Goal: Complete application form: Complete application form

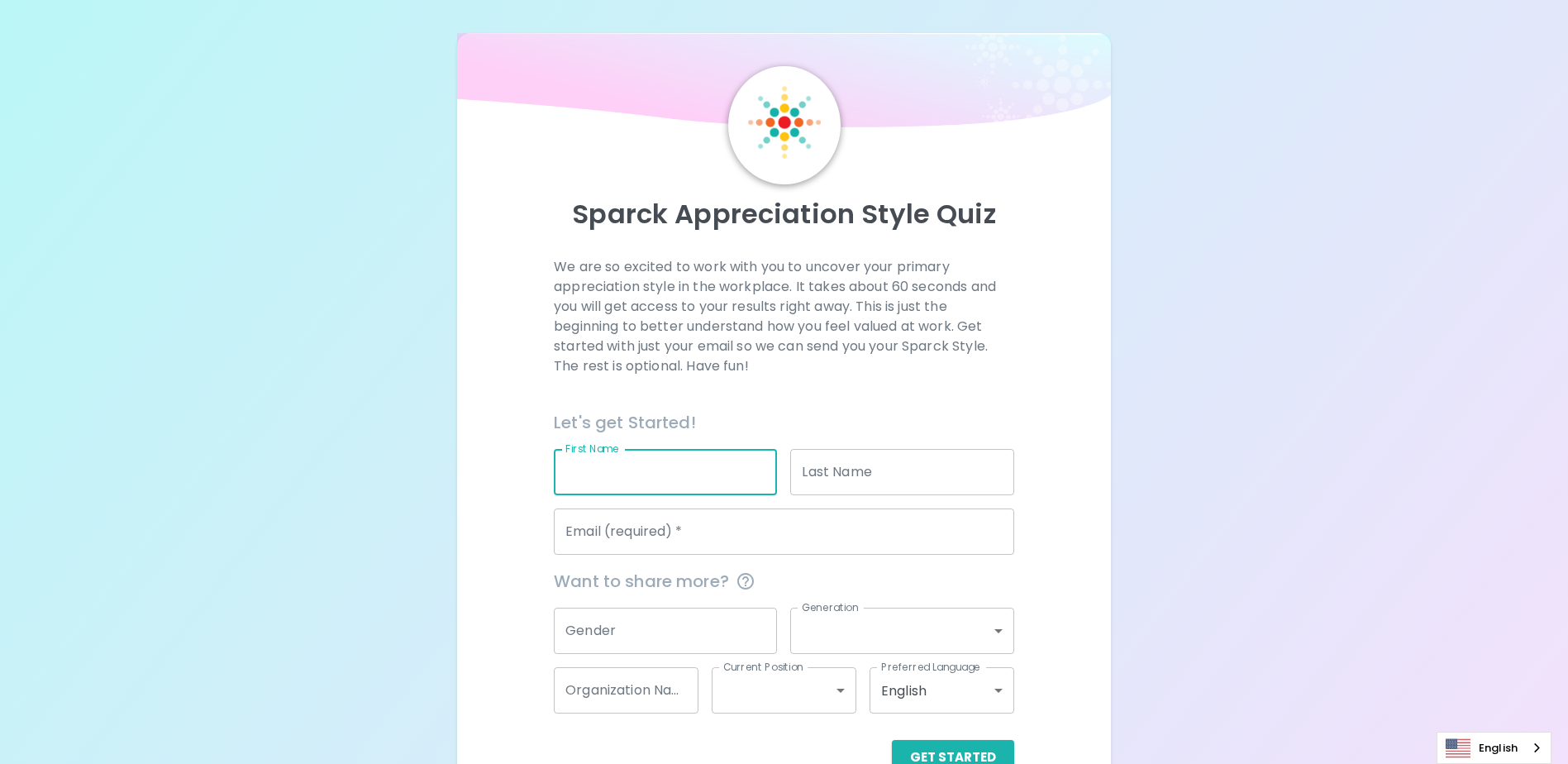
click at [686, 475] on input "First Name" at bounding box center [665, 471] width 223 height 46
click at [1202, 450] on div "Sparck Appreciation Style Quiz We are so excited to work with you to uncover yo…" at bounding box center [784, 404] width 1568 height 808
click at [715, 472] on input "First Name" at bounding box center [665, 471] width 223 height 46
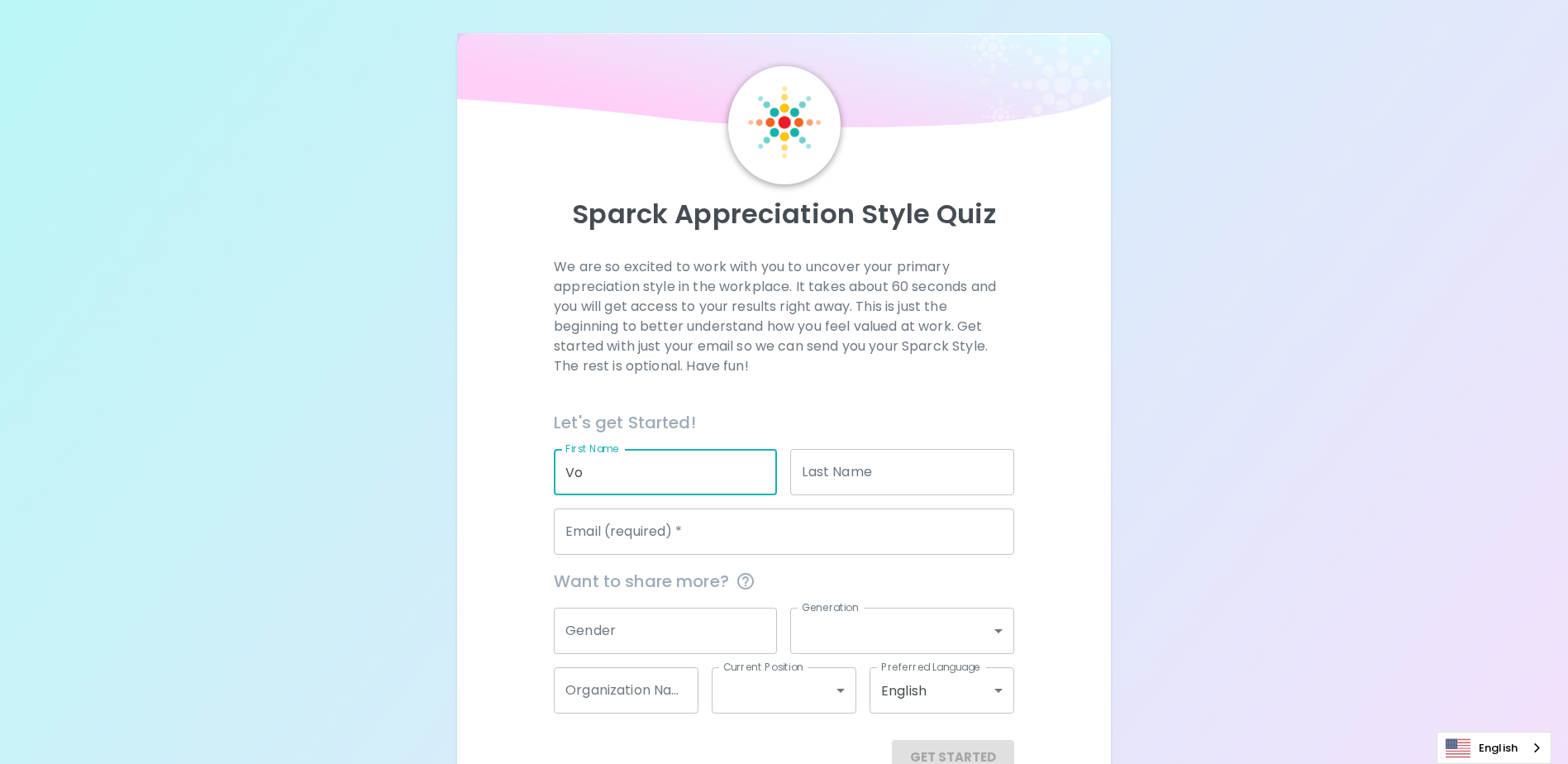
type input "V"
type input "[PERSON_NAME]"
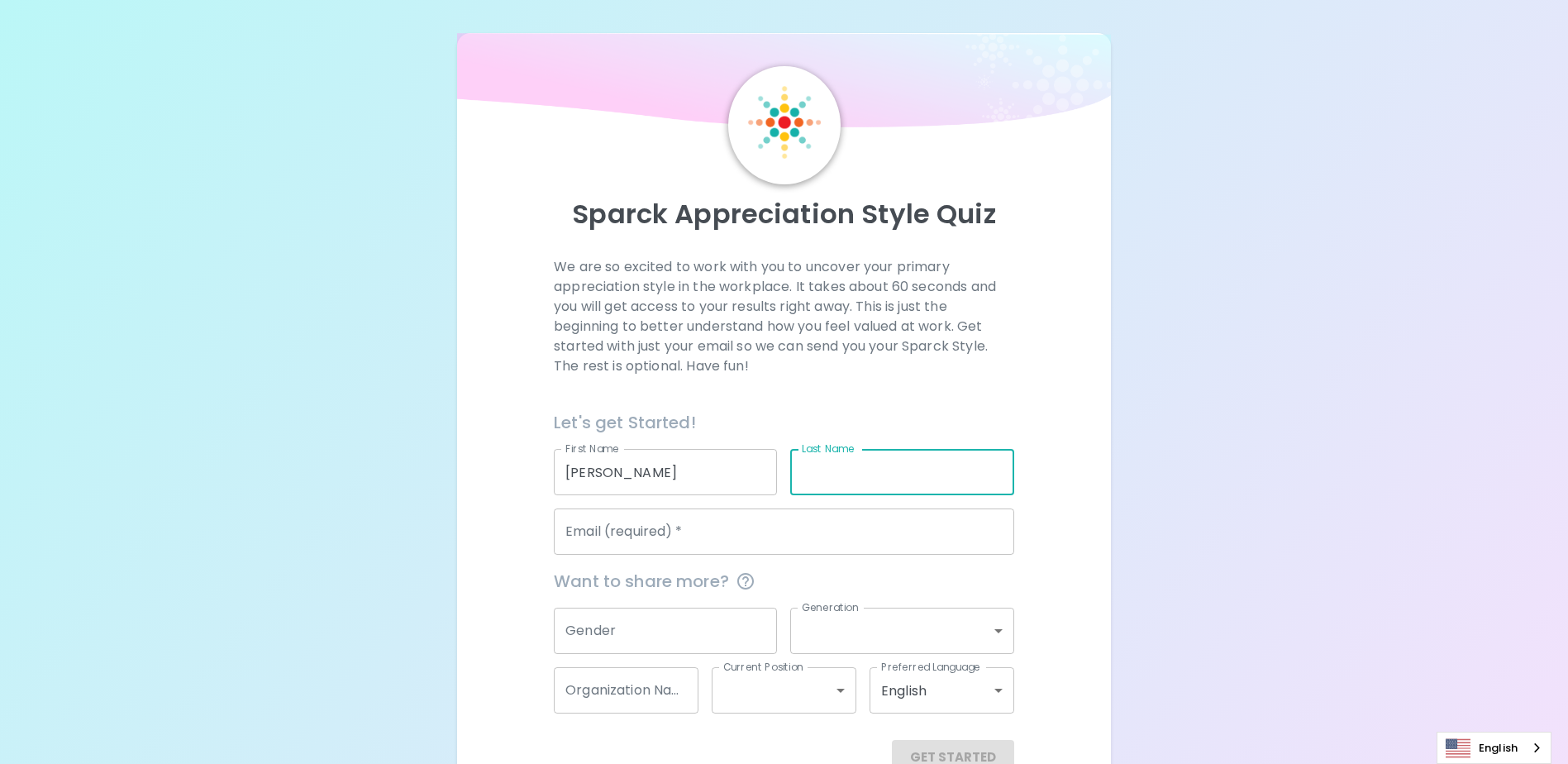
click at [863, 482] on input "Last Name" at bounding box center [902, 471] width 223 height 46
type input "chan"
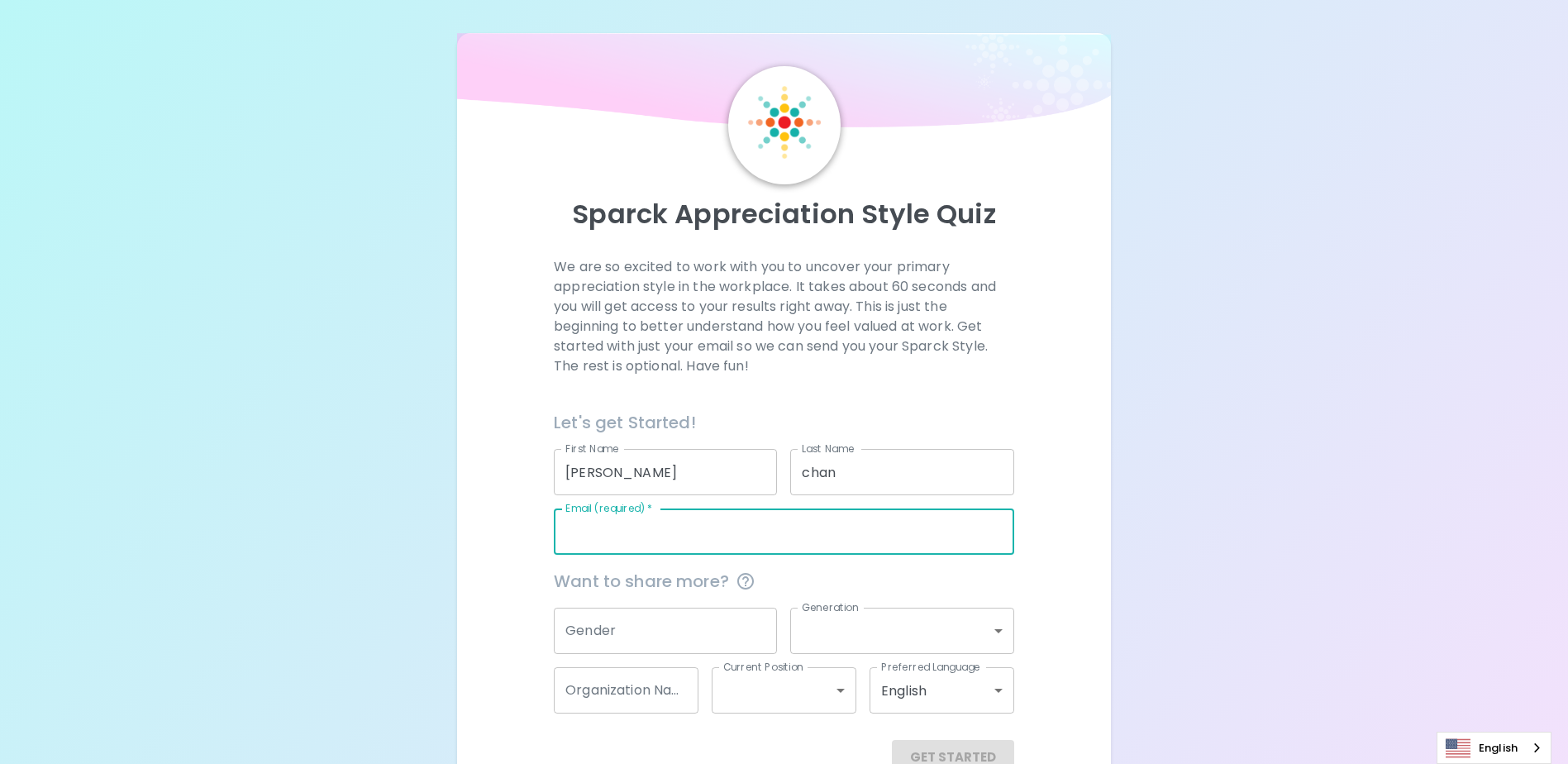
click at [629, 534] on input "Email (required)   *" at bounding box center [784, 532] width 460 height 46
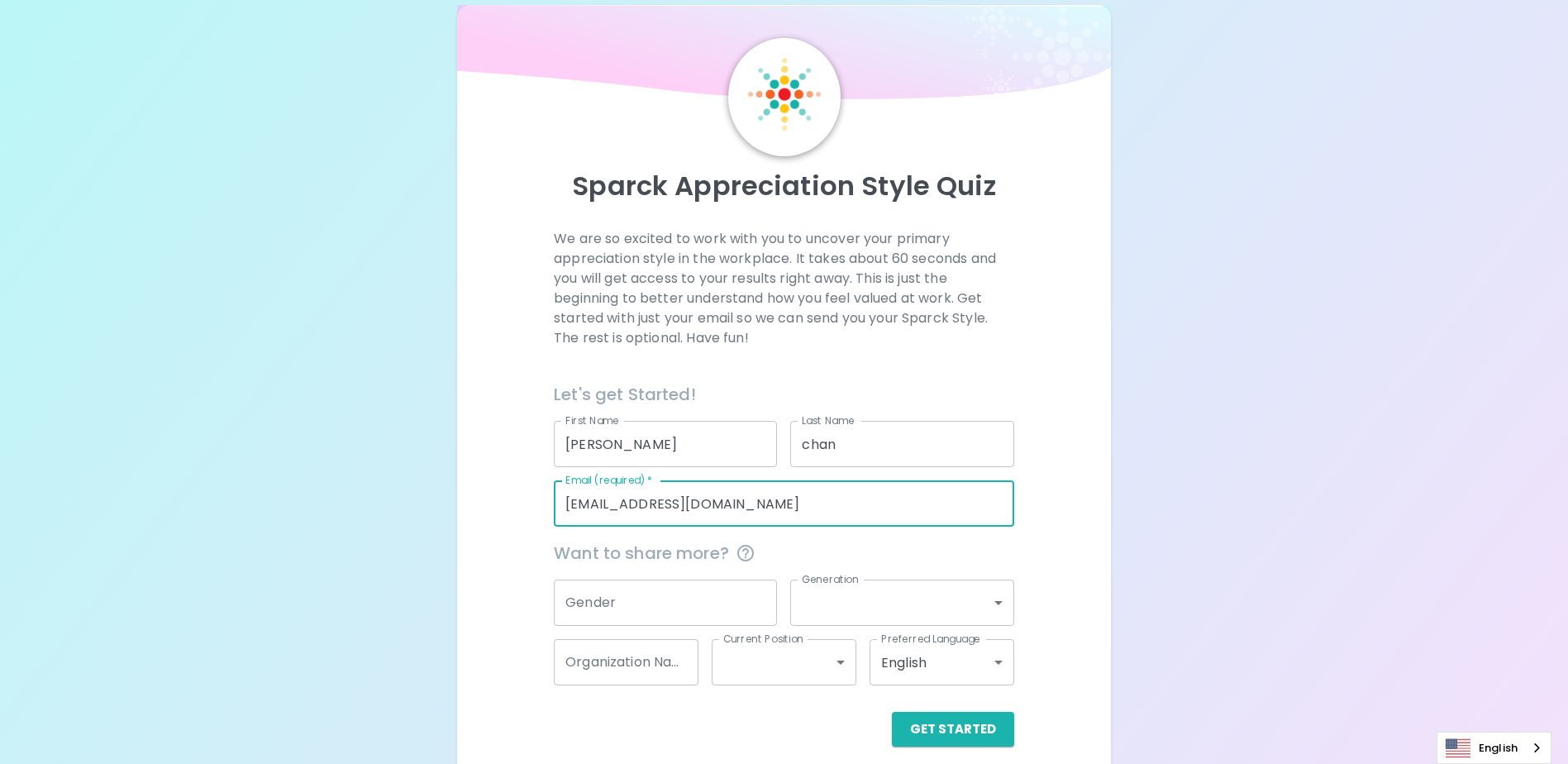
scroll to position [44, 0]
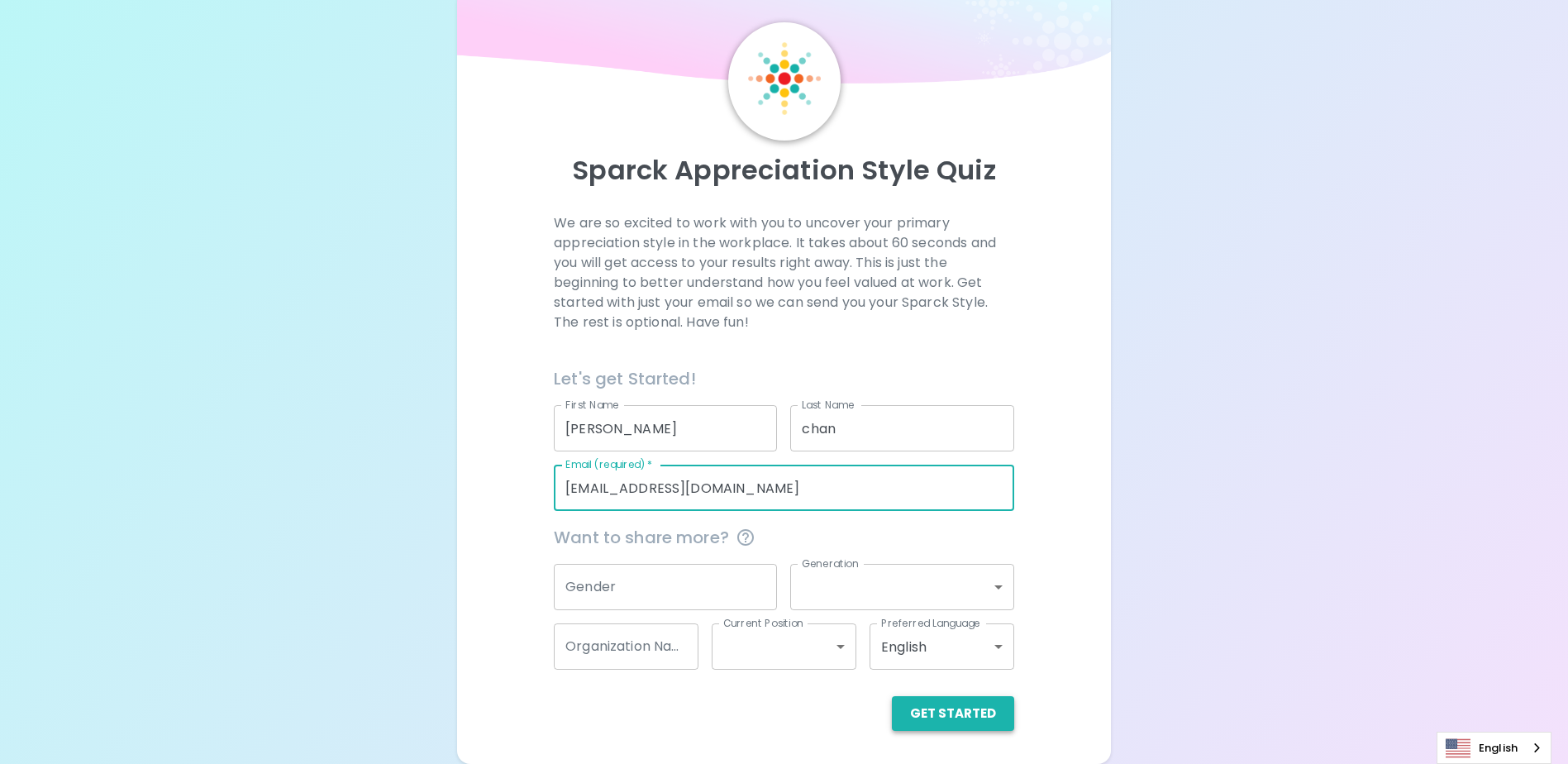
type input "[EMAIL_ADDRESS][DOMAIN_NAME]"
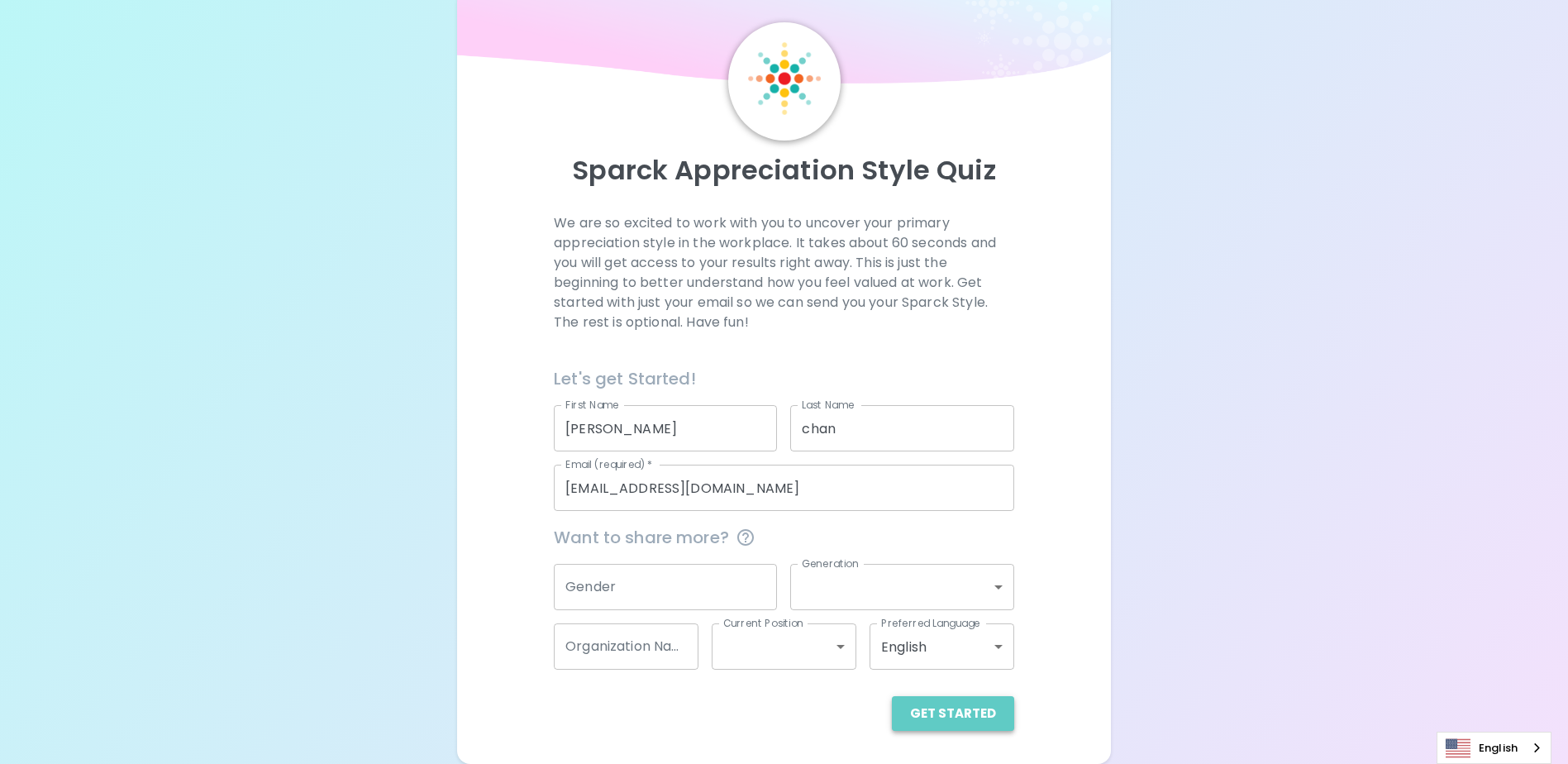
click at [961, 716] on button "Get Started" at bounding box center [954, 714] width 122 height 35
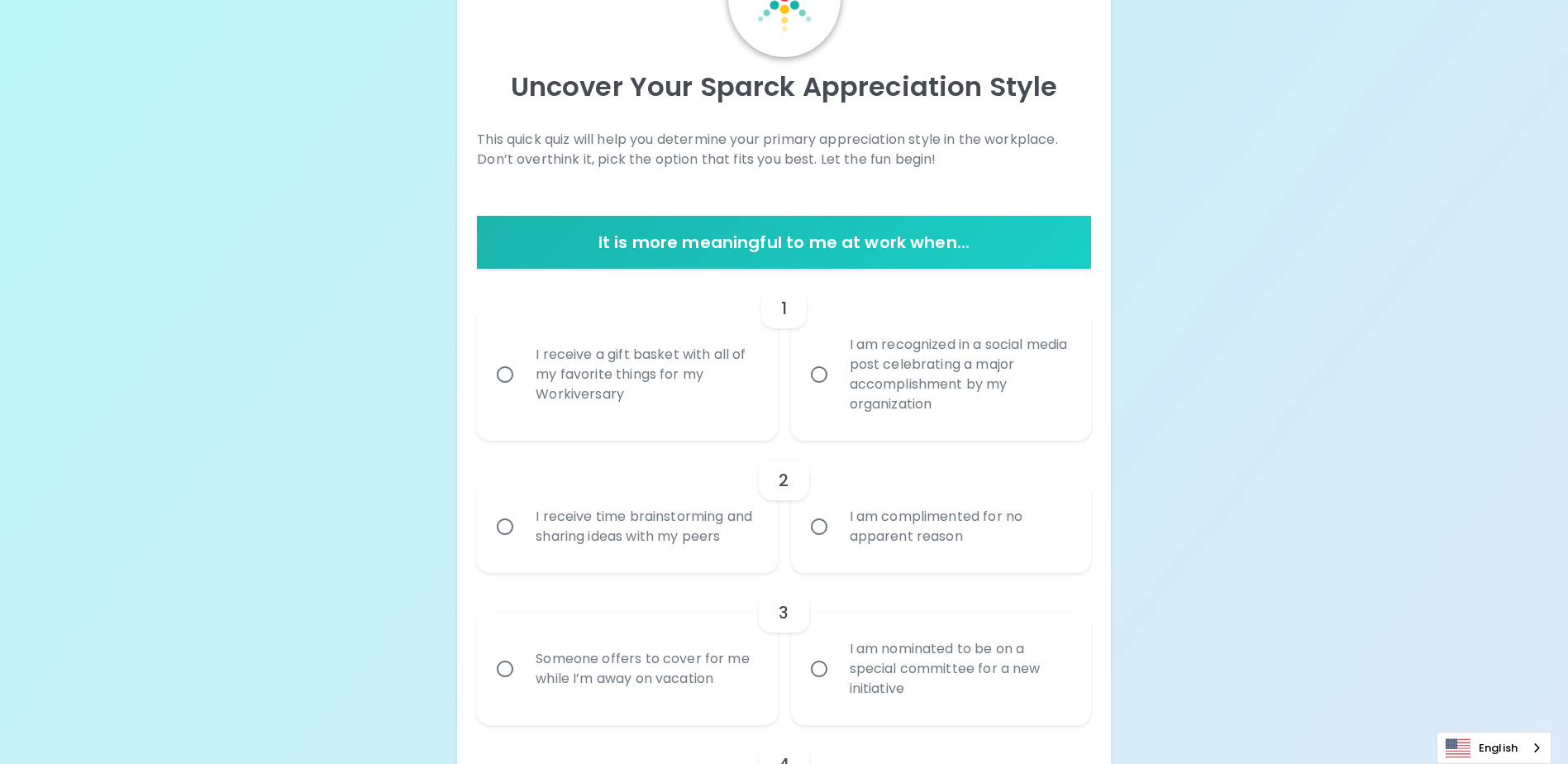
scroll to position [127, 0]
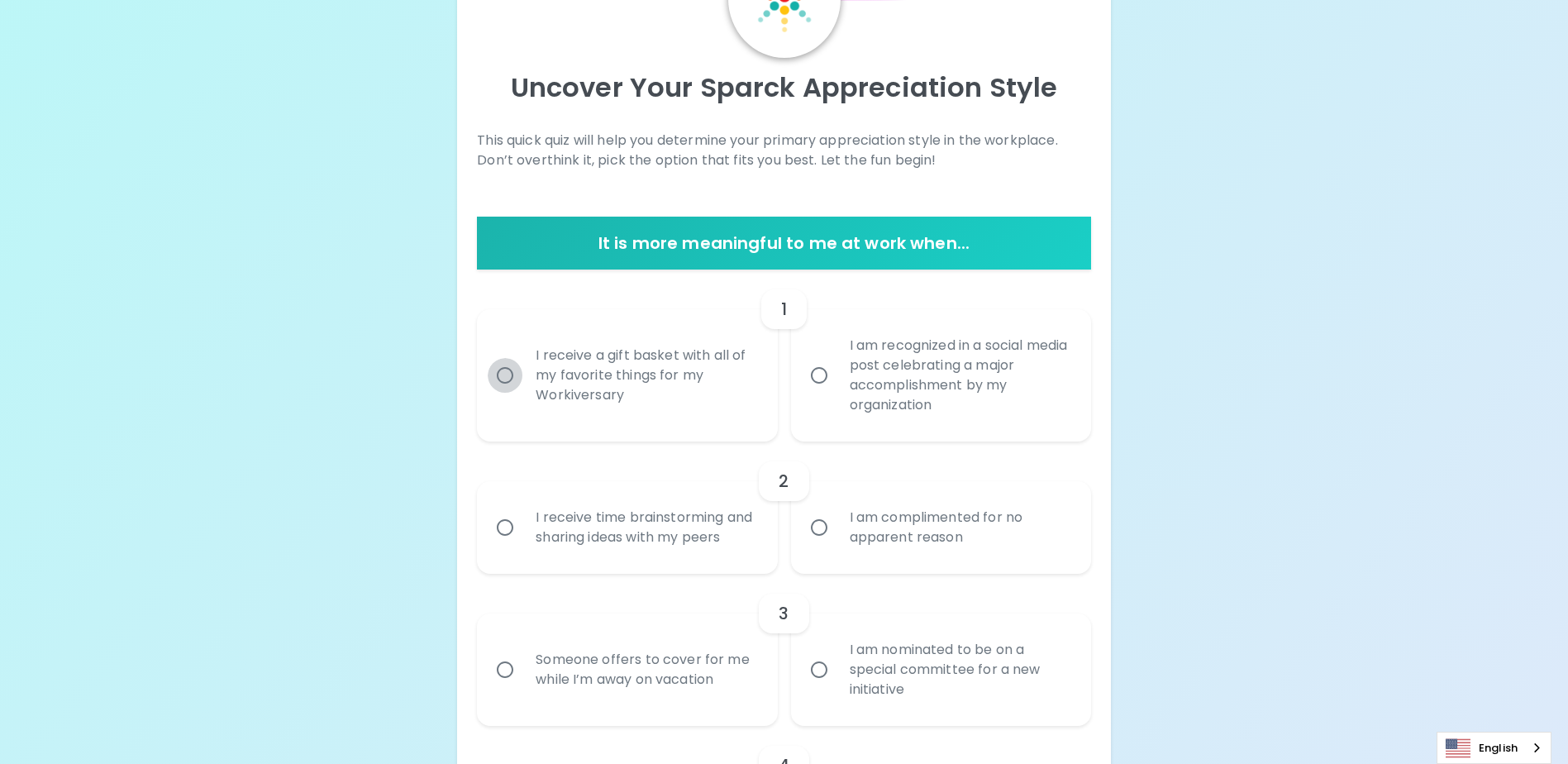
click at [499, 377] on input "I receive a gift basket with all of my favorite things for my Workiversary" at bounding box center [505, 376] width 35 height 35
radio input "true"
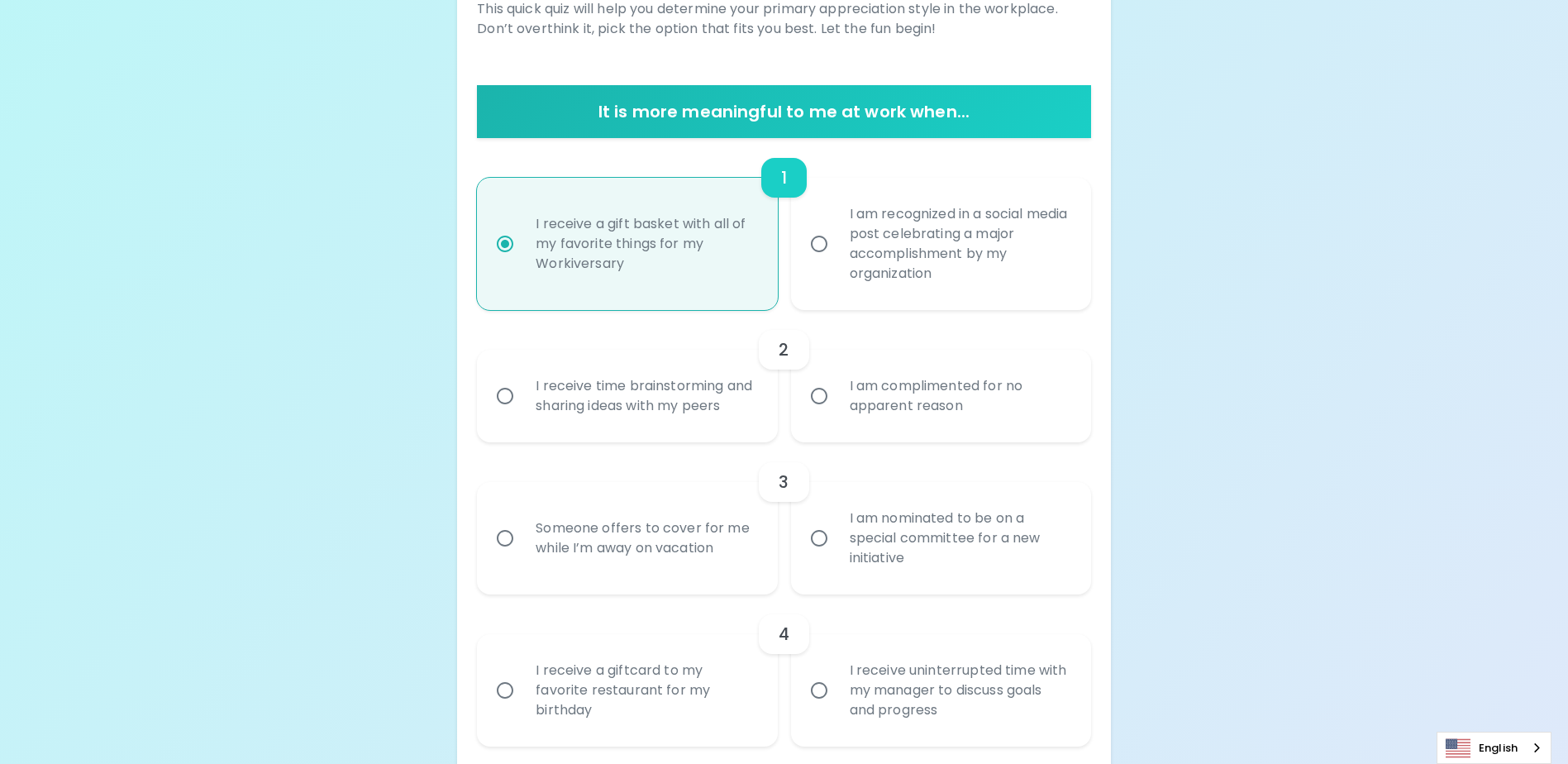
scroll to position [259, 0]
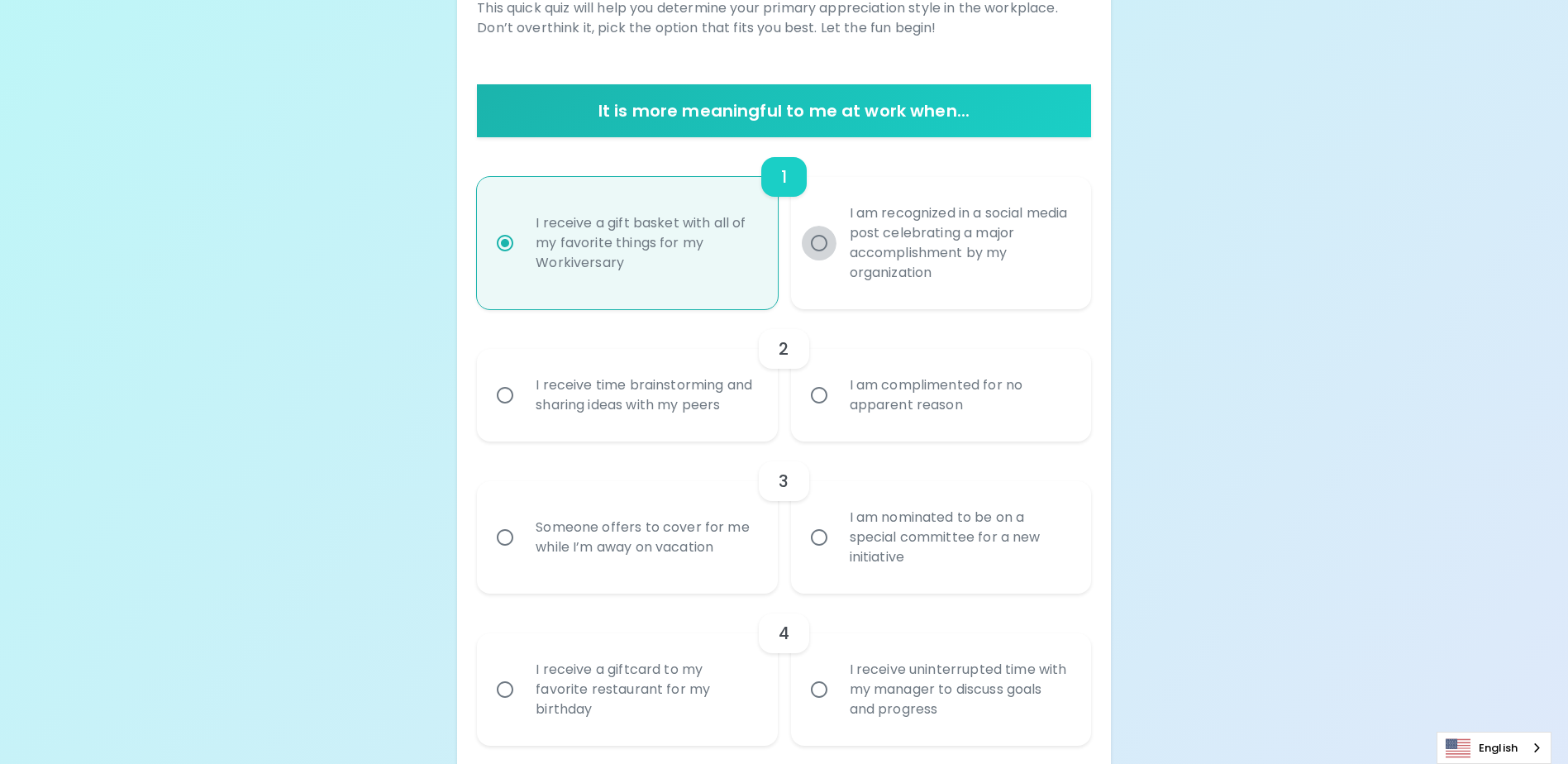
click at [824, 244] on input "I am recognized in a social media post celebrating a major accomplishment by my…" at bounding box center [820, 243] width 35 height 35
radio input "true"
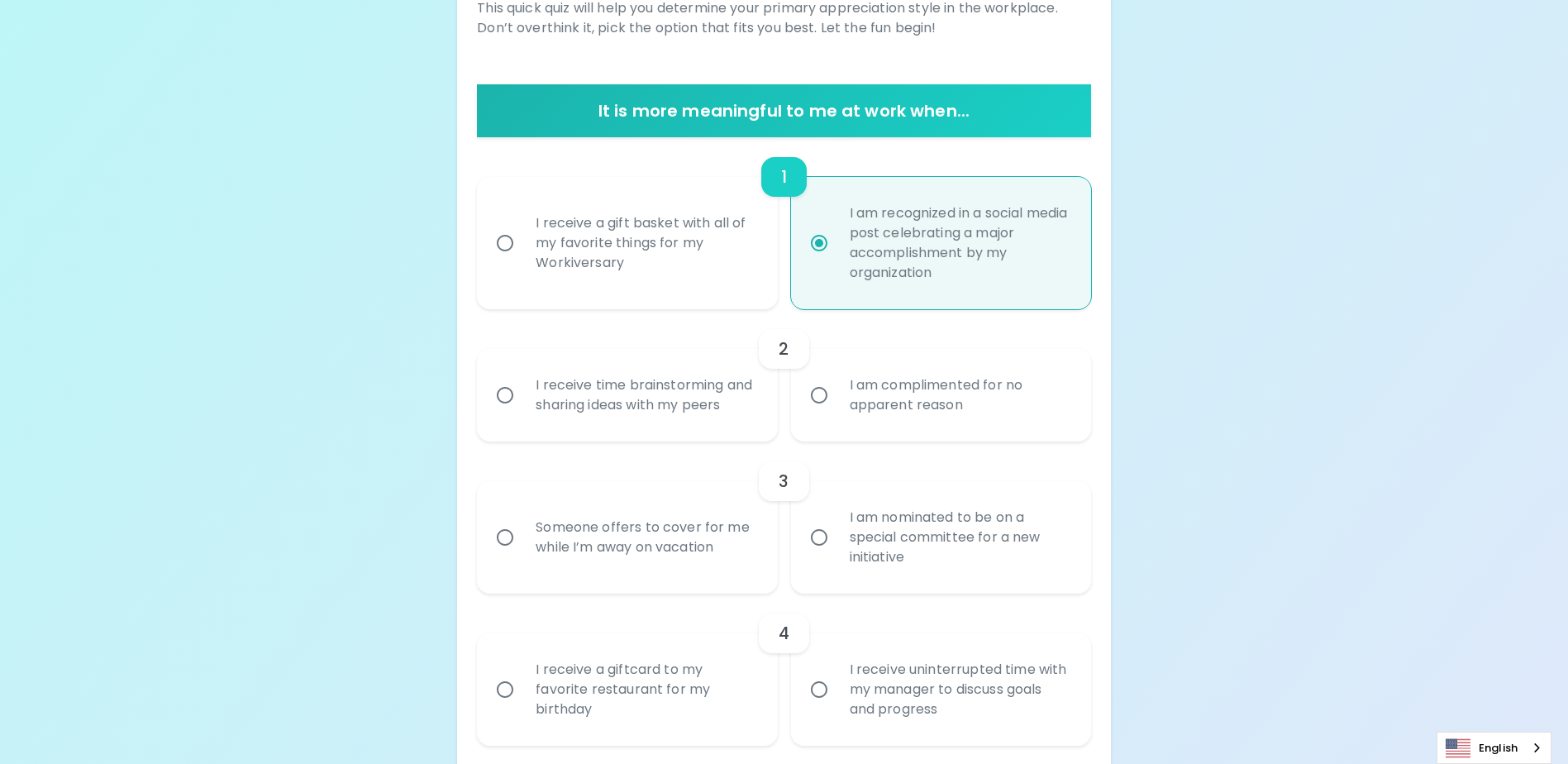
click at [818, 406] on input "I am complimented for no apparent reason" at bounding box center [820, 395] width 35 height 35
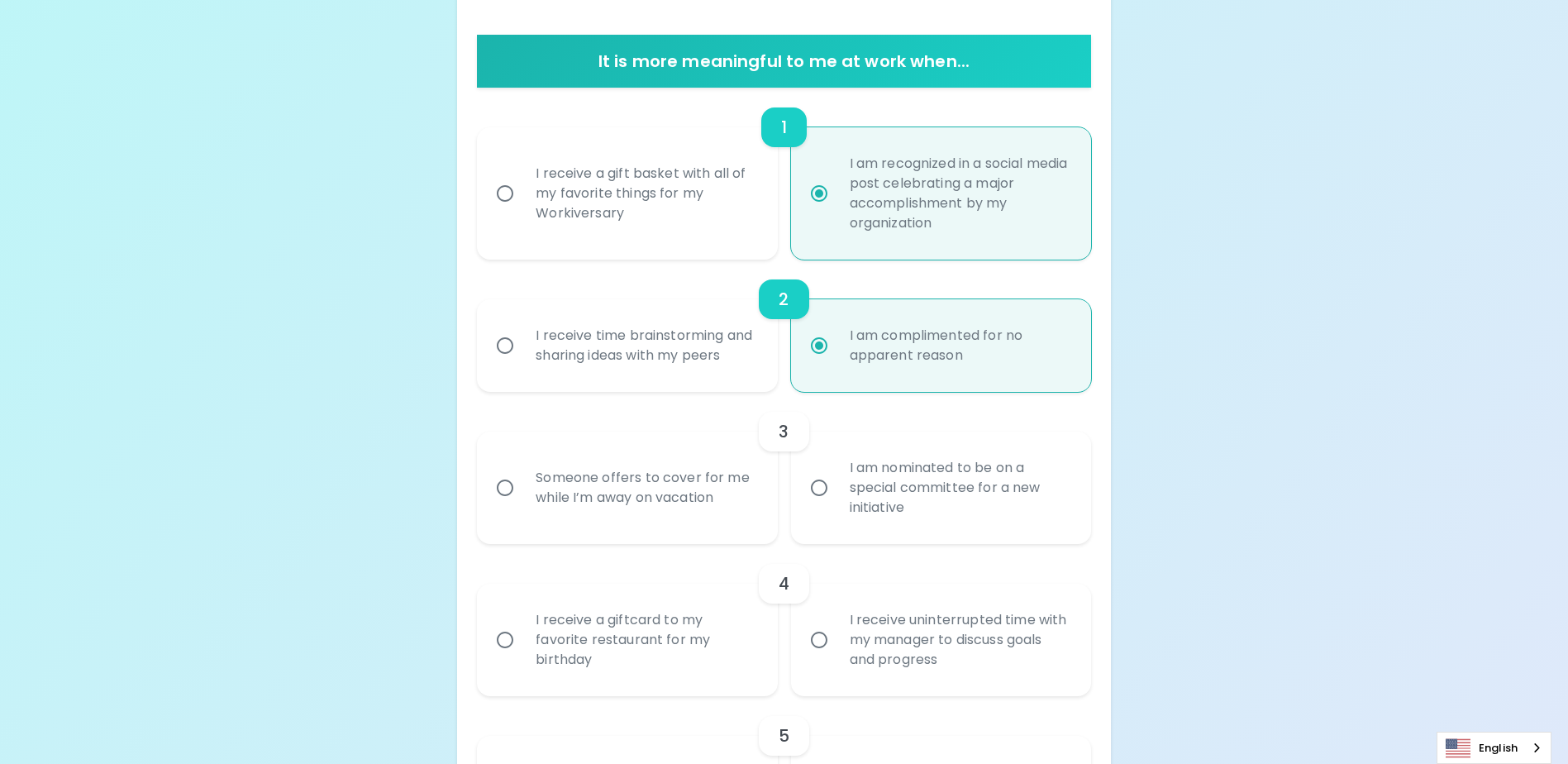
scroll to position [391, 0]
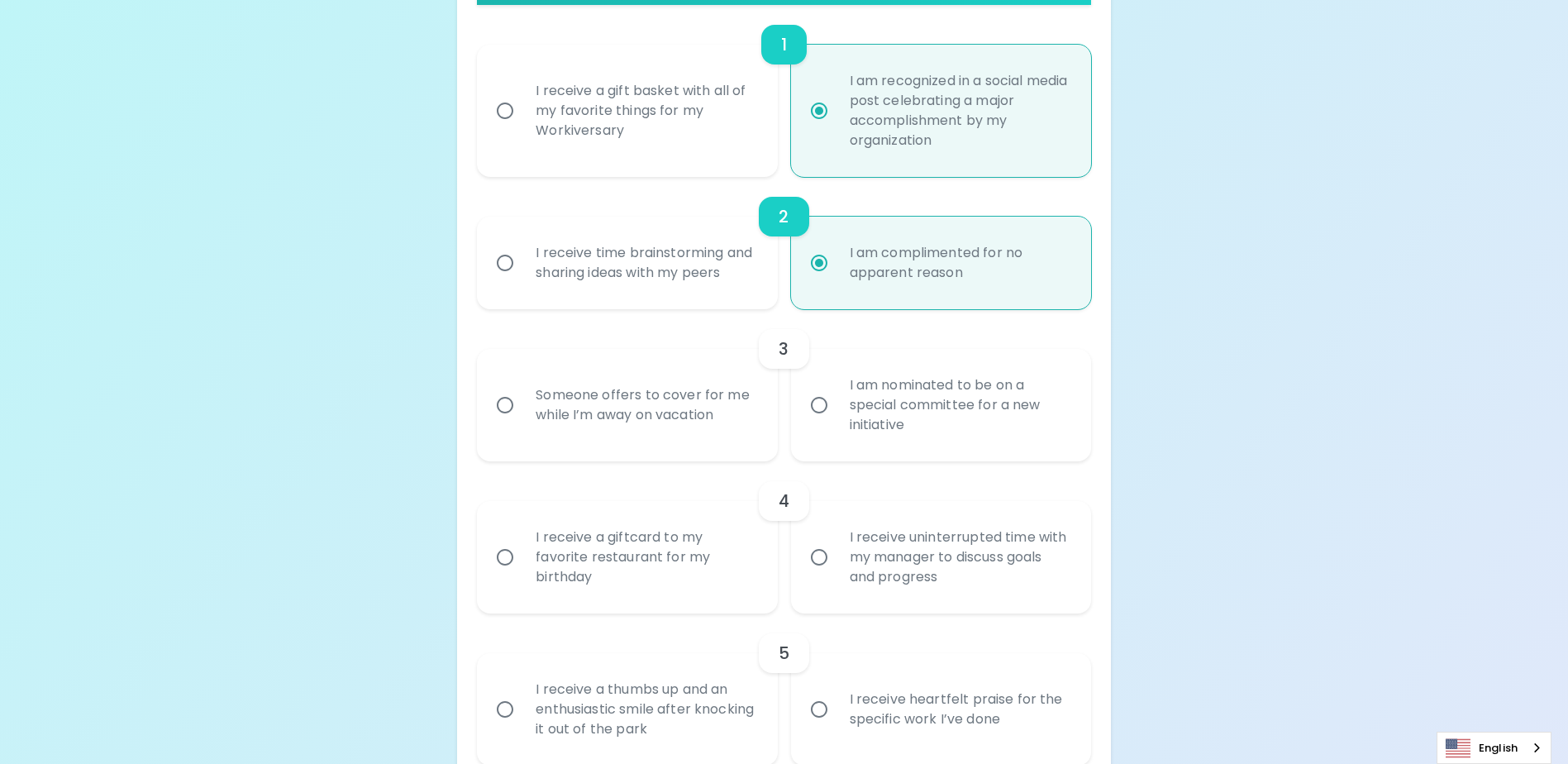
radio input "true"
click at [498, 271] on input "I receive time brainstorming and sharing ideas with my peers" at bounding box center [505, 263] width 35 height 35
radio input "true"
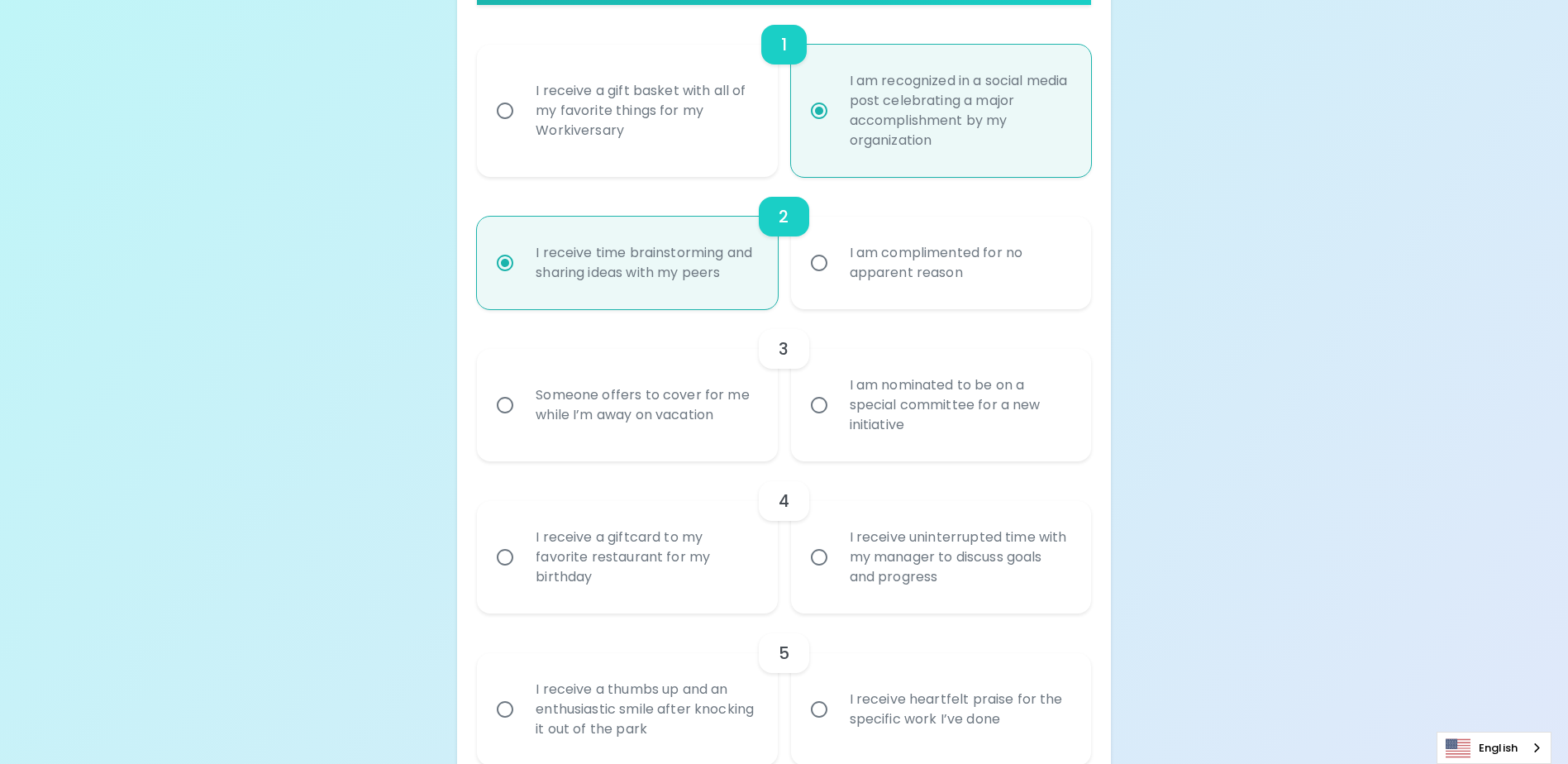
scroll to position [474, 0]
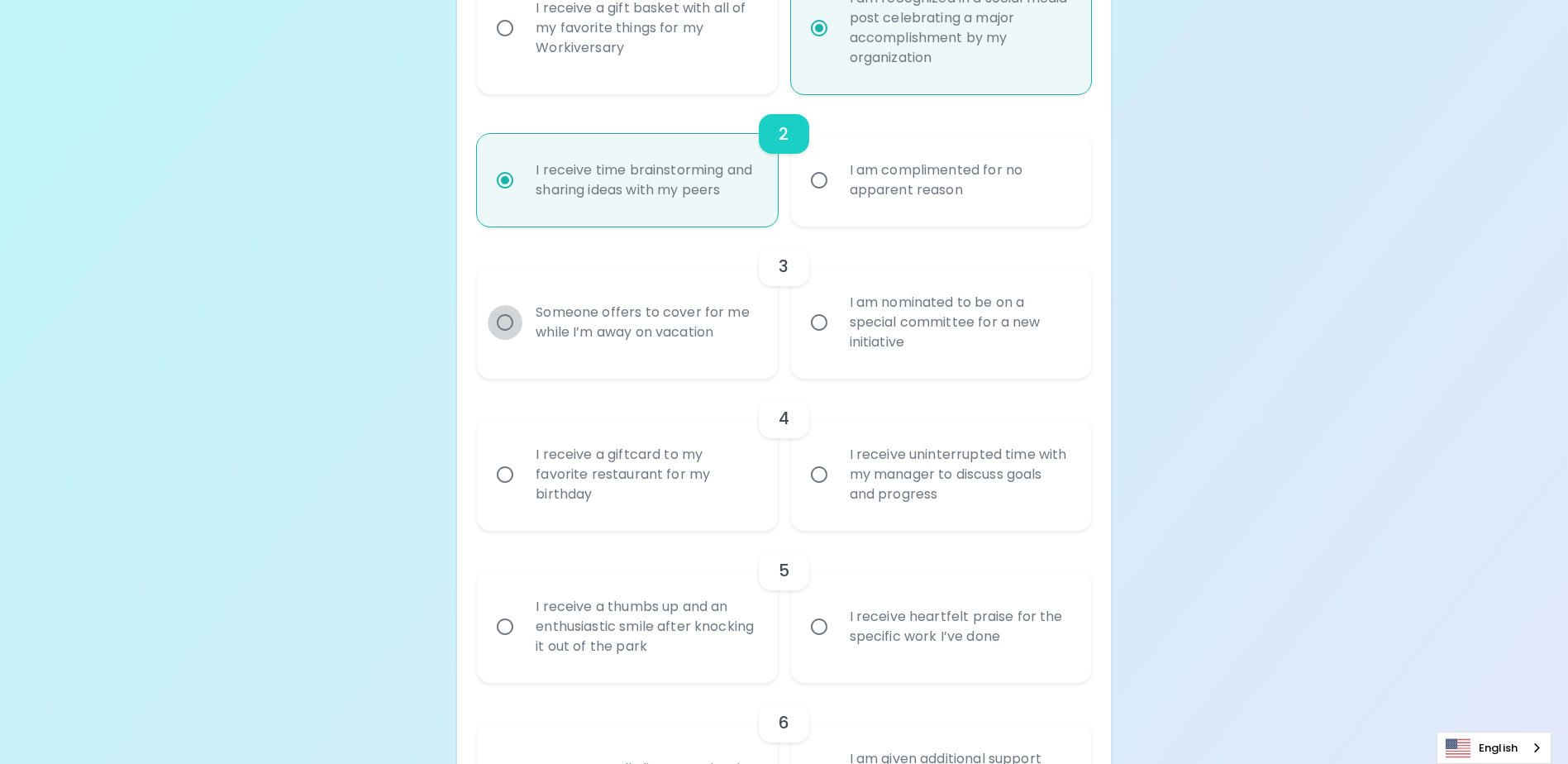
radio input "true"
click at [506, 340] on input "Someone offers to cover for me while I’m away on vacation" at bounding box center [505, 323] width 35 height 35
radio input "false"
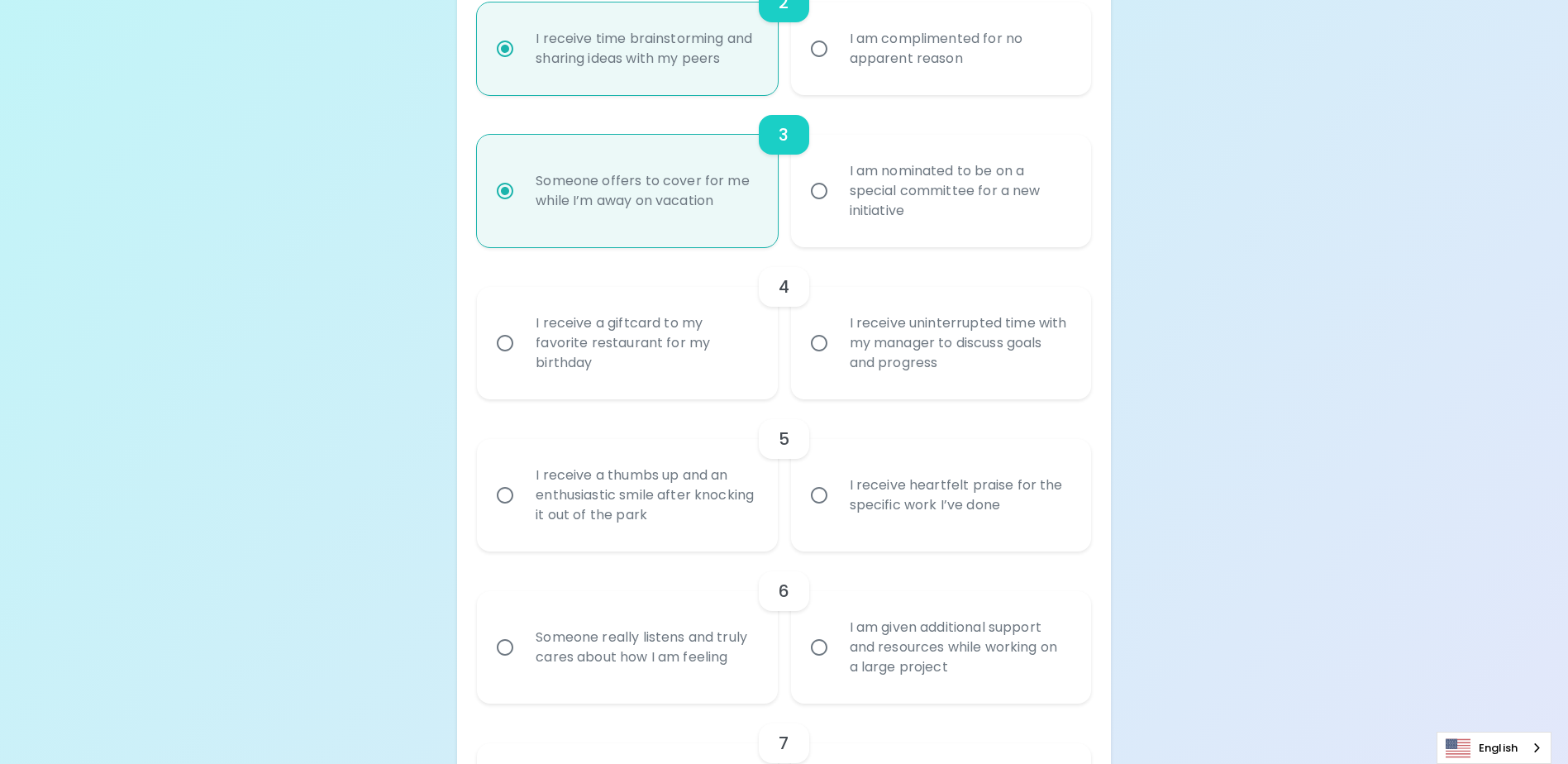
scroll to position [606, 0]
radio input "true"
click at [823, 360] on input "I receive uninterrupted time with my manager to discuss goals and progress" at bounding box center [820, 342] width 35 height 35
radio input "false"
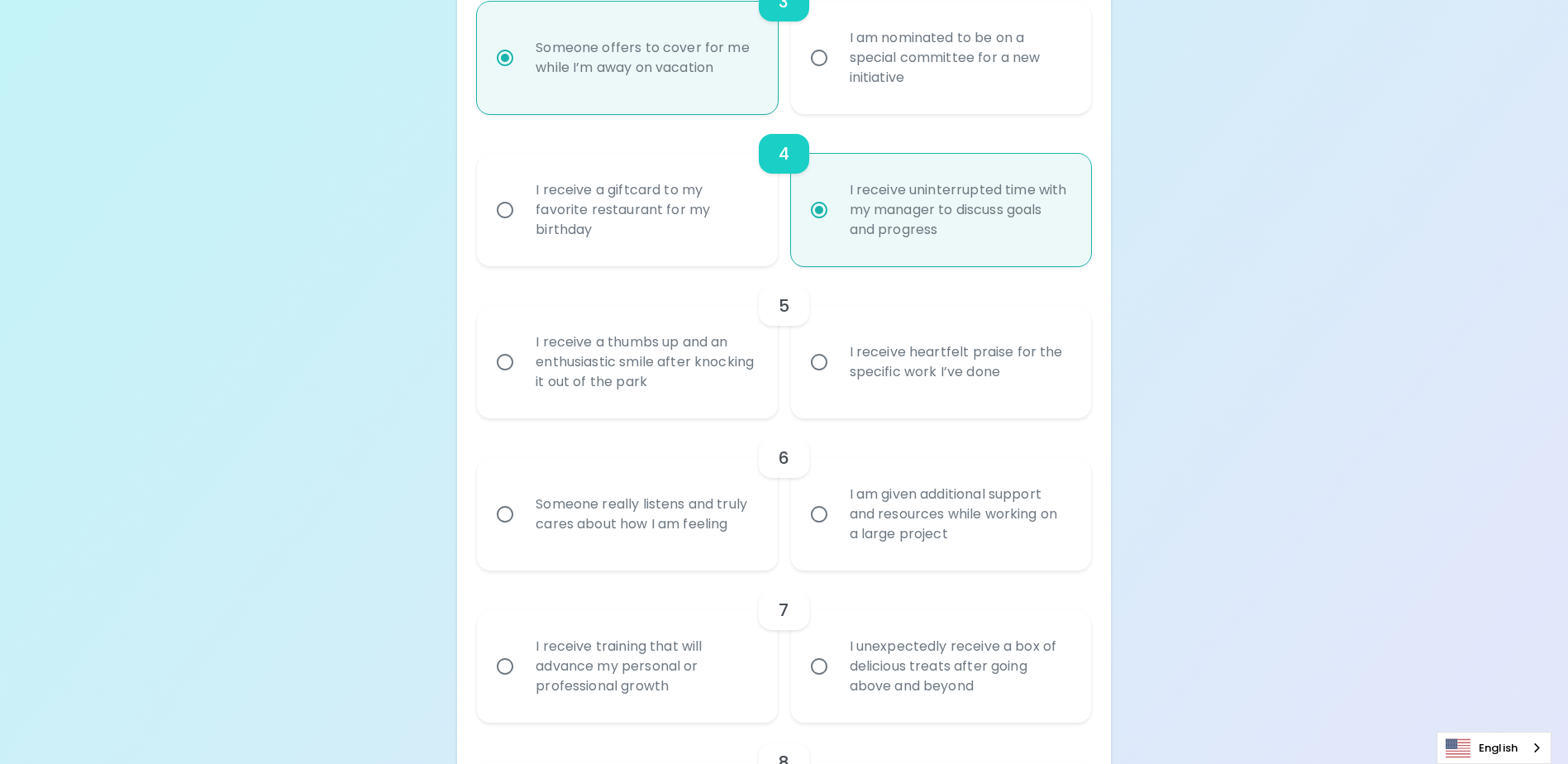
scroll to position [821, 0]
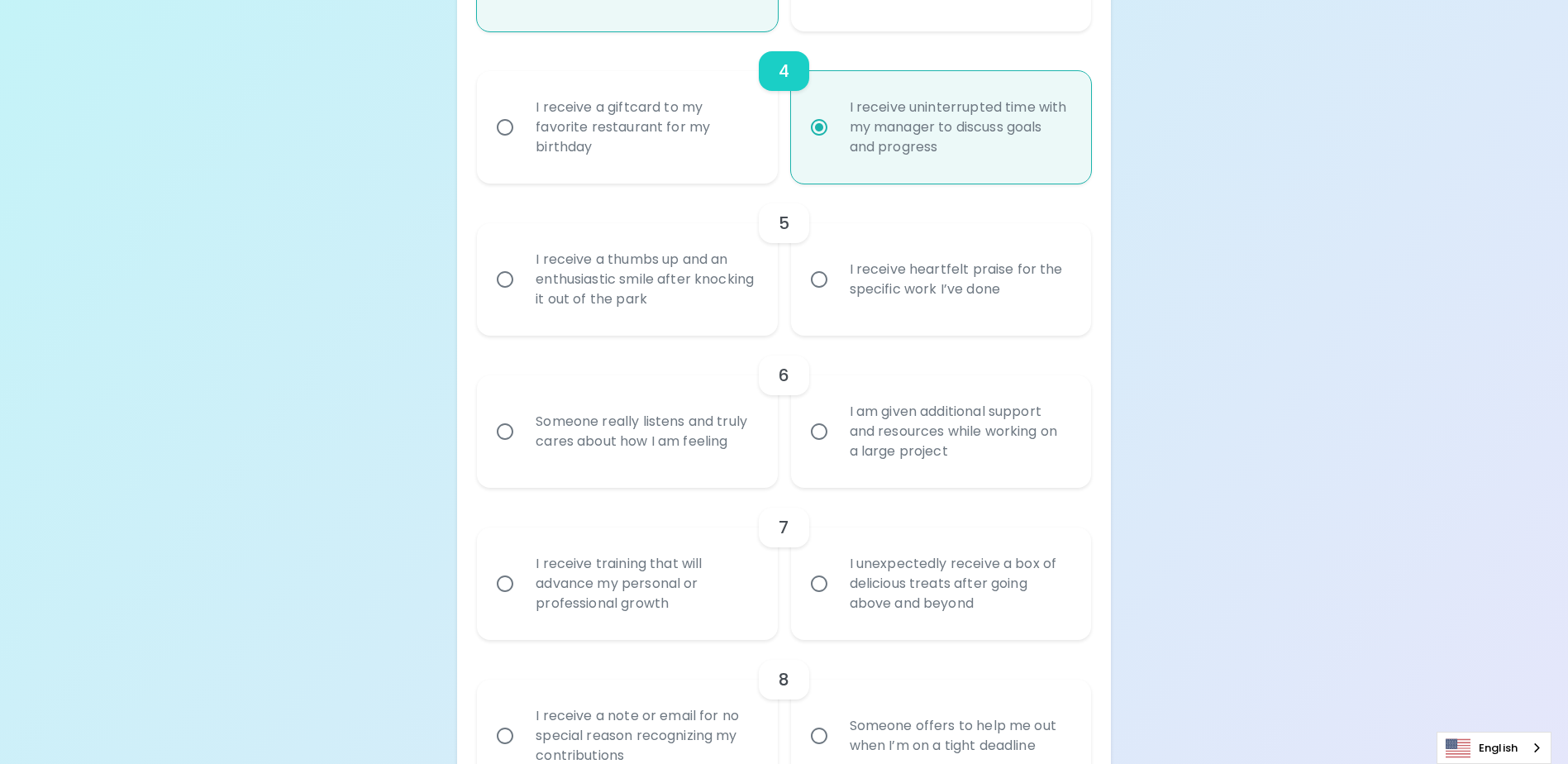
radio input "true"
click at [825, 296] on input "I receive heartfelt praise for the specific work I’ve done" at bounding box center [820, 279] width 35 height 35
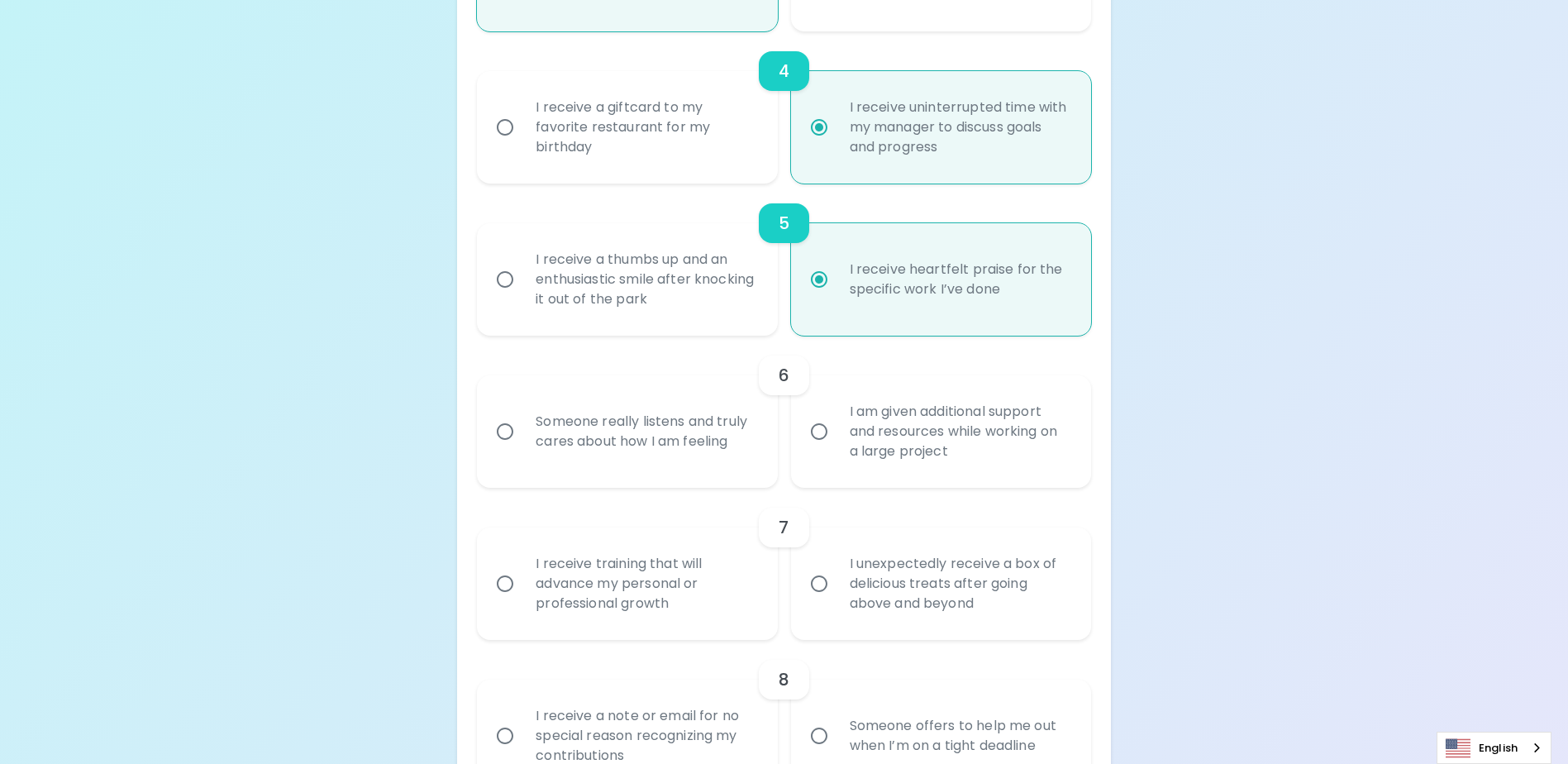
radio input "false"
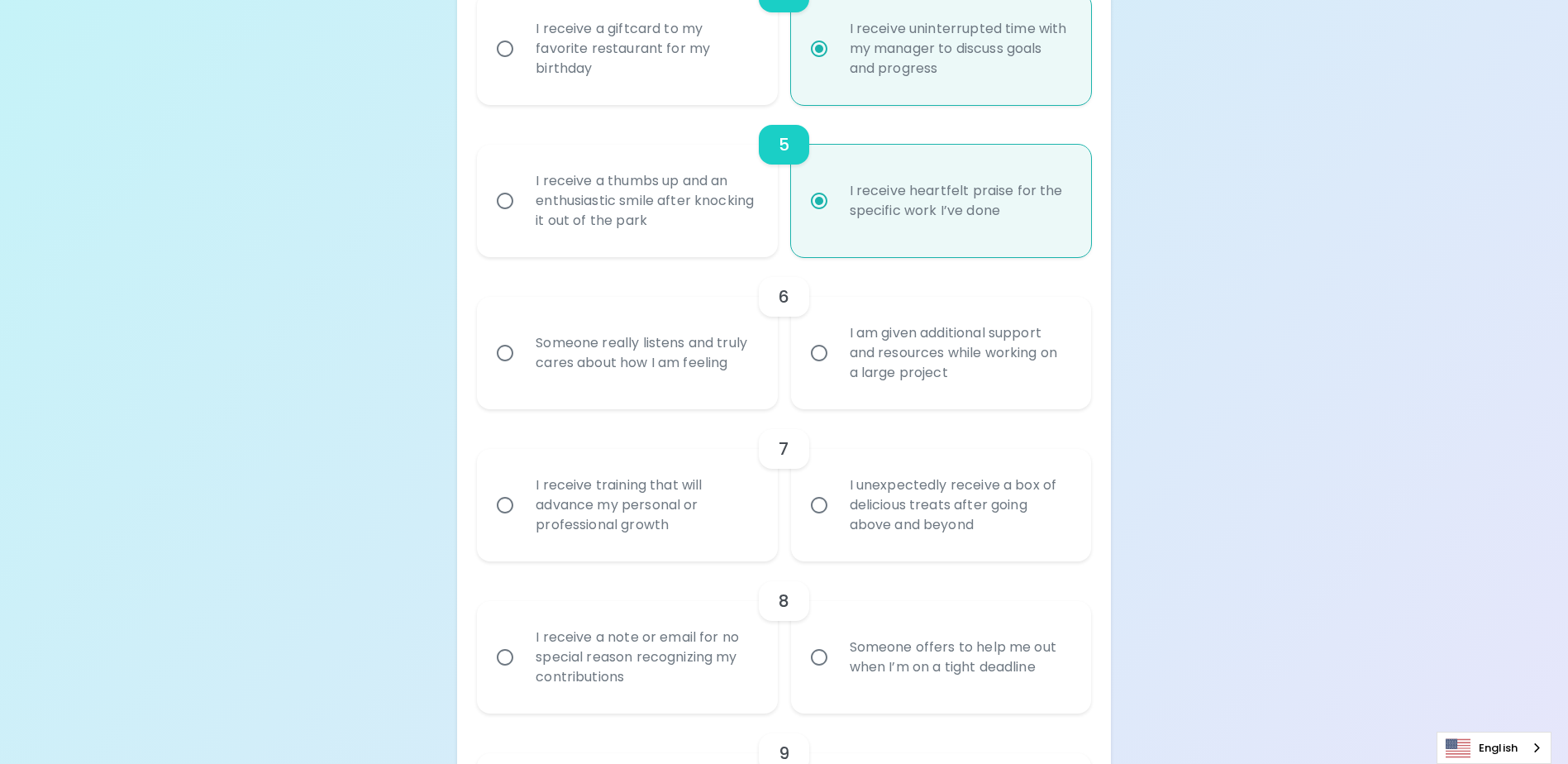
scroll to position [954, 0]
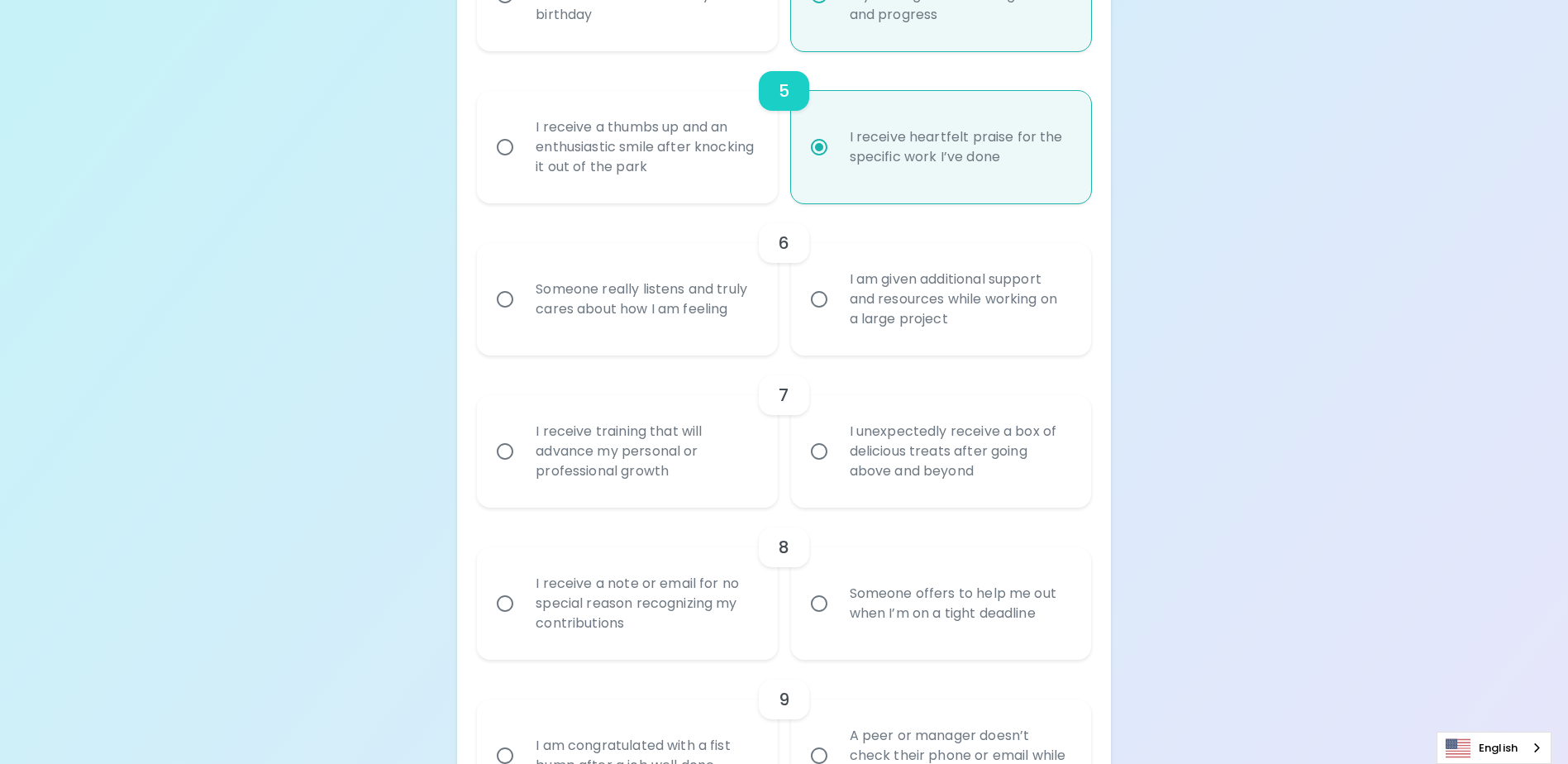
radio input "true"
click at [509, 316] on input "Someone really listens and truly cares about how I am feeling" at bounding box center [505, 299] width 35 height 35
radio input "false"
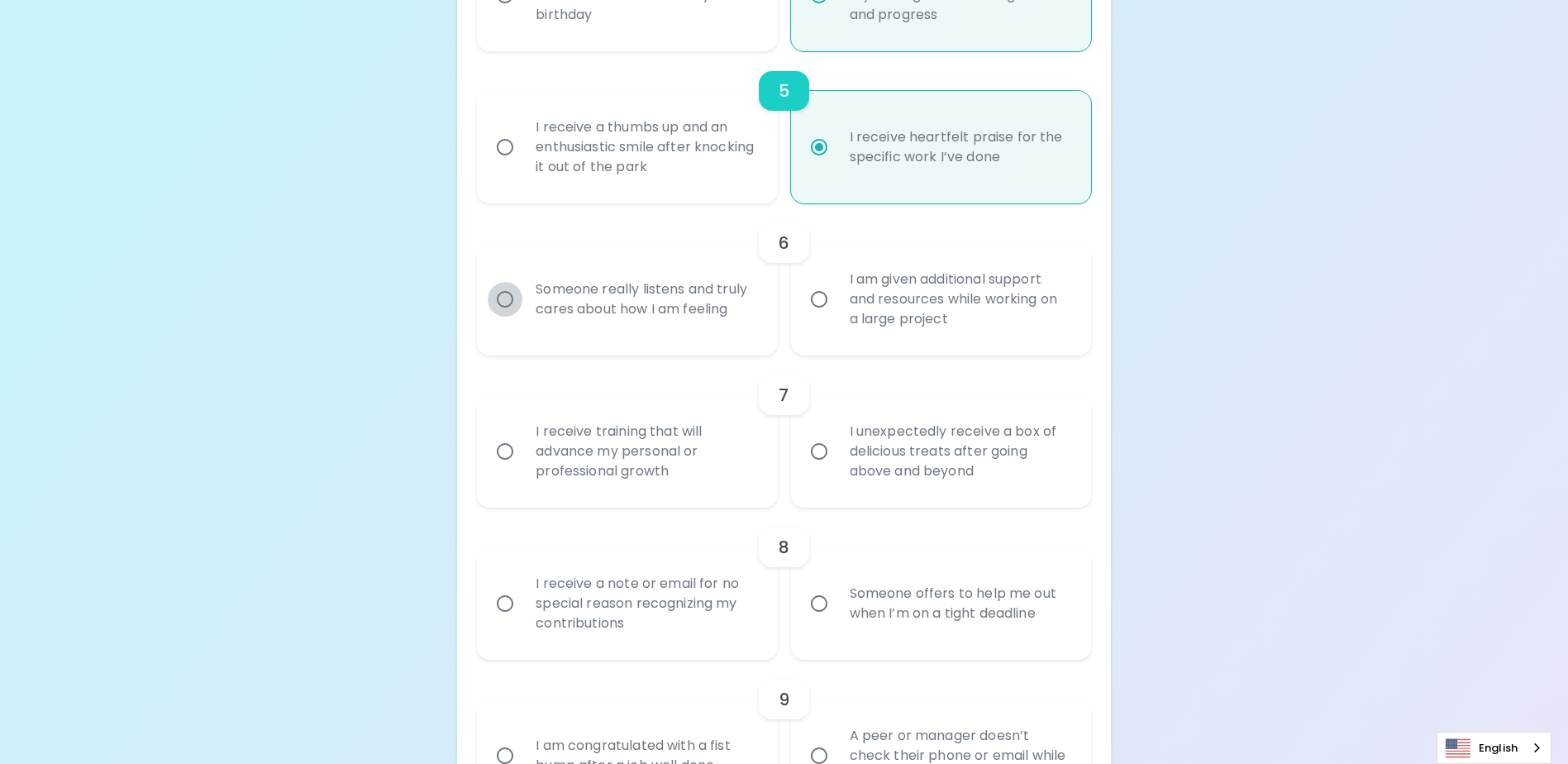
radio input "false"
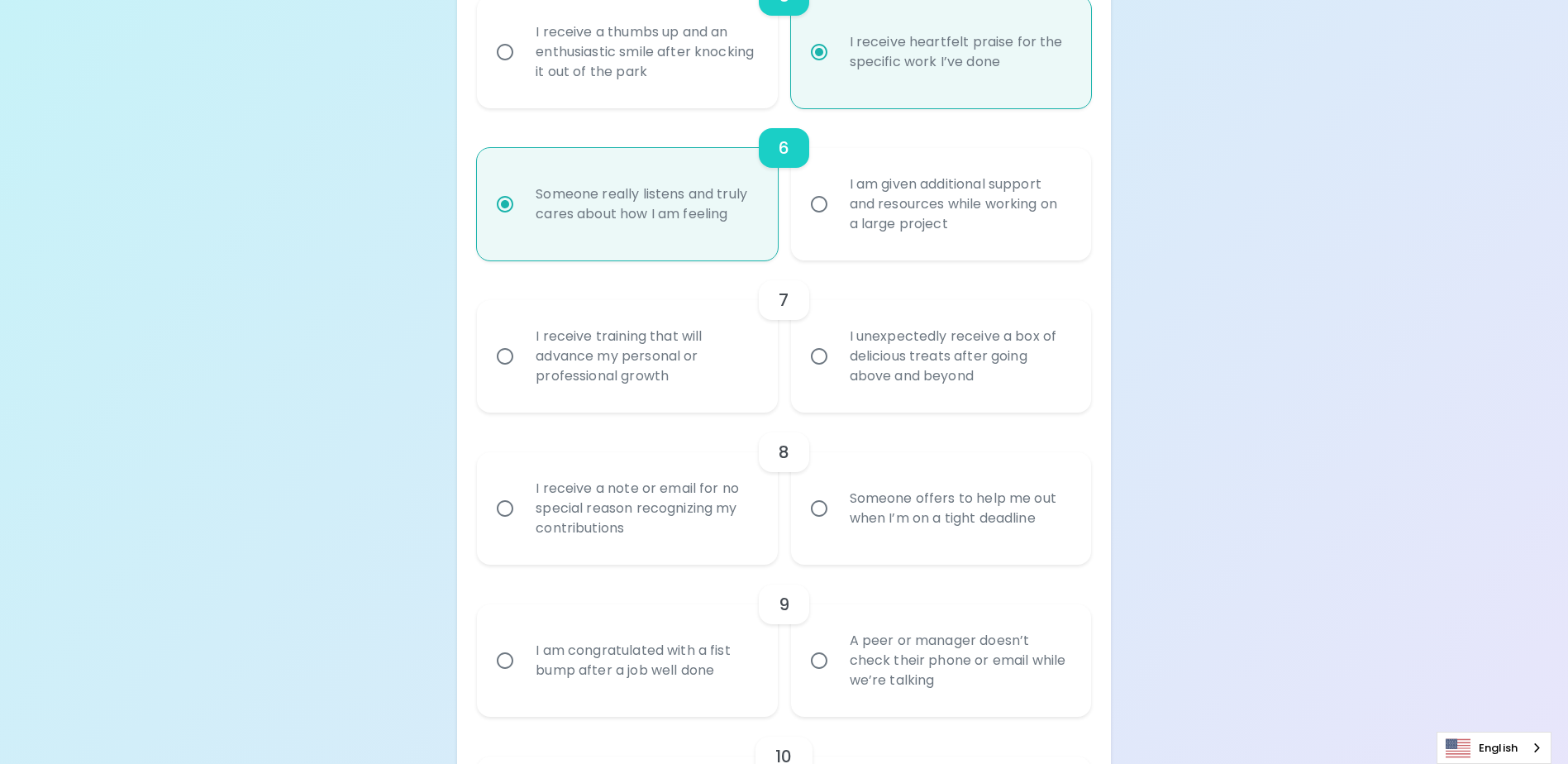
scroll to position [1086, 0]
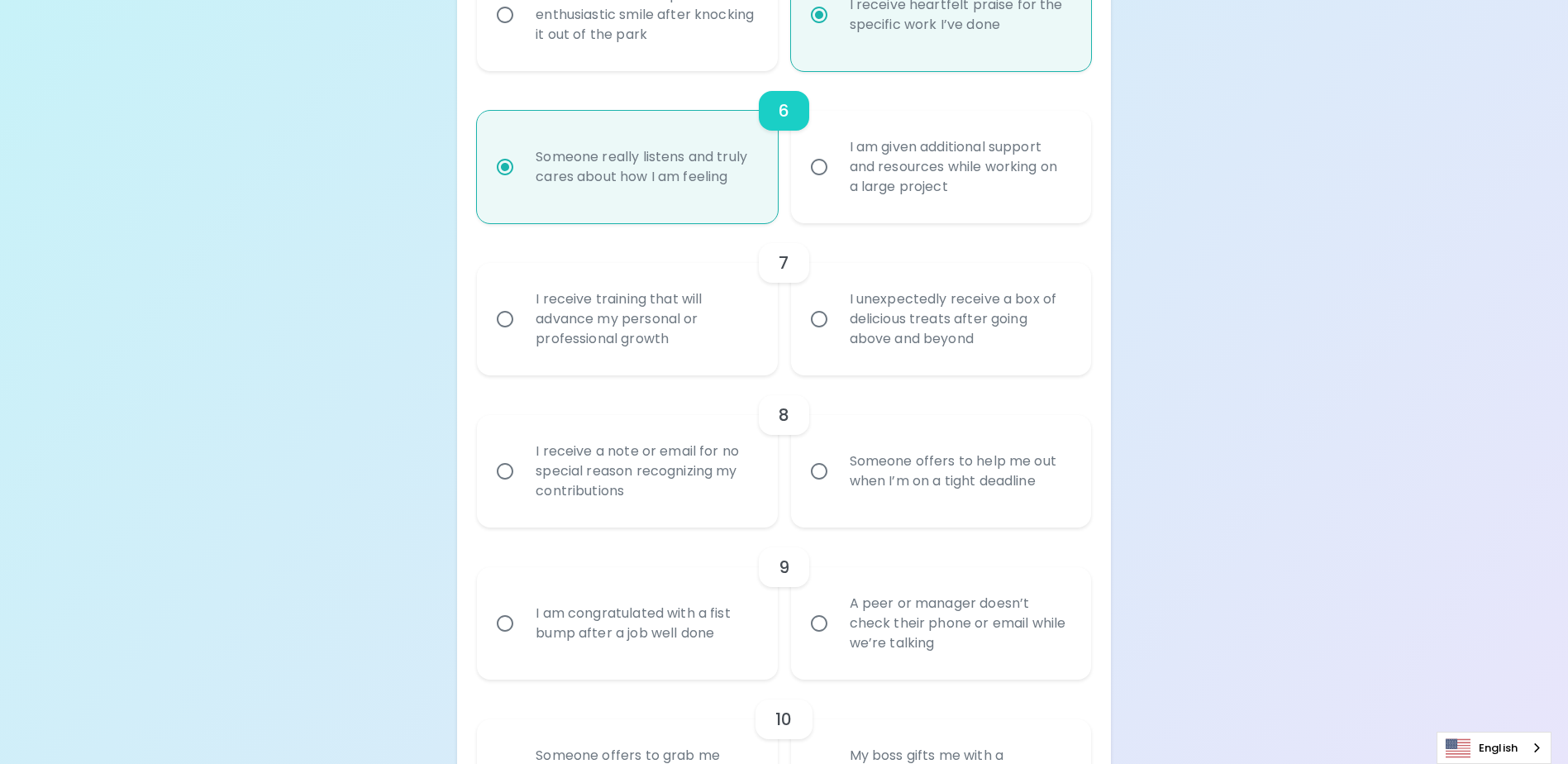
radio input "true"
click at [489, 336] on input "I receive training that will advance my personal or professional growth" at bounding box center [505, 319] width 35 height 35
radio input "false"
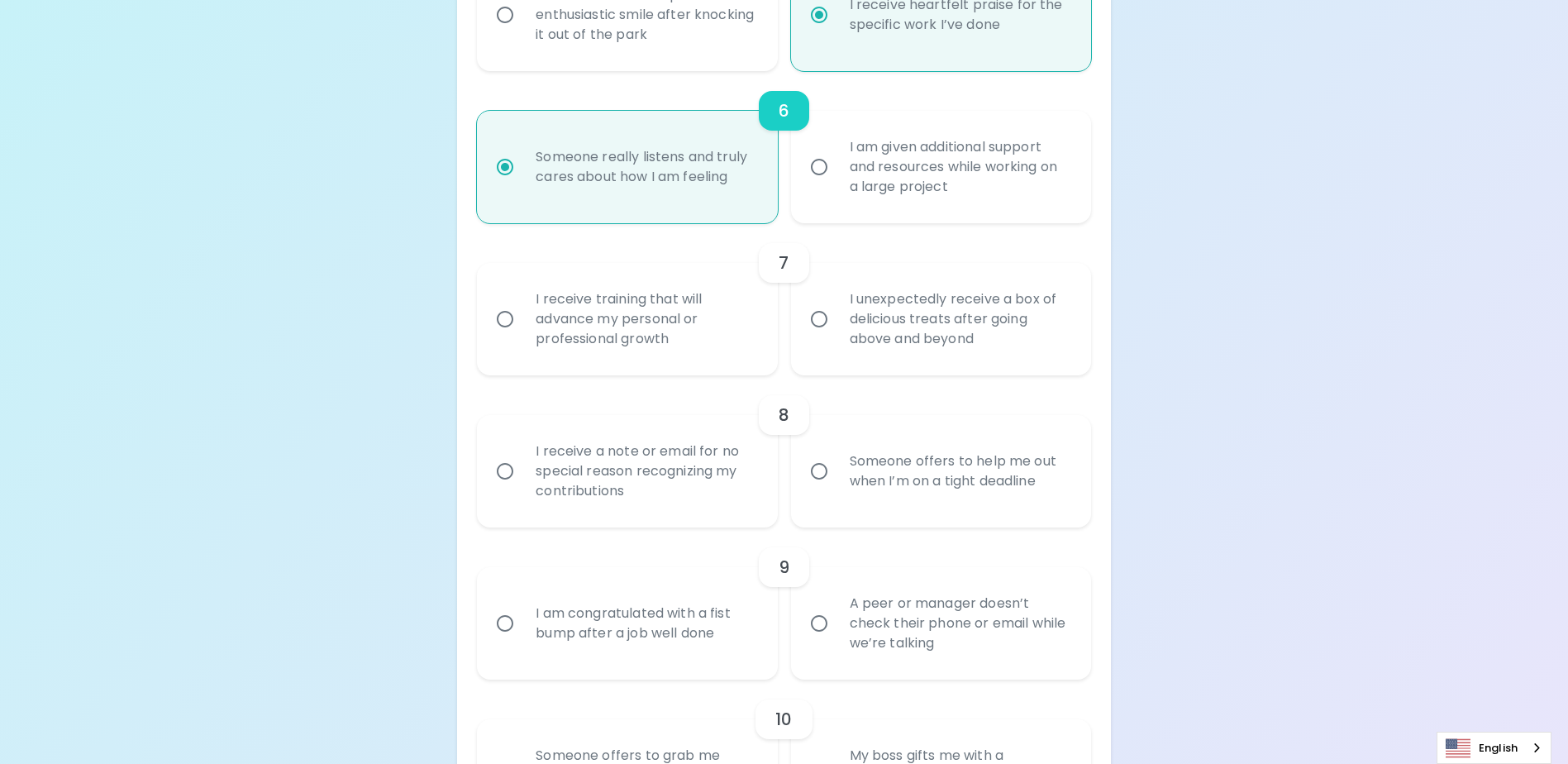
radio input "false"
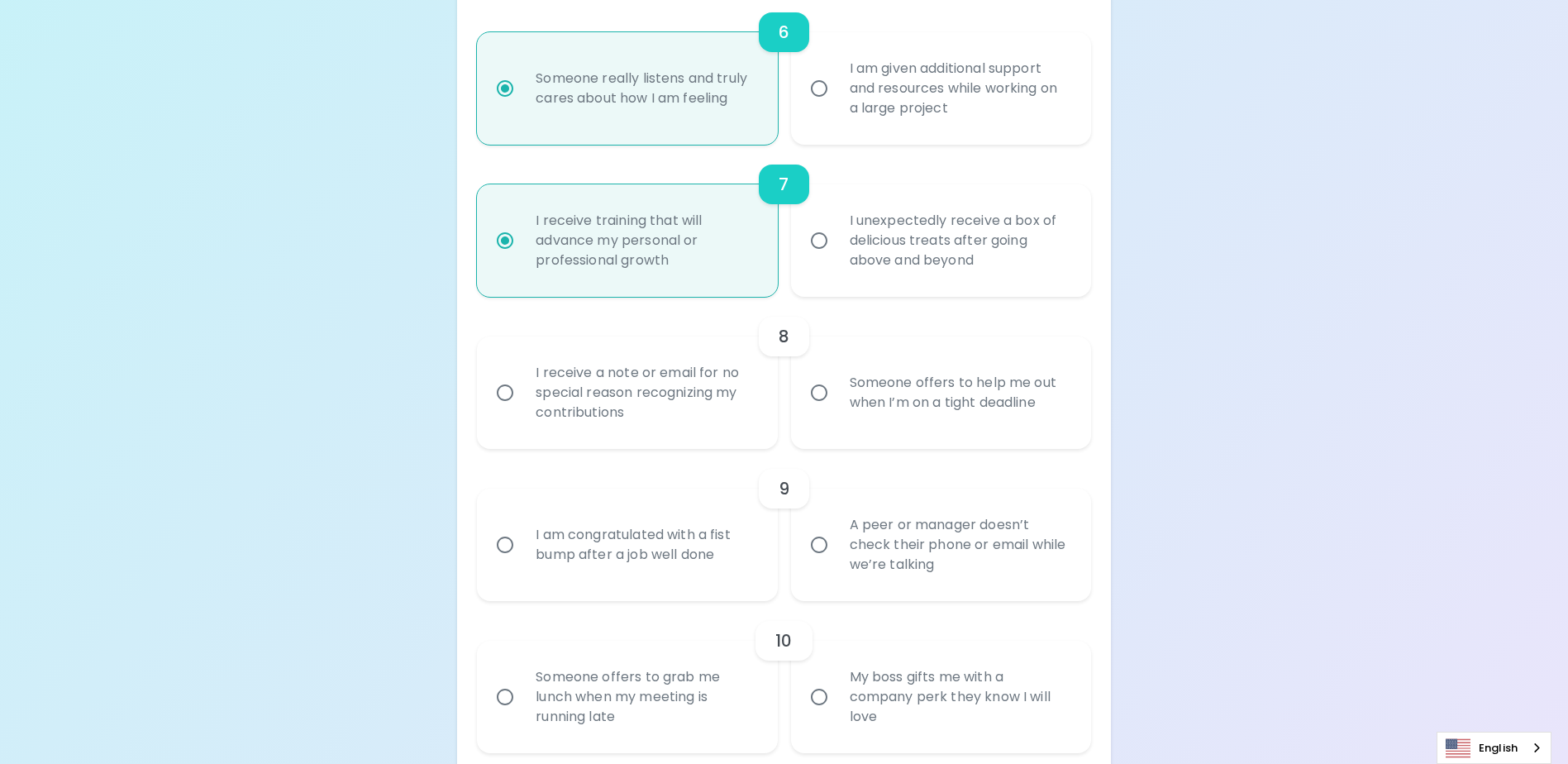
radio input "true"
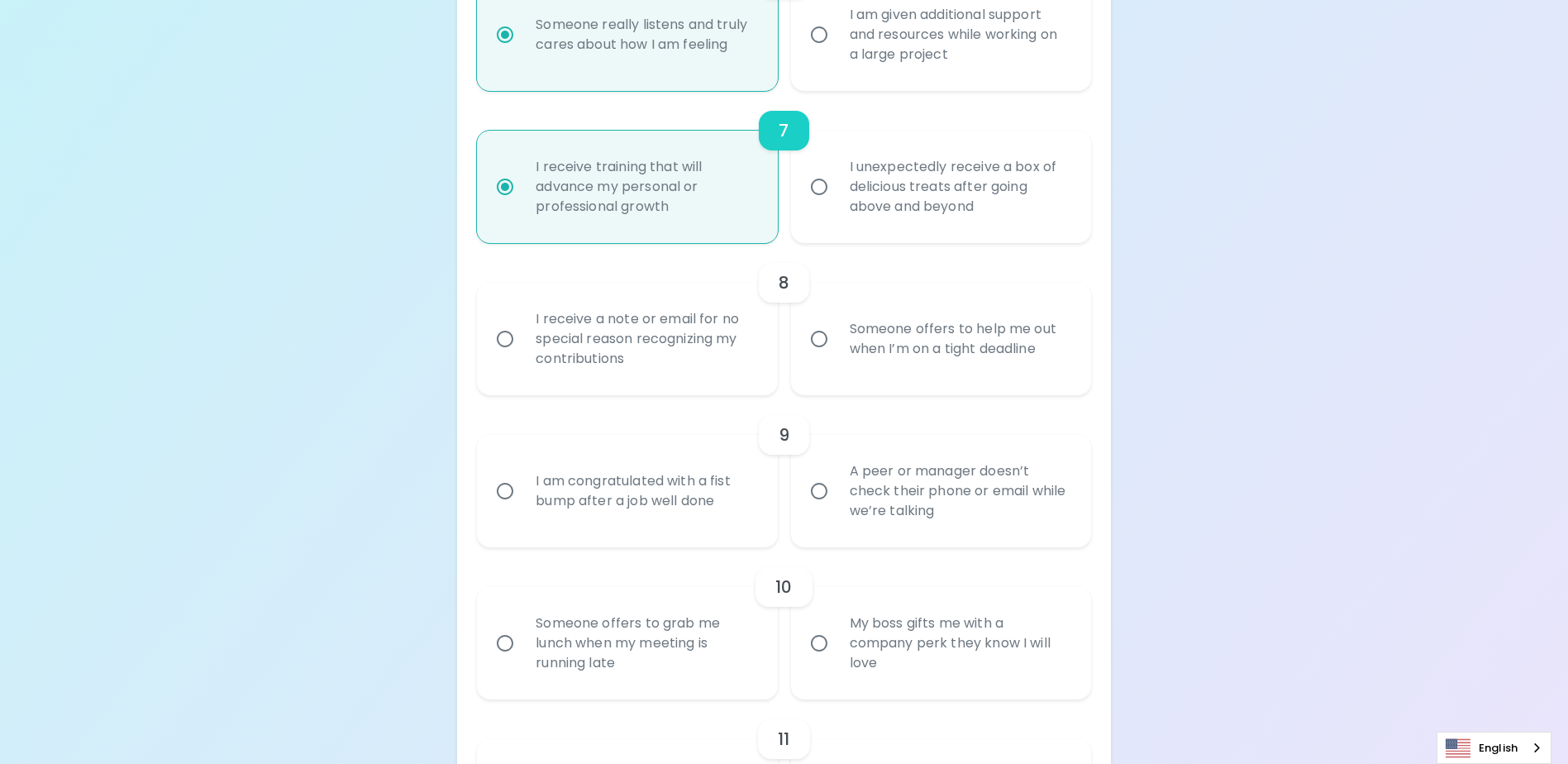
click at [506, 339] on label "I receive a note or email for no special reason recognizing my contributions" at bounding box center [617, 338] width 300 height 112
click at [506, 339] on input "I receive a note or email for no special reason recognizing my contributions" at bounding box center [505, 339] width 35 height 35
radio input "false"
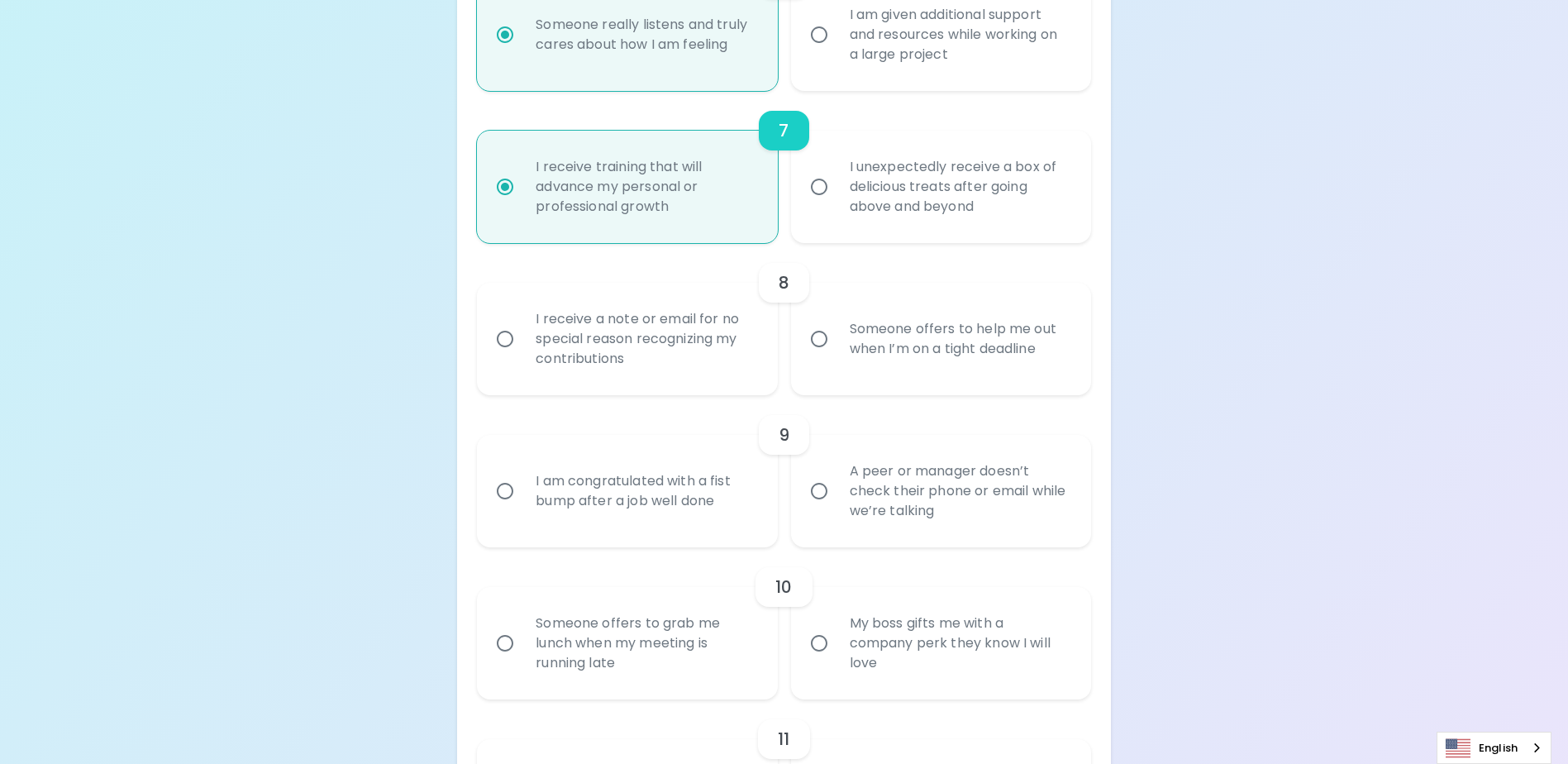
radio input "false"
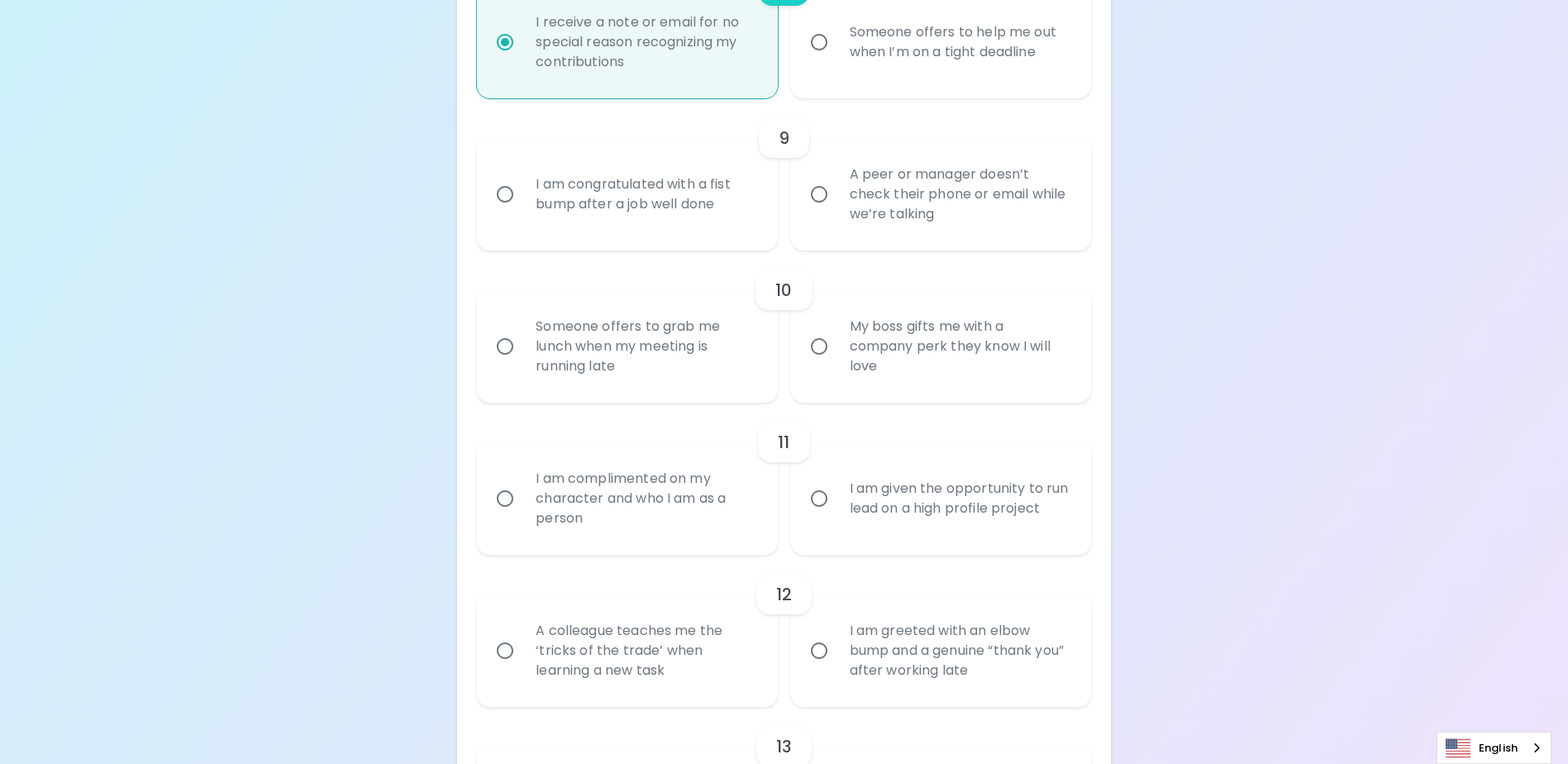
scroll to position [1515, 0]
radio input "true"
click at [504, 211] on input "I am congratulated with a fist bump after a job well done" at bounding box center [505, 193] width 35 height 35
radio input "false"
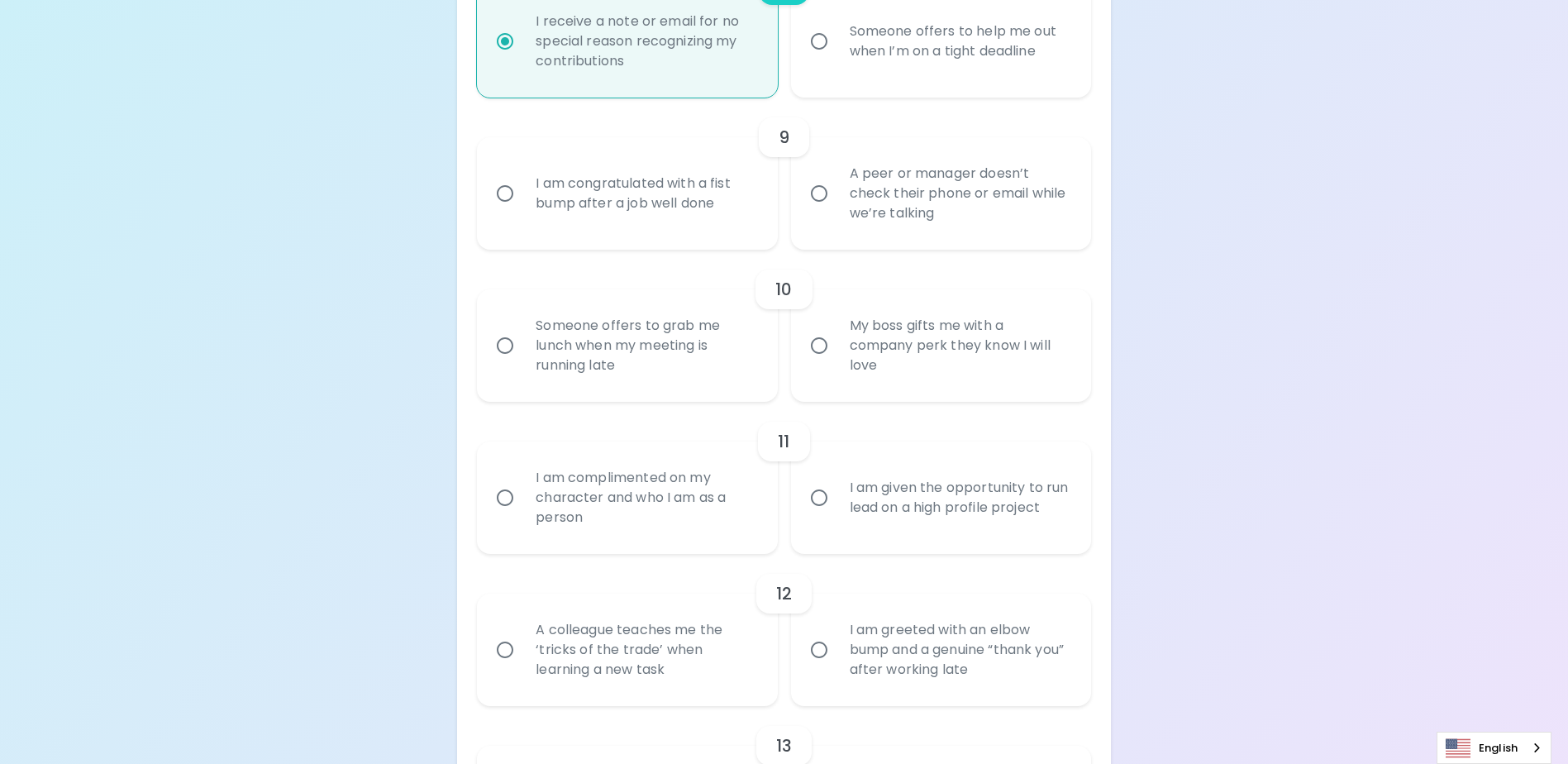
radio input "false"
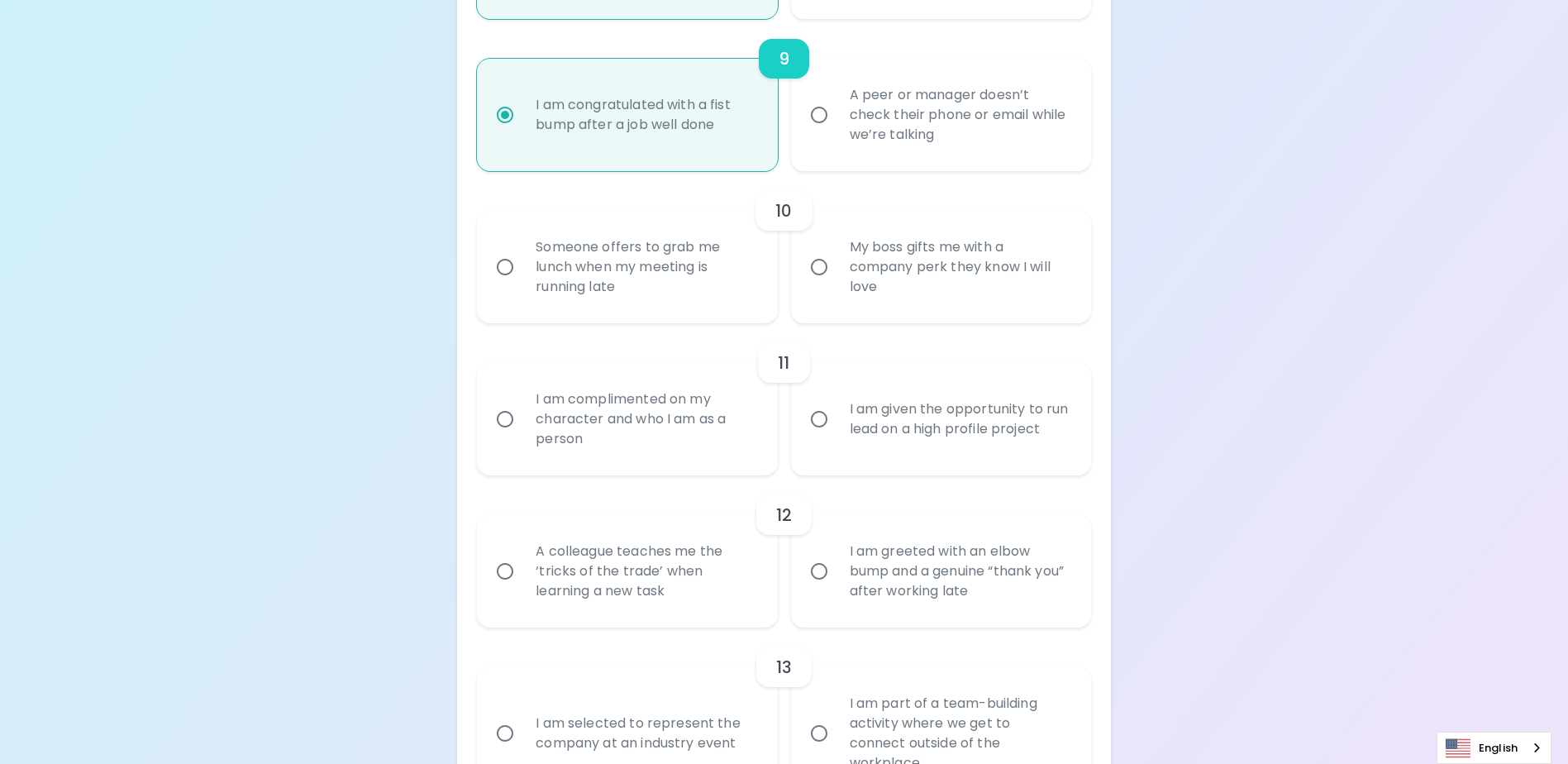
scroll to position [1648, 0]
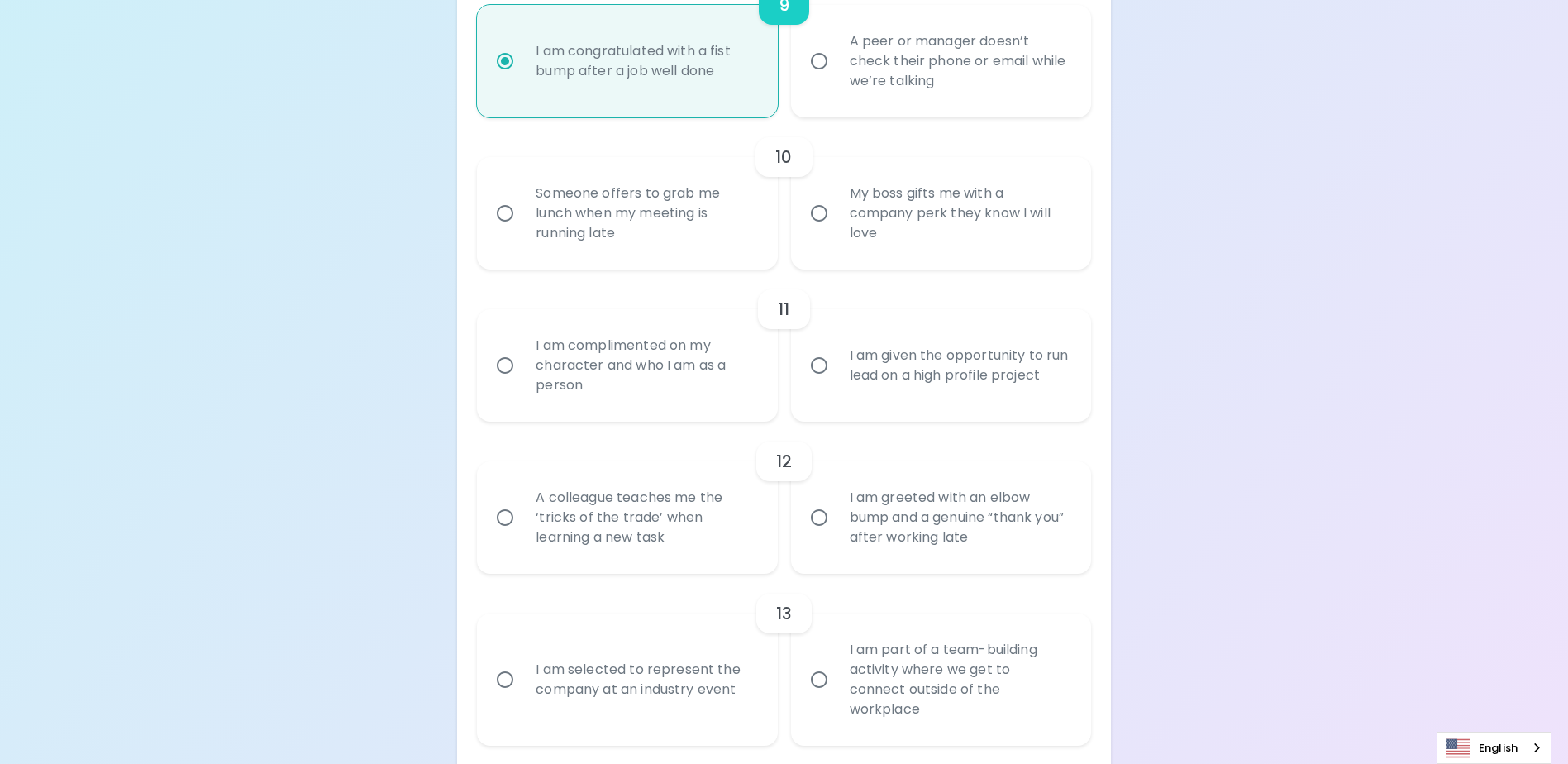
radio input "true"
click at [503, 231] on input "Someone offers to grab me lunch when my meeting is running late" at bounding box center [505, 213] width 35 height 35
radio input "false"
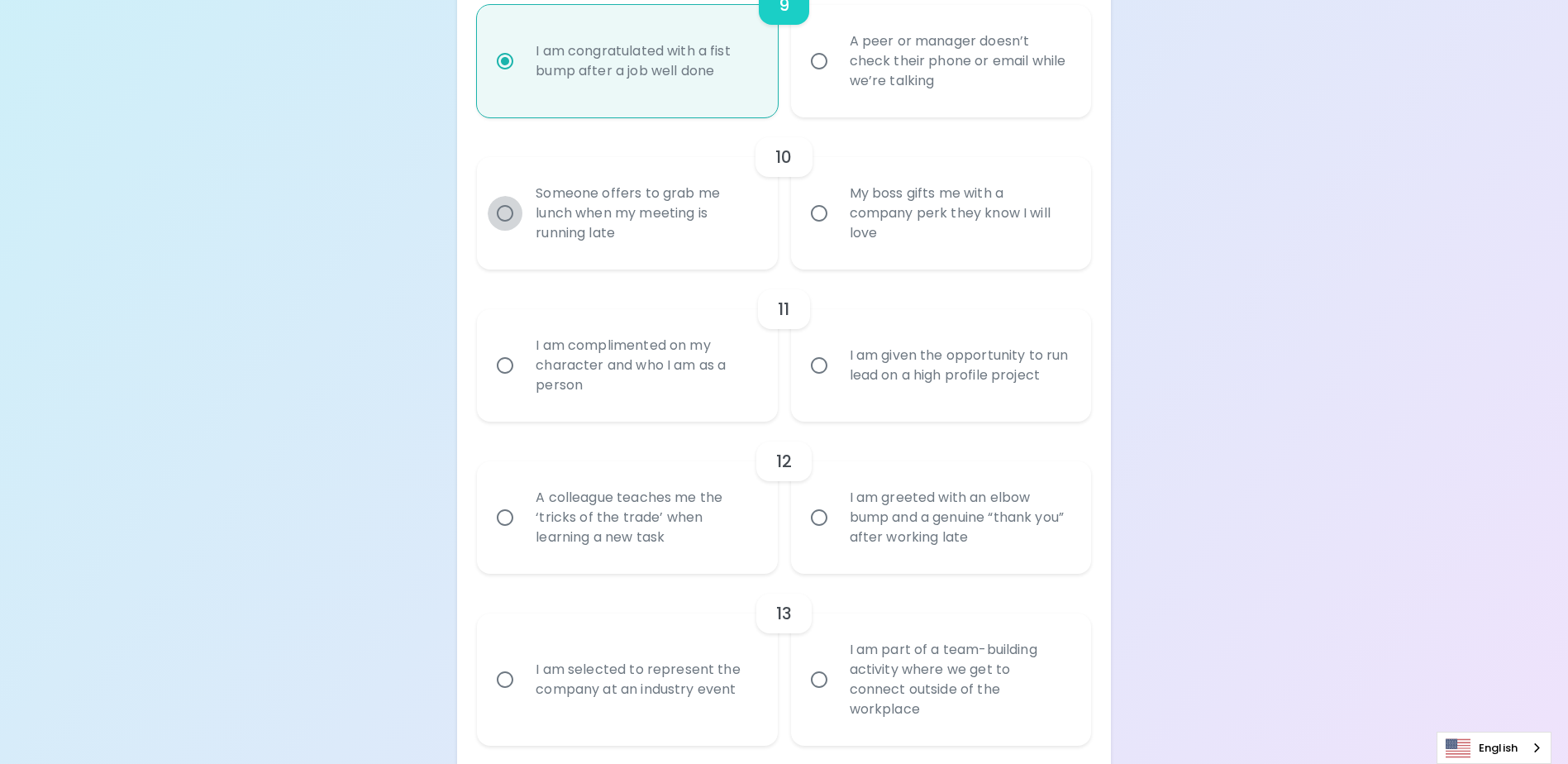
radio input "false"
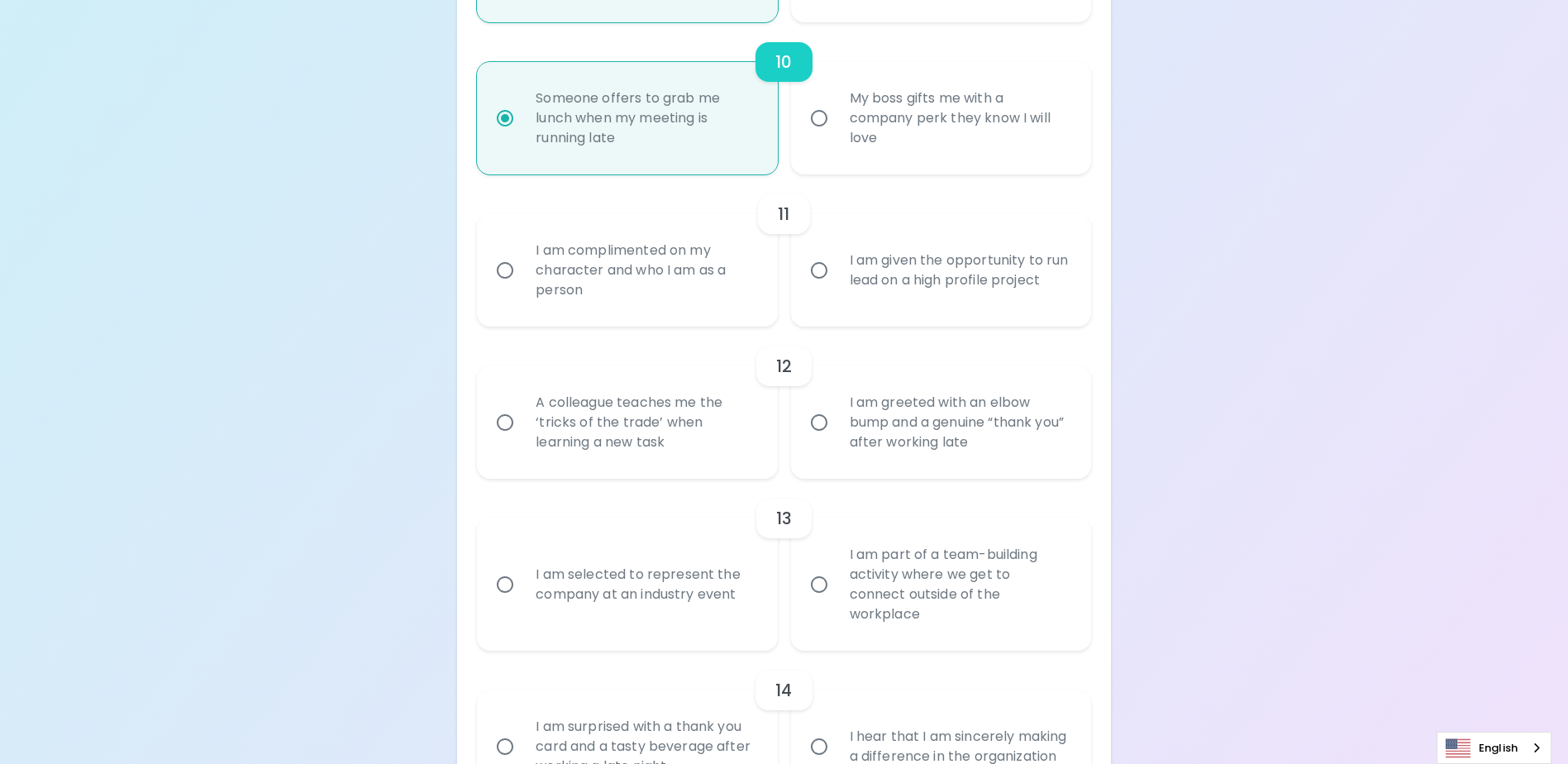
scroll to position [1781, 0]
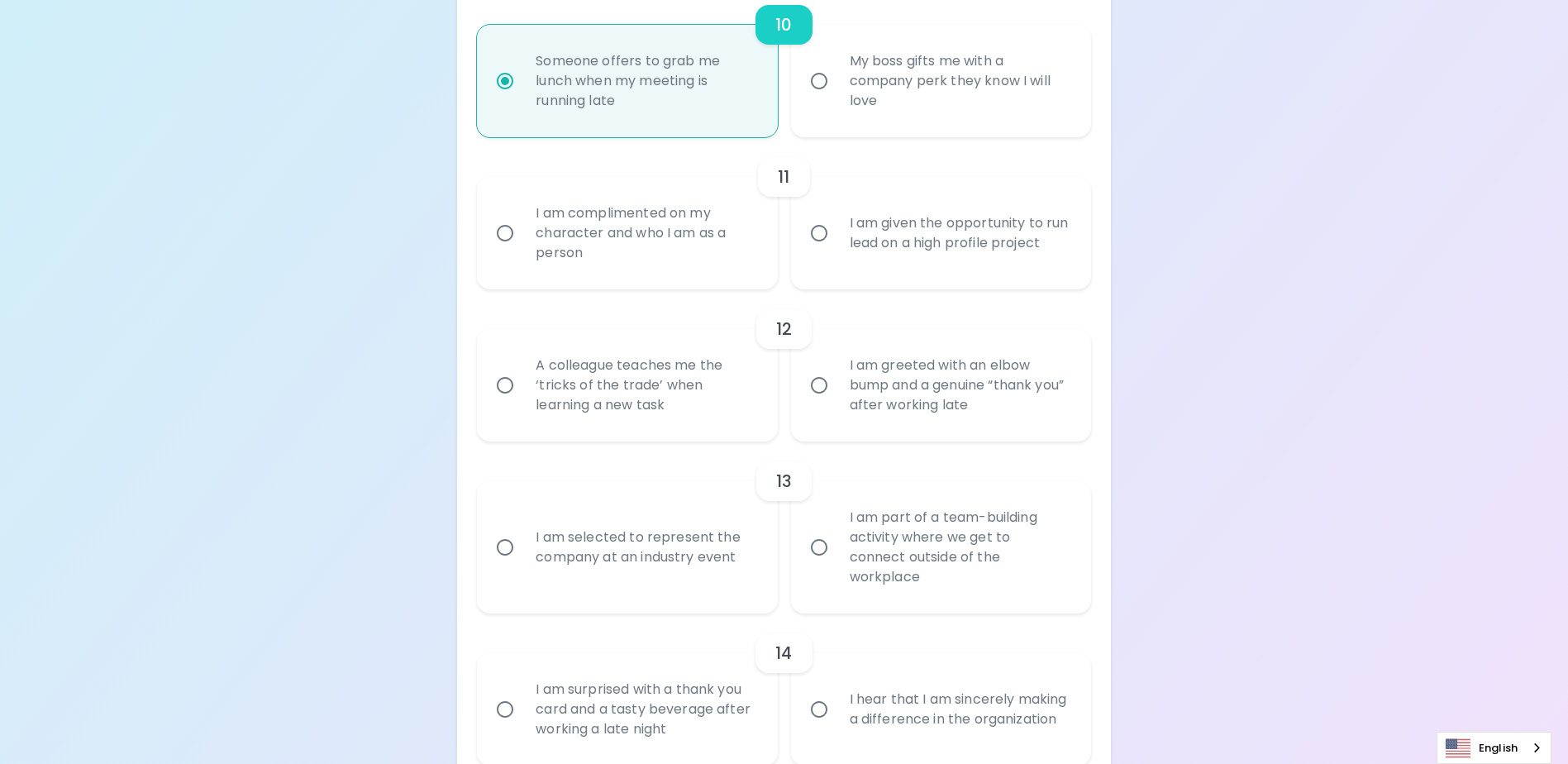
radio input "true"
click at [819, 251] on input "I am given the opportunity to run lead on a high profile project" at bounding box center [820, 233] width 35 height 35
radio input "false"
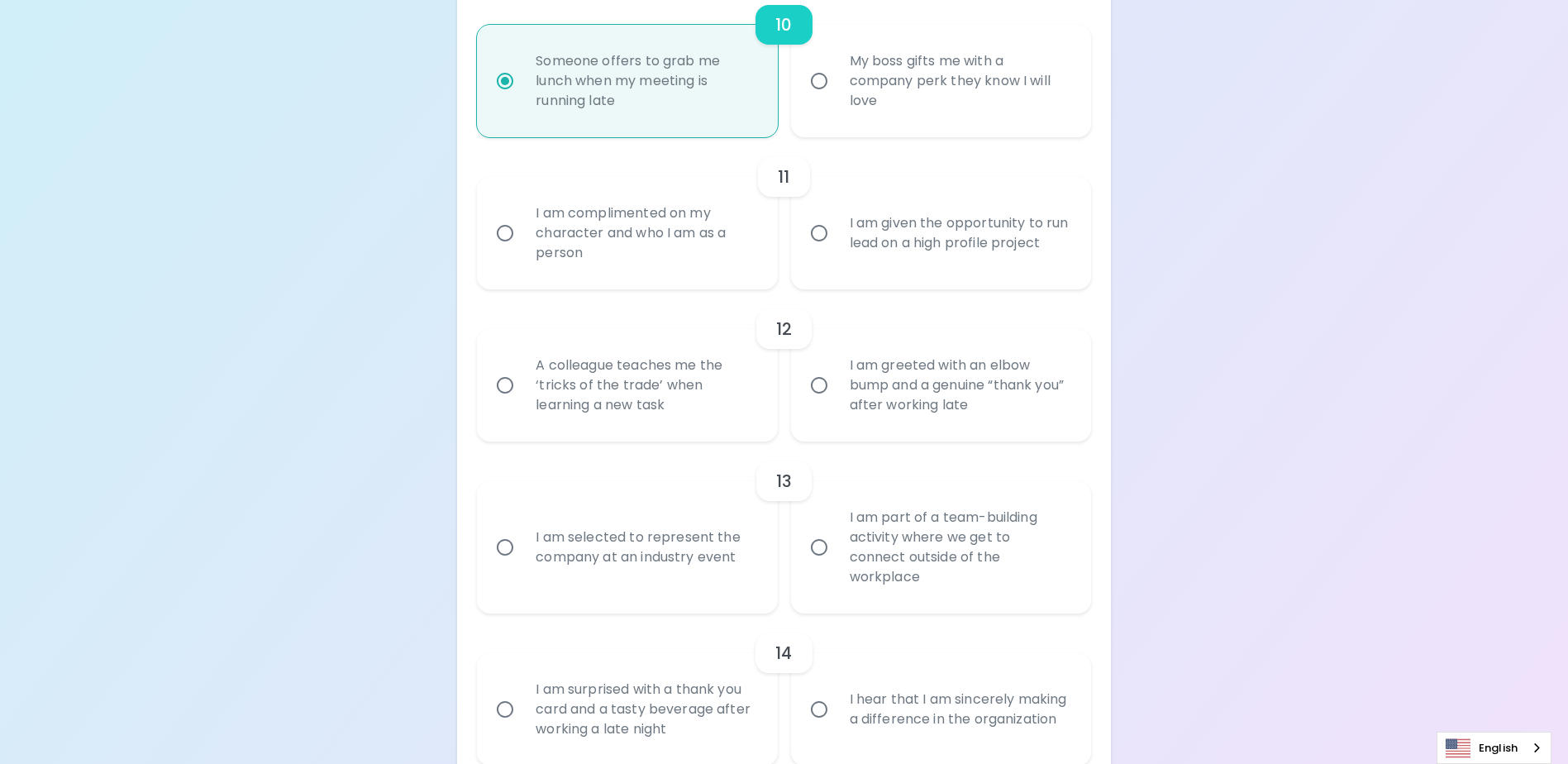
radio input "false"
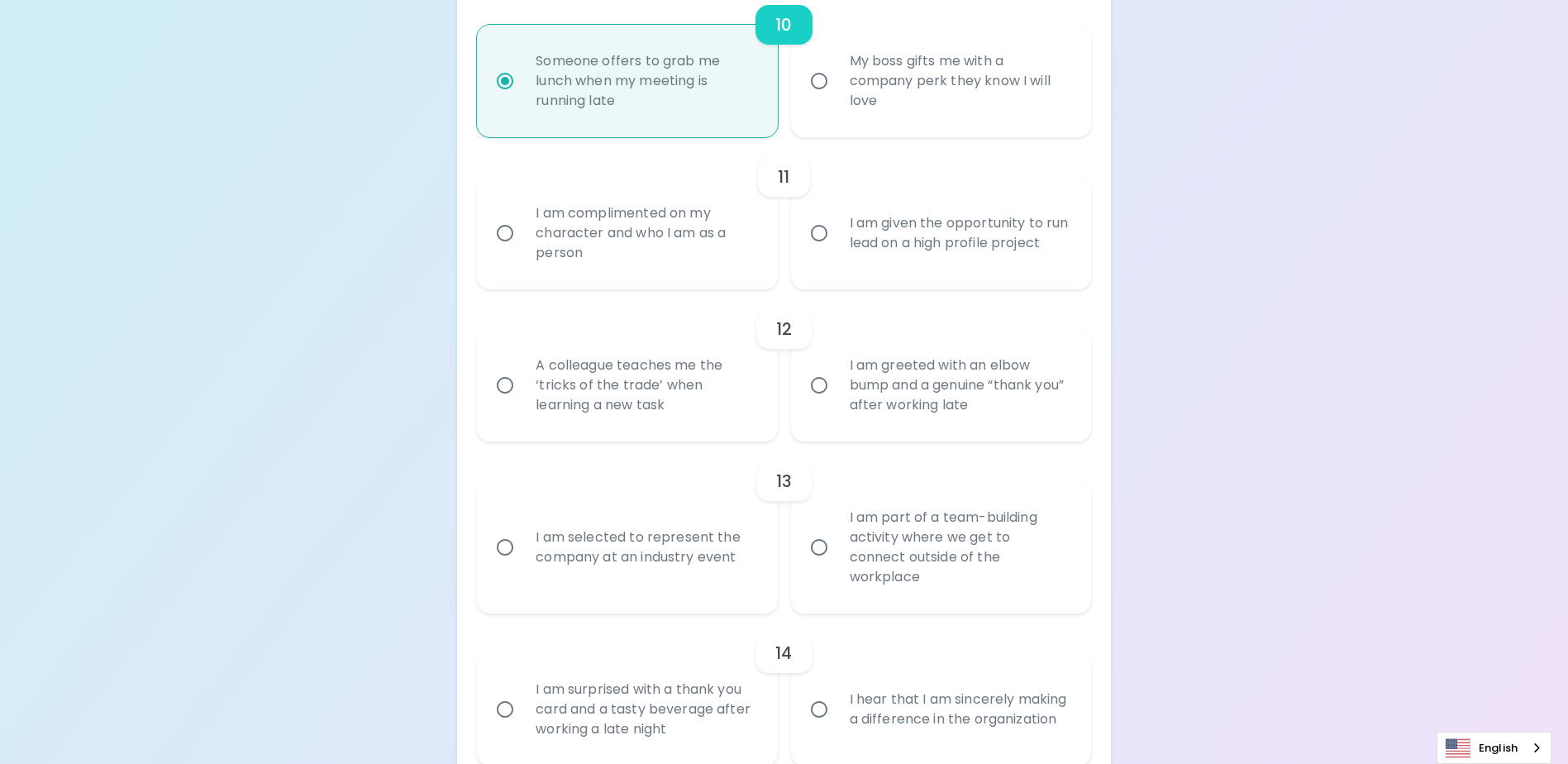
radio input "false"
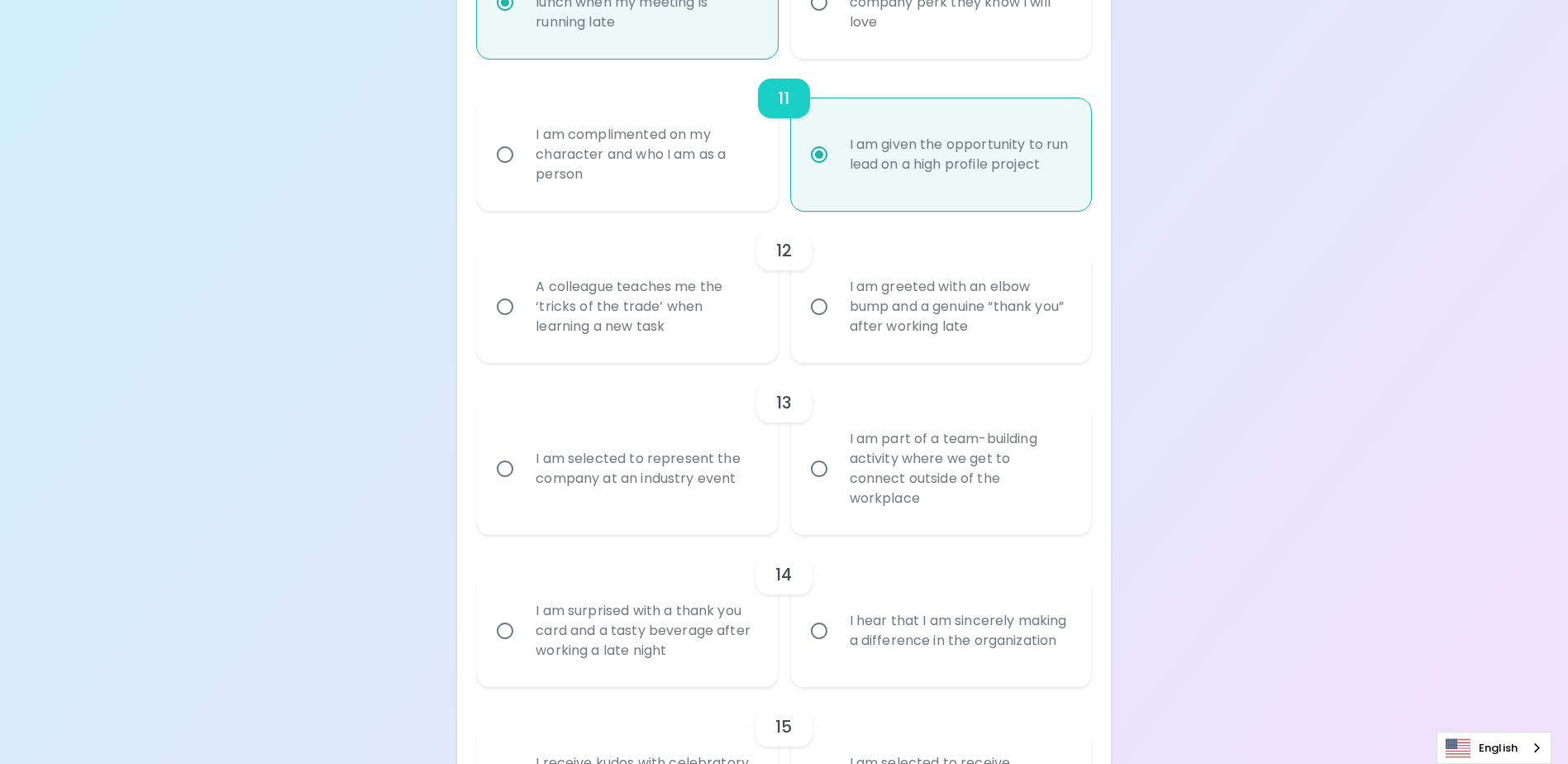
scroll to position [1913, 0]
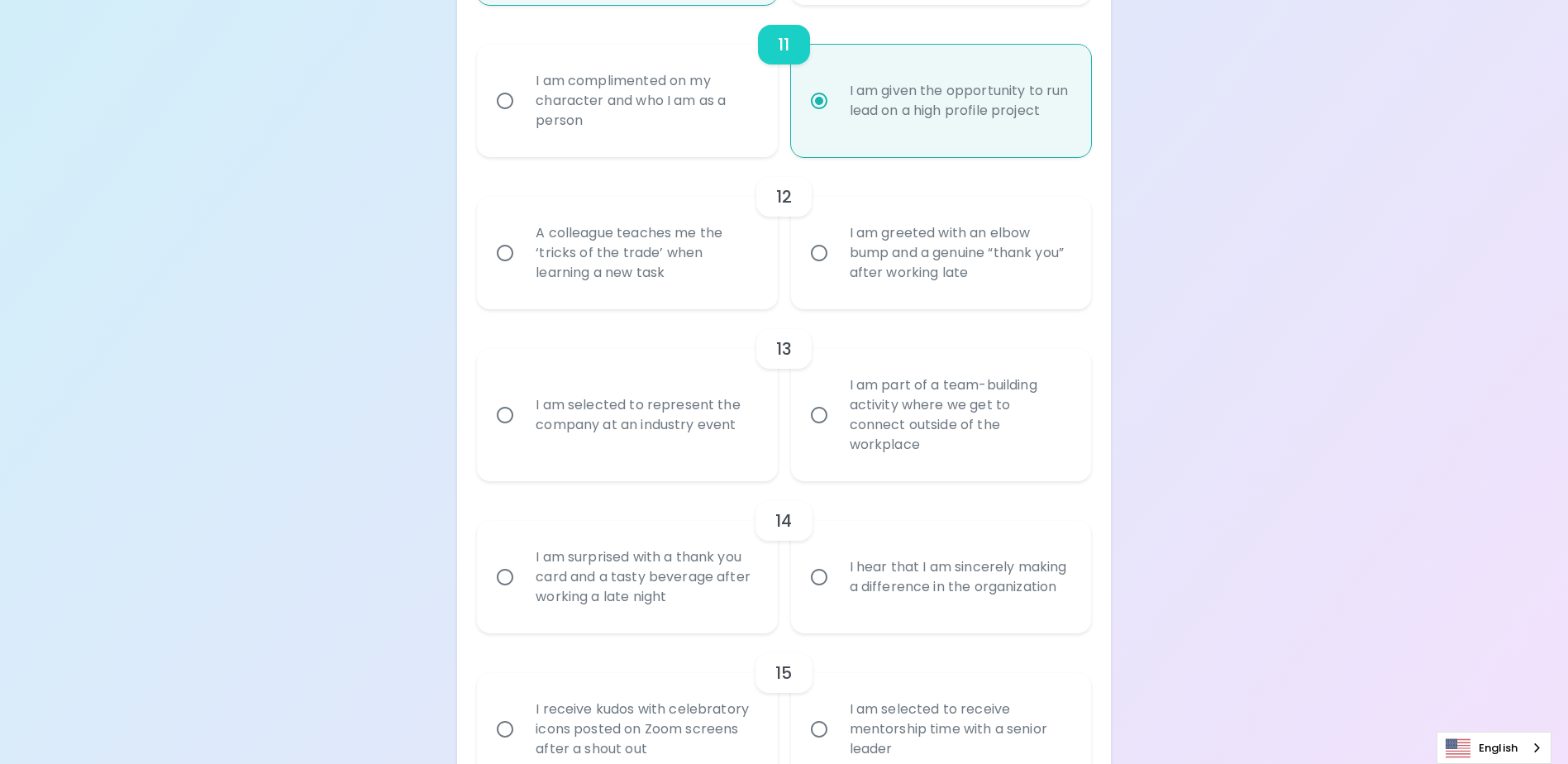
radio input "true"
click at [511, 271] on input "A colleague teaches me the ‘tricks of the trade’ when learning a new task" at bounding box center [505, 253] width 35 height 35
radio input "false"
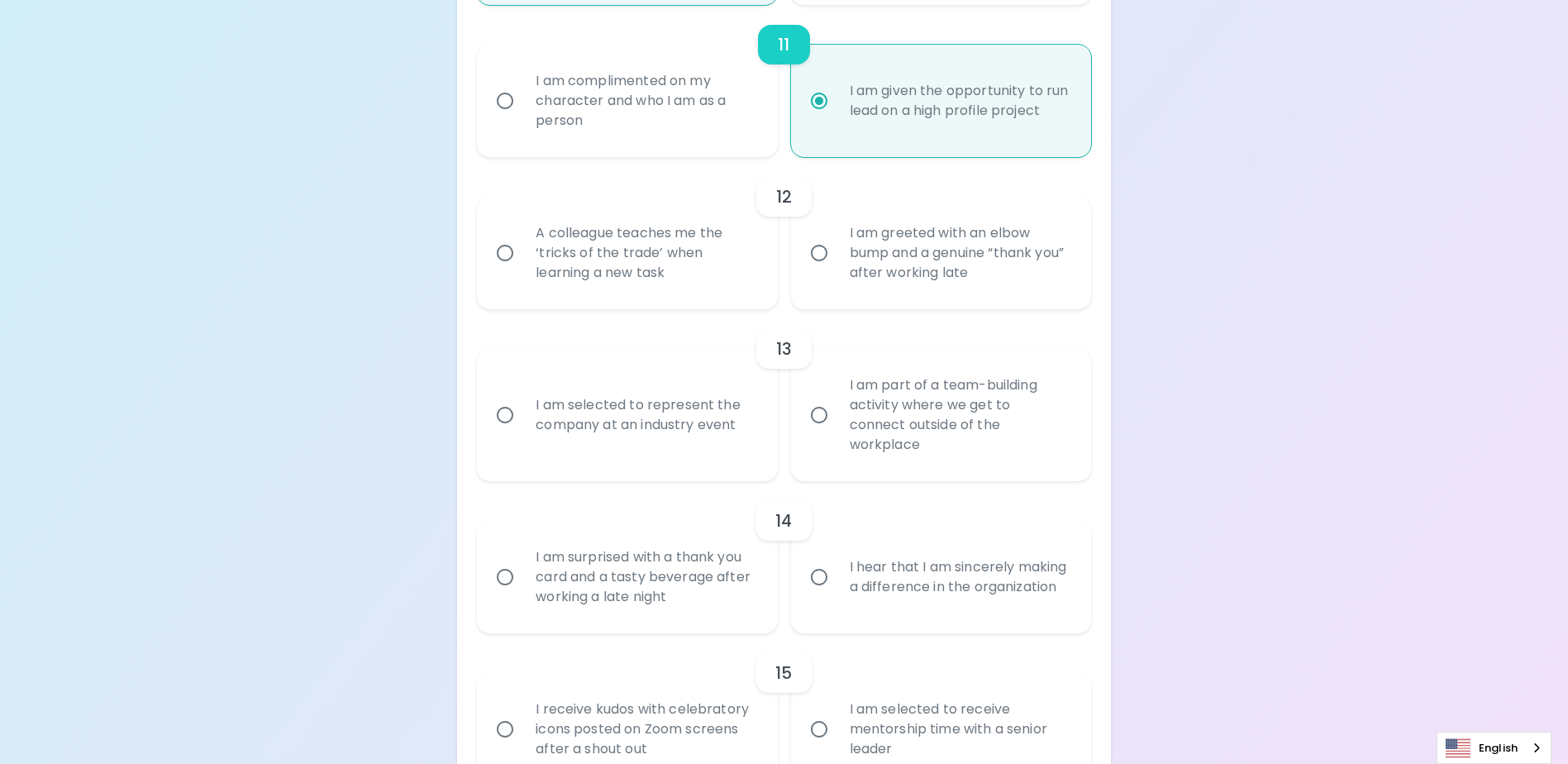
radio input "false"
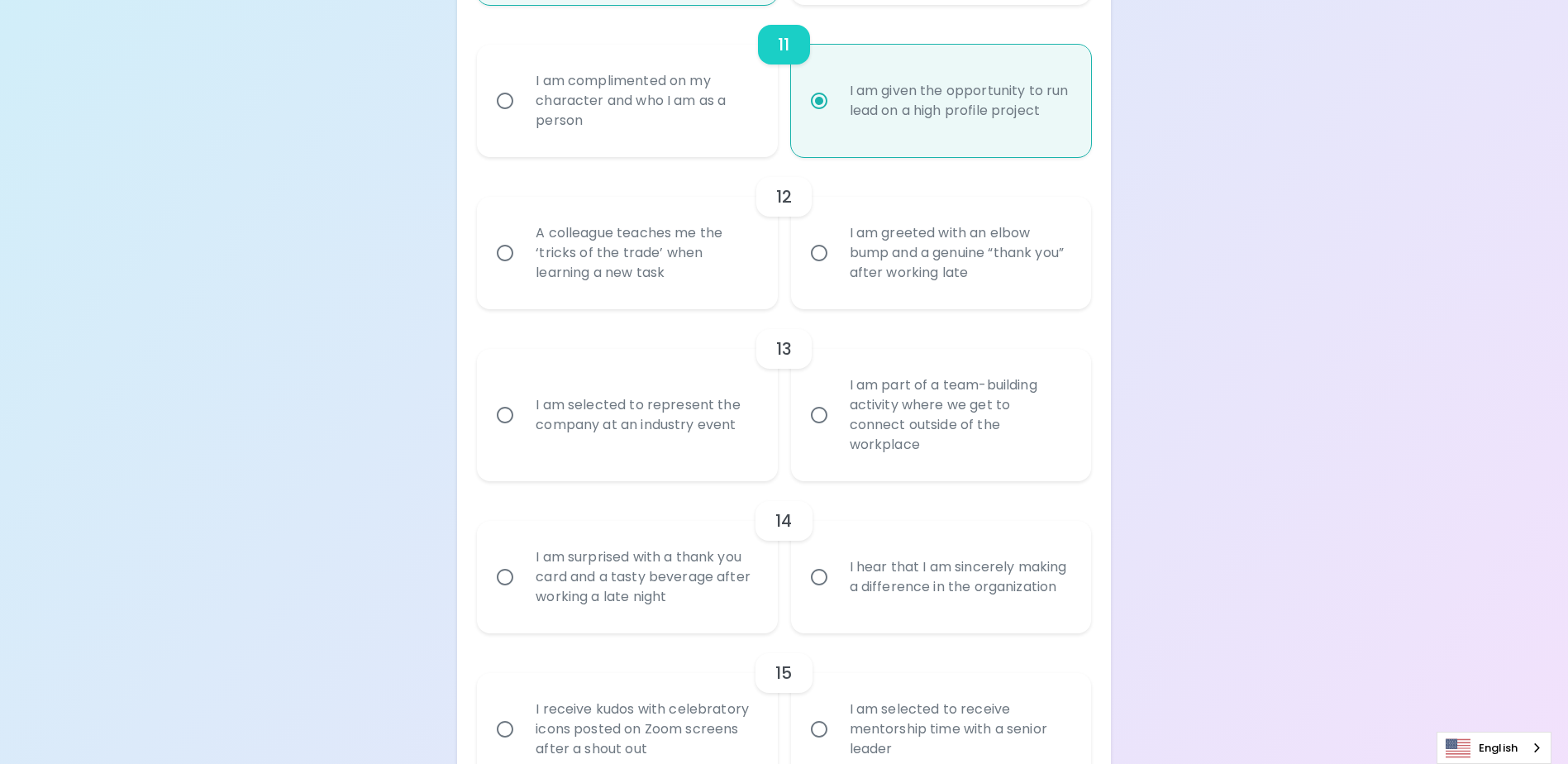
radio input "false"
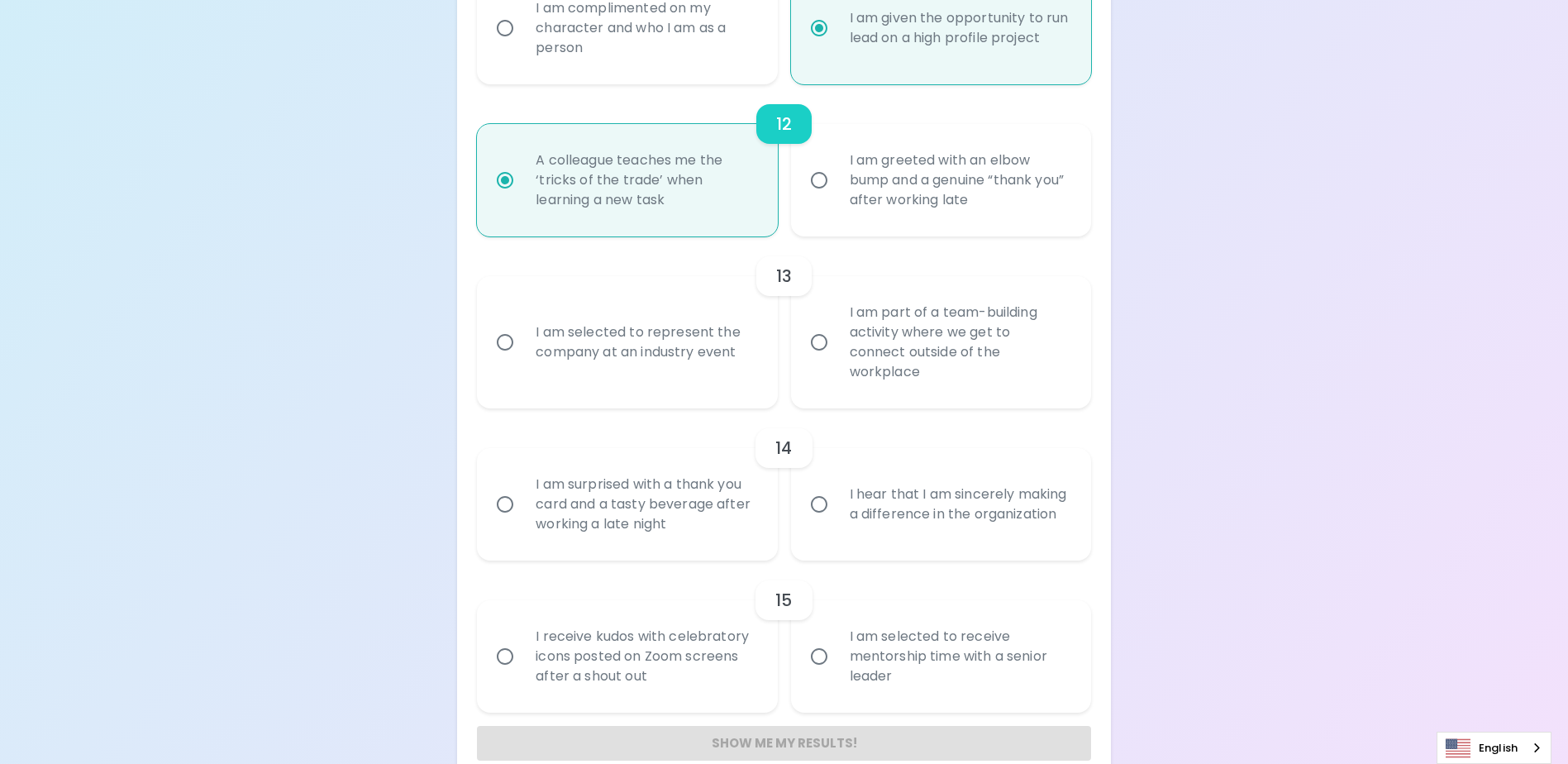
scroll to position [2015, 0]
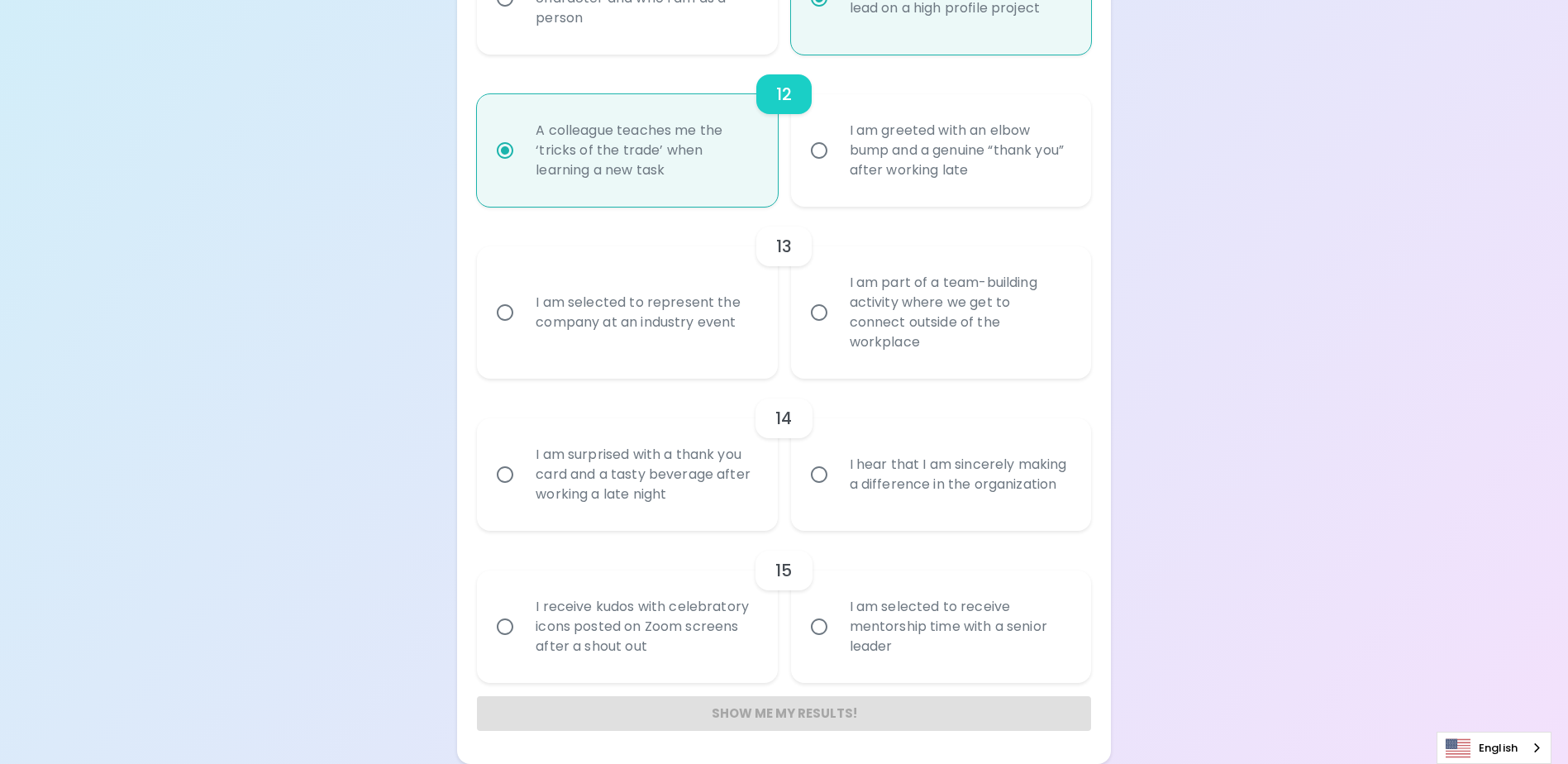
radio input "true"
click at [501, 325] on input "I am selected to represent the company at an industry event" at bounding box center [505, 313] width 35 height 35
radio input "false"
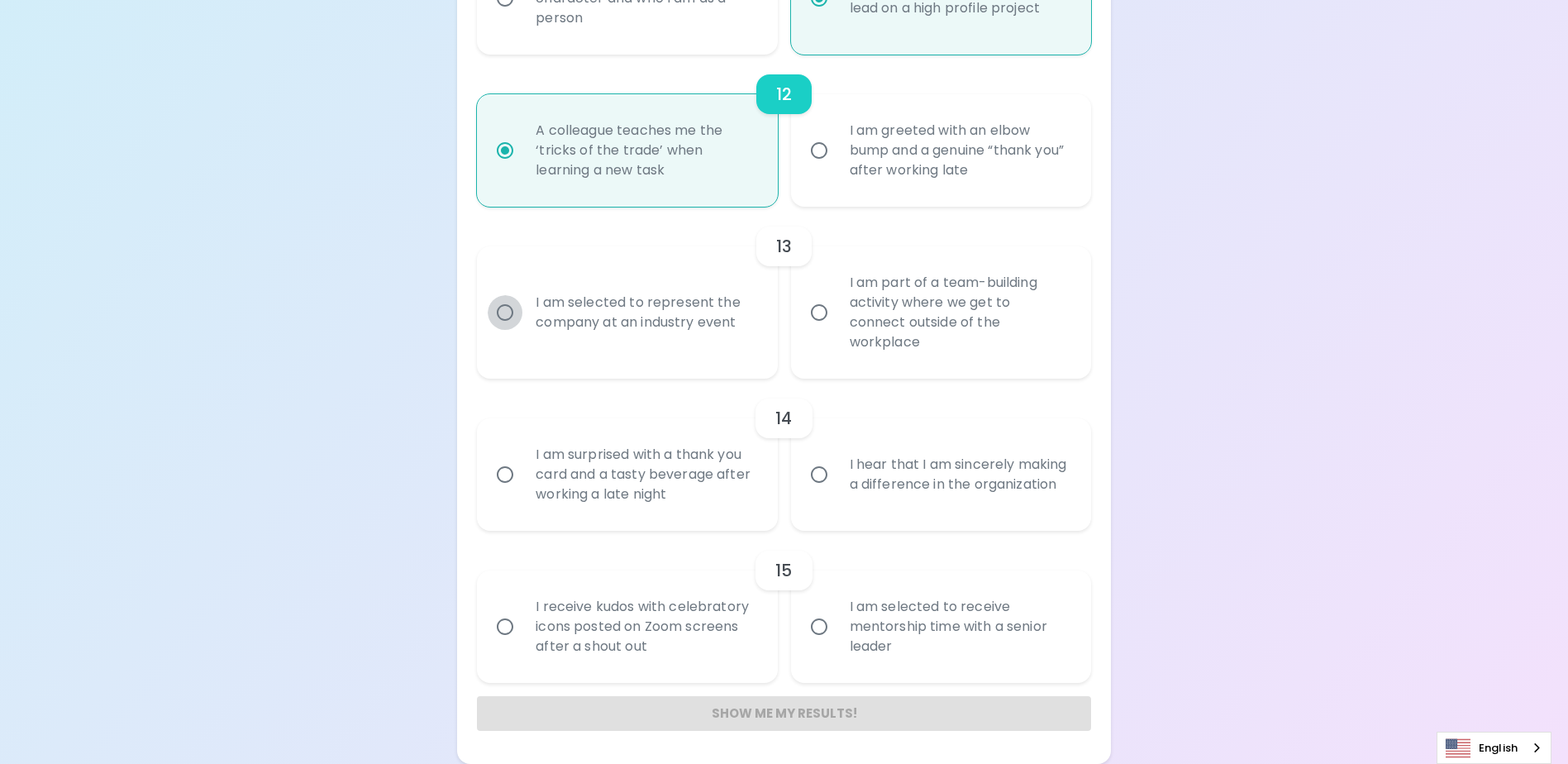
radio input "false"
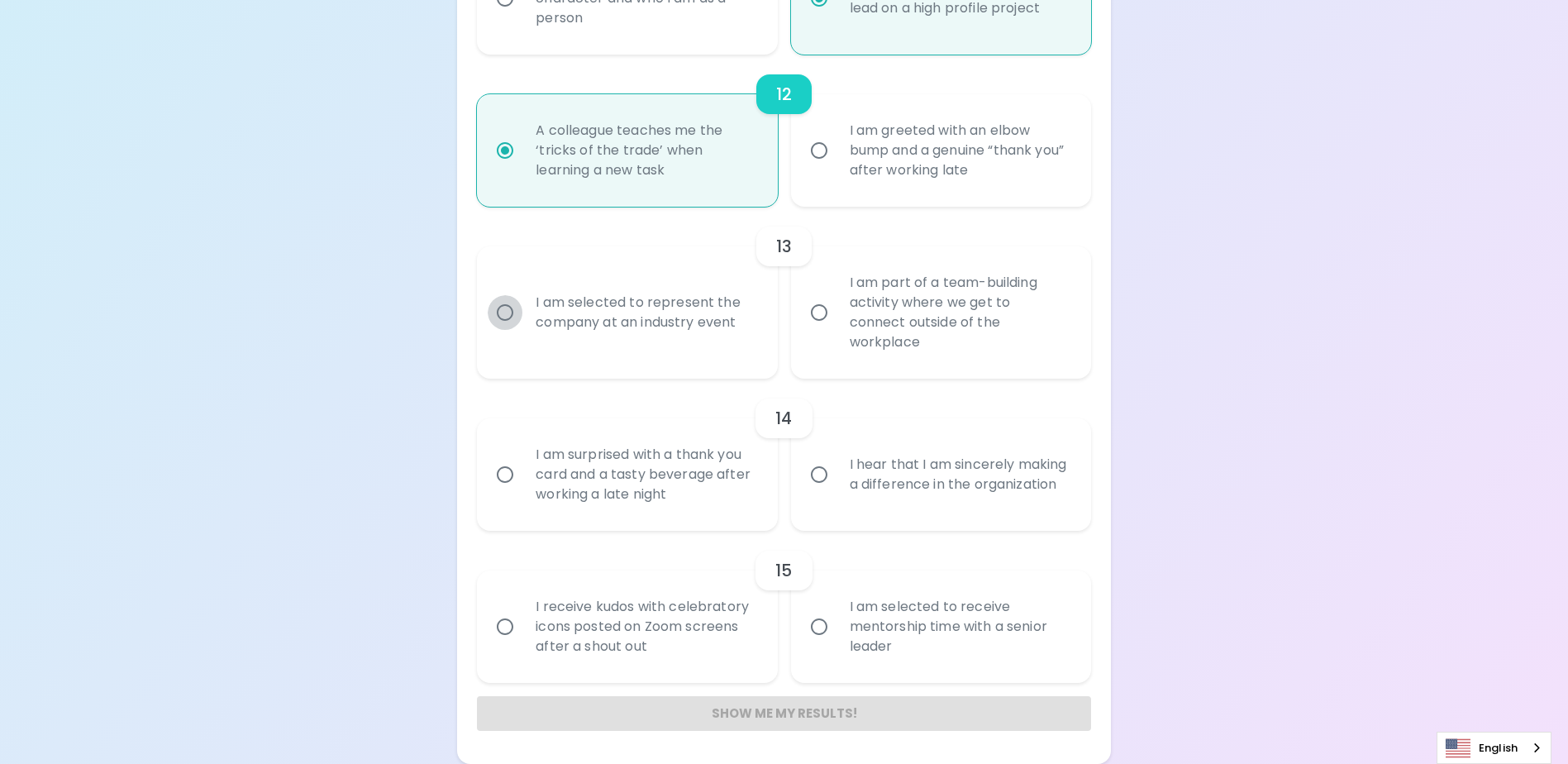
radio input "false"
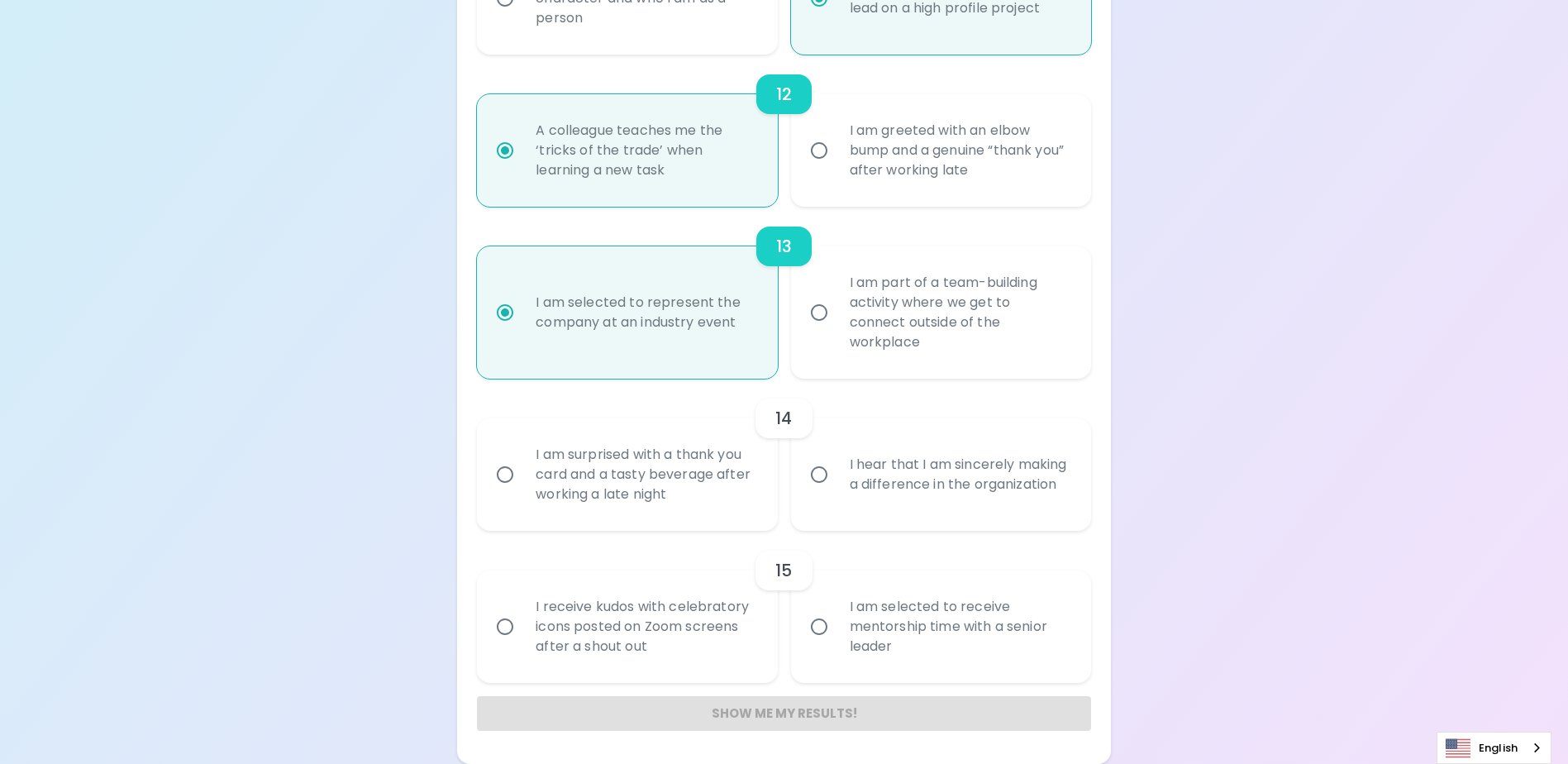
radio input "true"
click at [823, 474] on input "I hear that I am sincerely making a difference in the organization" at bounding box center [820, 475] width 35 height 35
radio input "false"
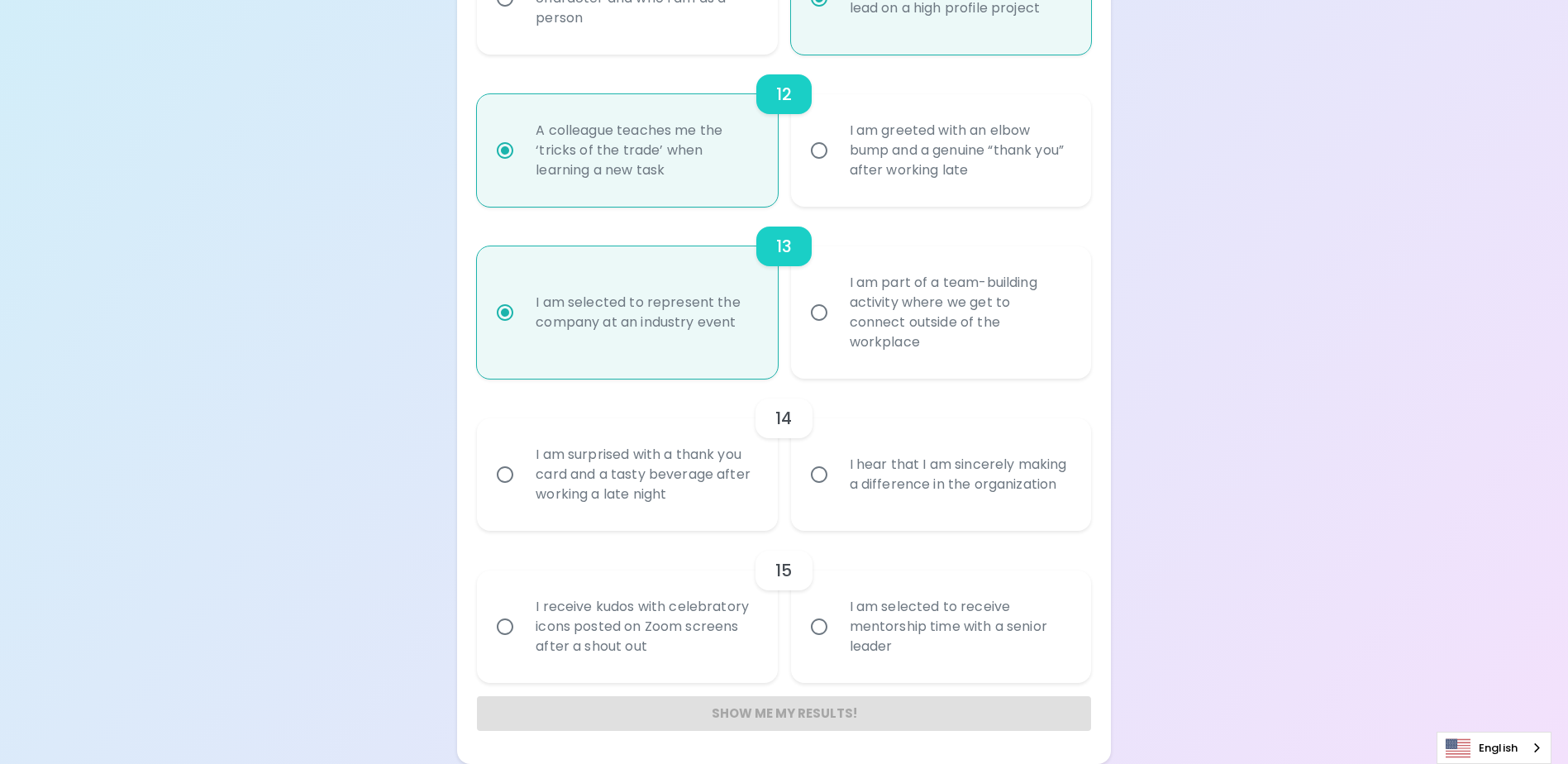
radio input "false"
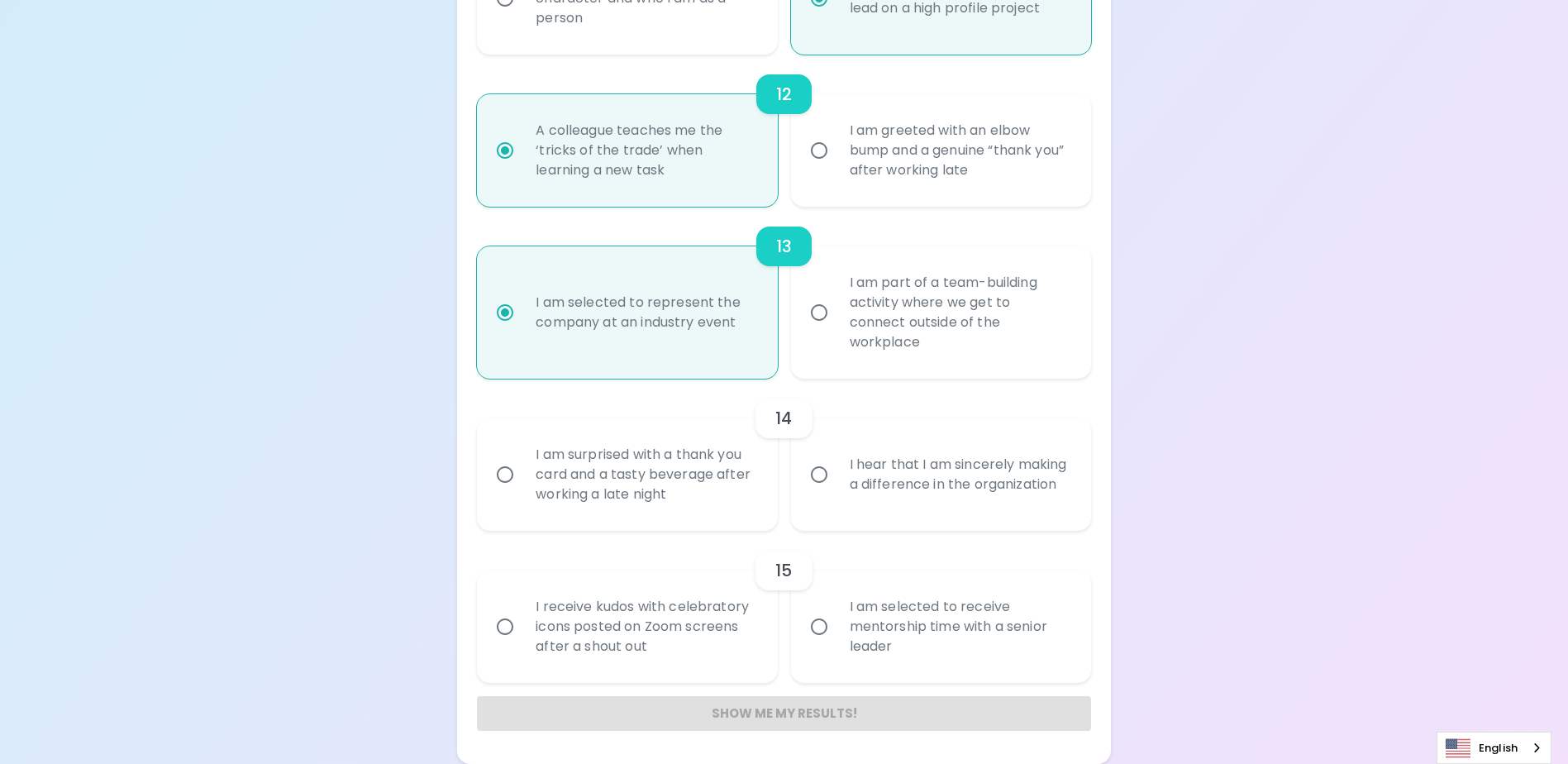
radio input "false"
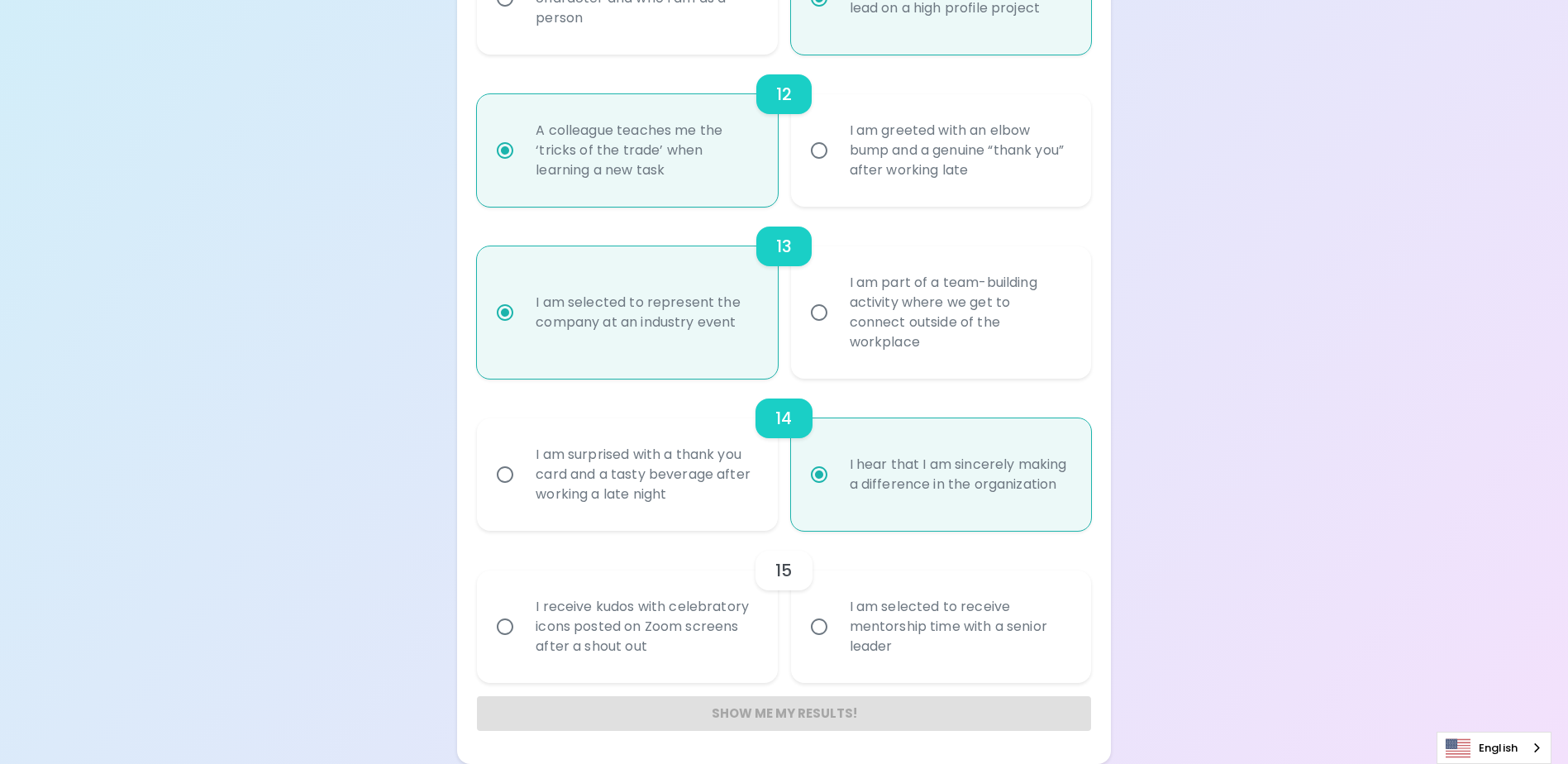
radio input "true"
click at [820, 626] on input "I am selected to receive mentorship time with a senior leader" at bounding box center [820, 626] width 35 height 35
radio input "false"
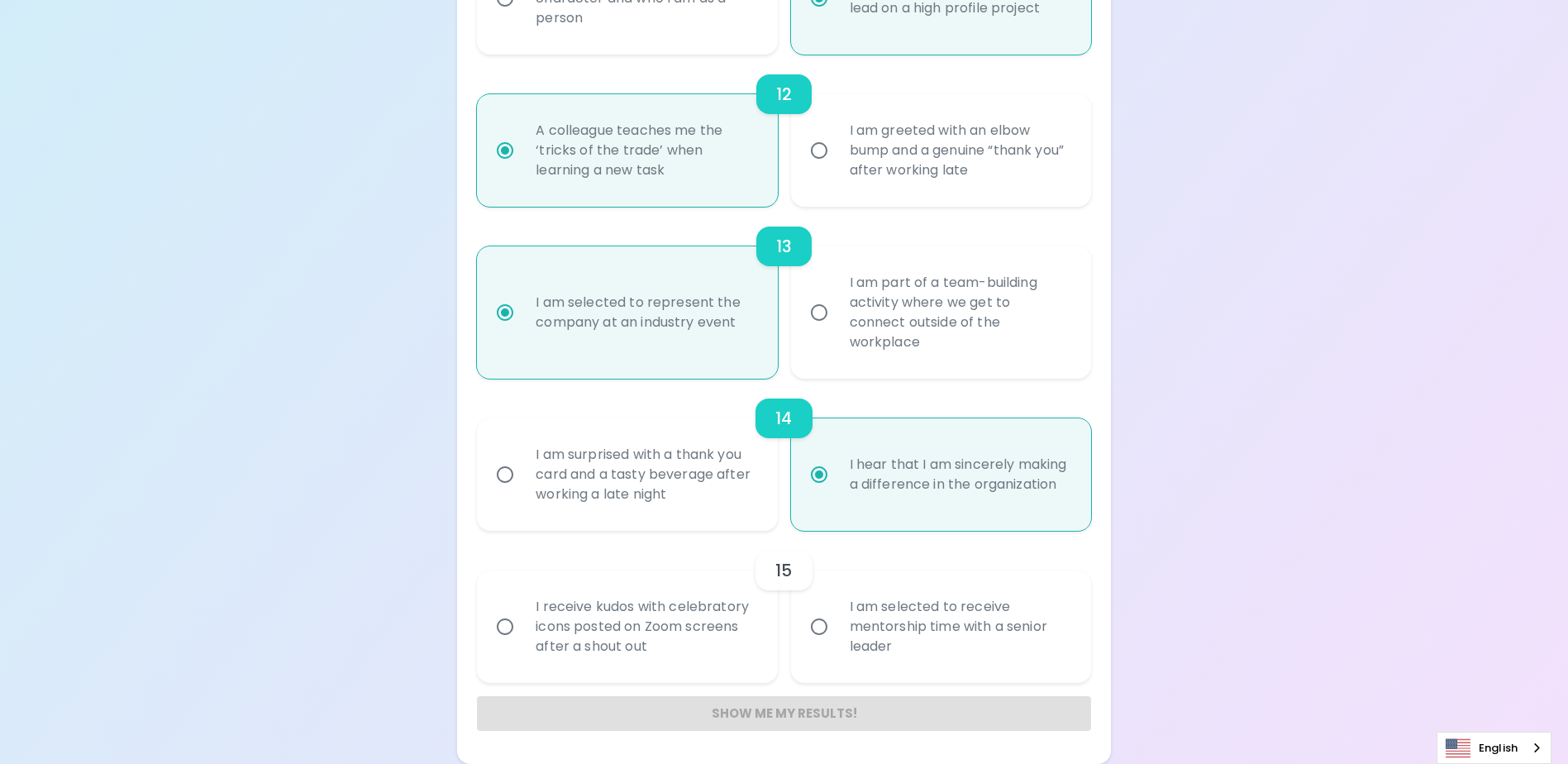
radio input "false"
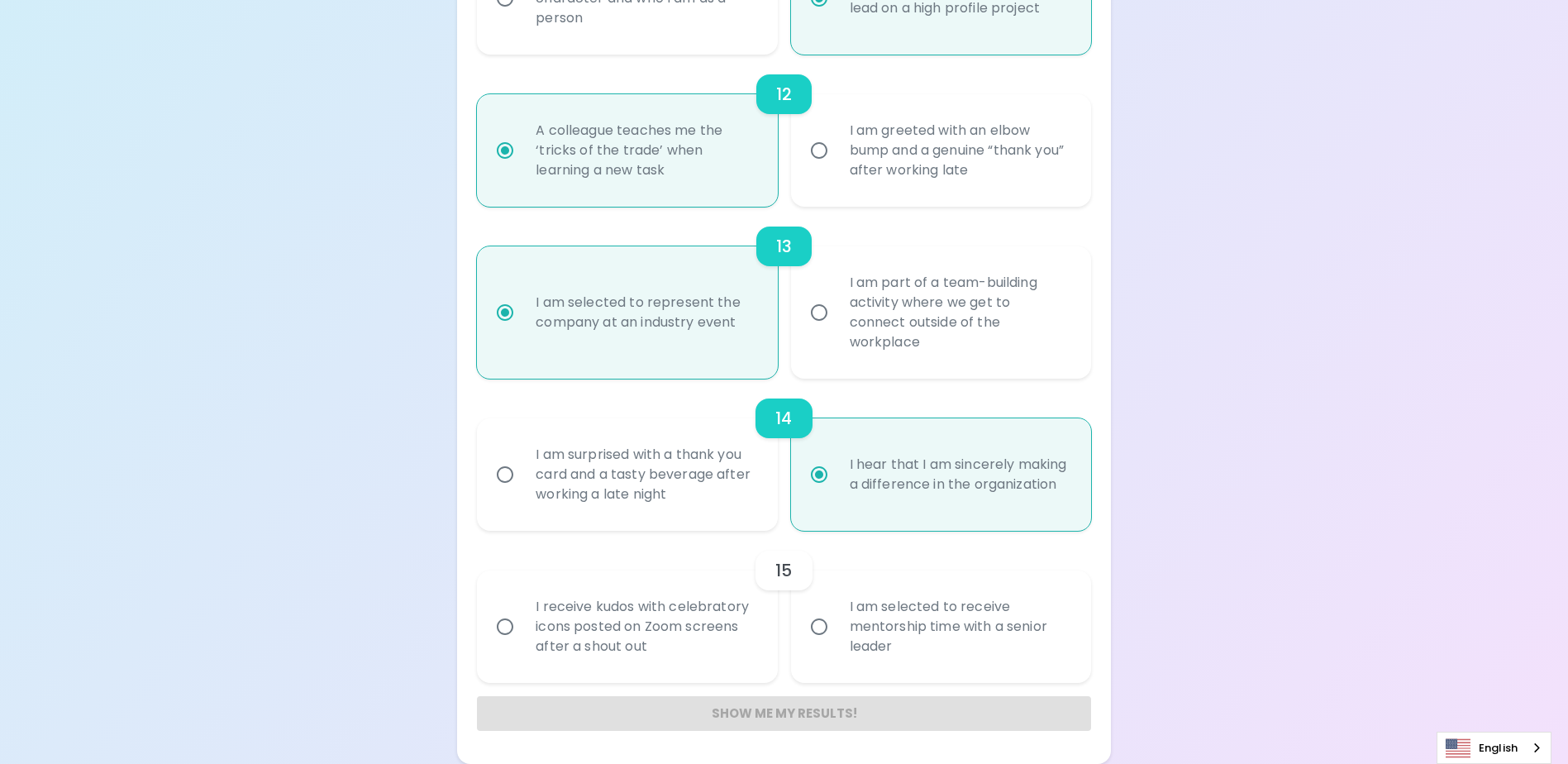
radio input "false"
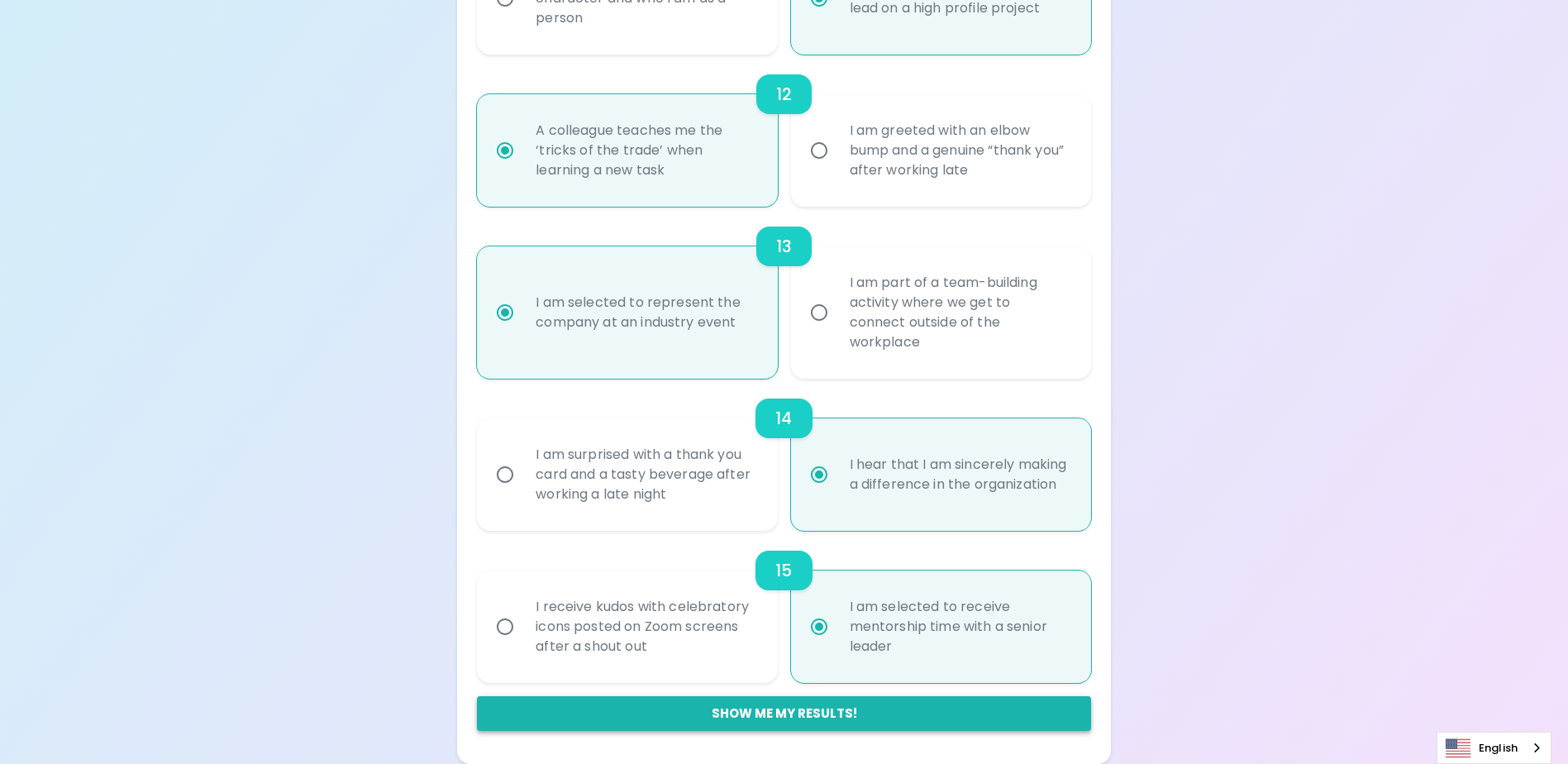
radio input "true"
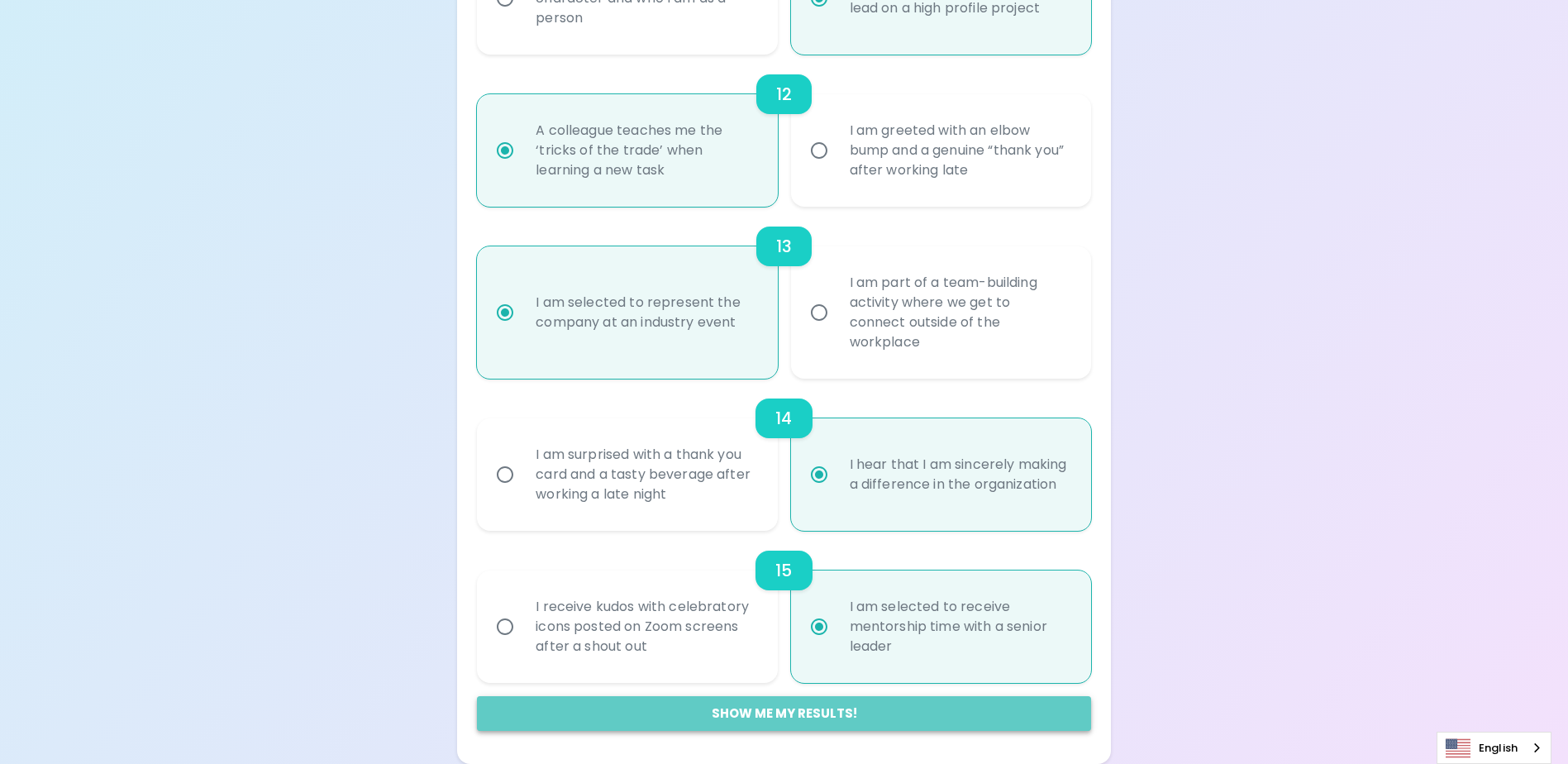
click at [857, 716] on button "Show me my results!" at bounding box center [783, 714] width 614 height 35
radio input "false"
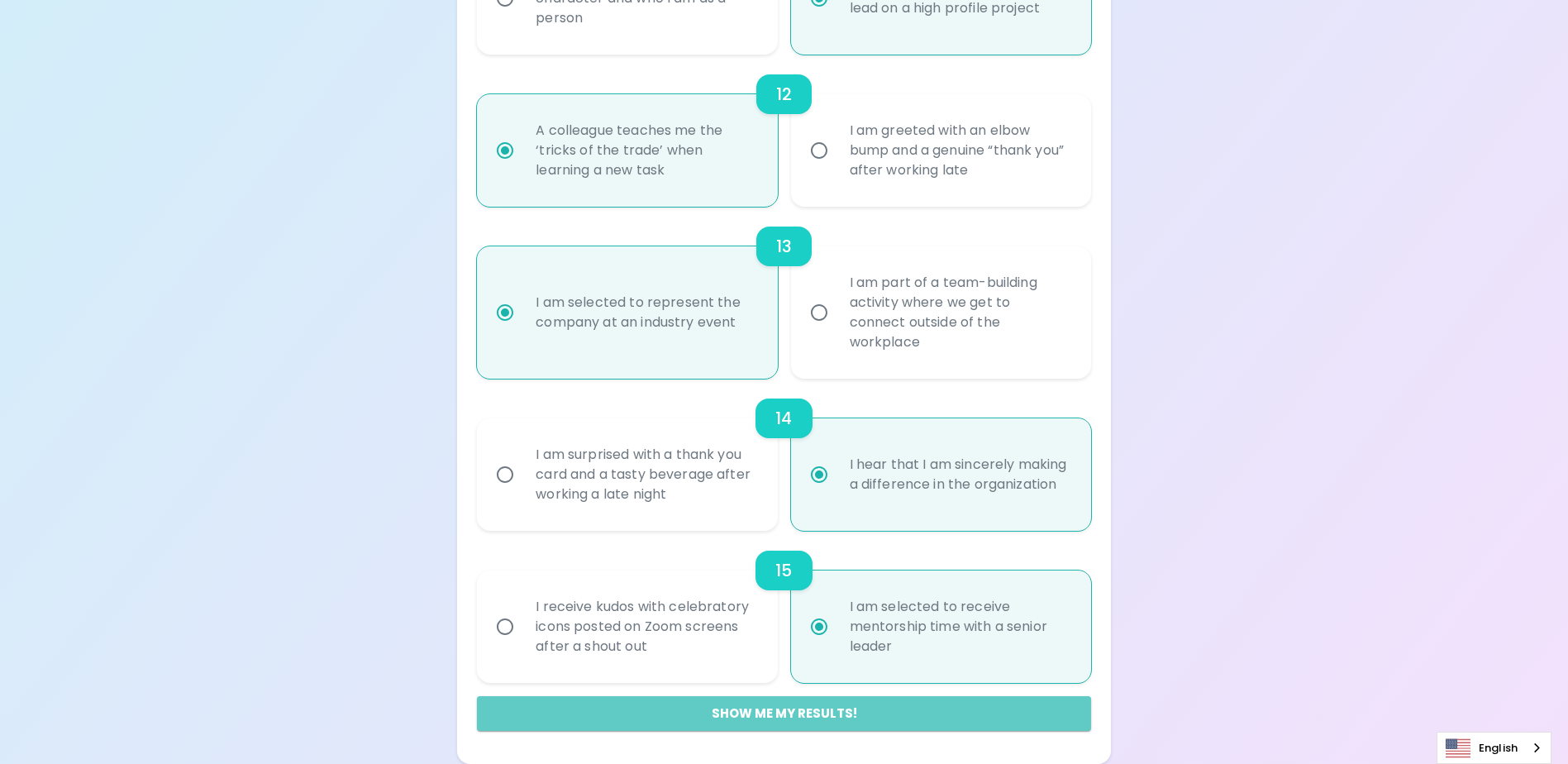
radio input "false"
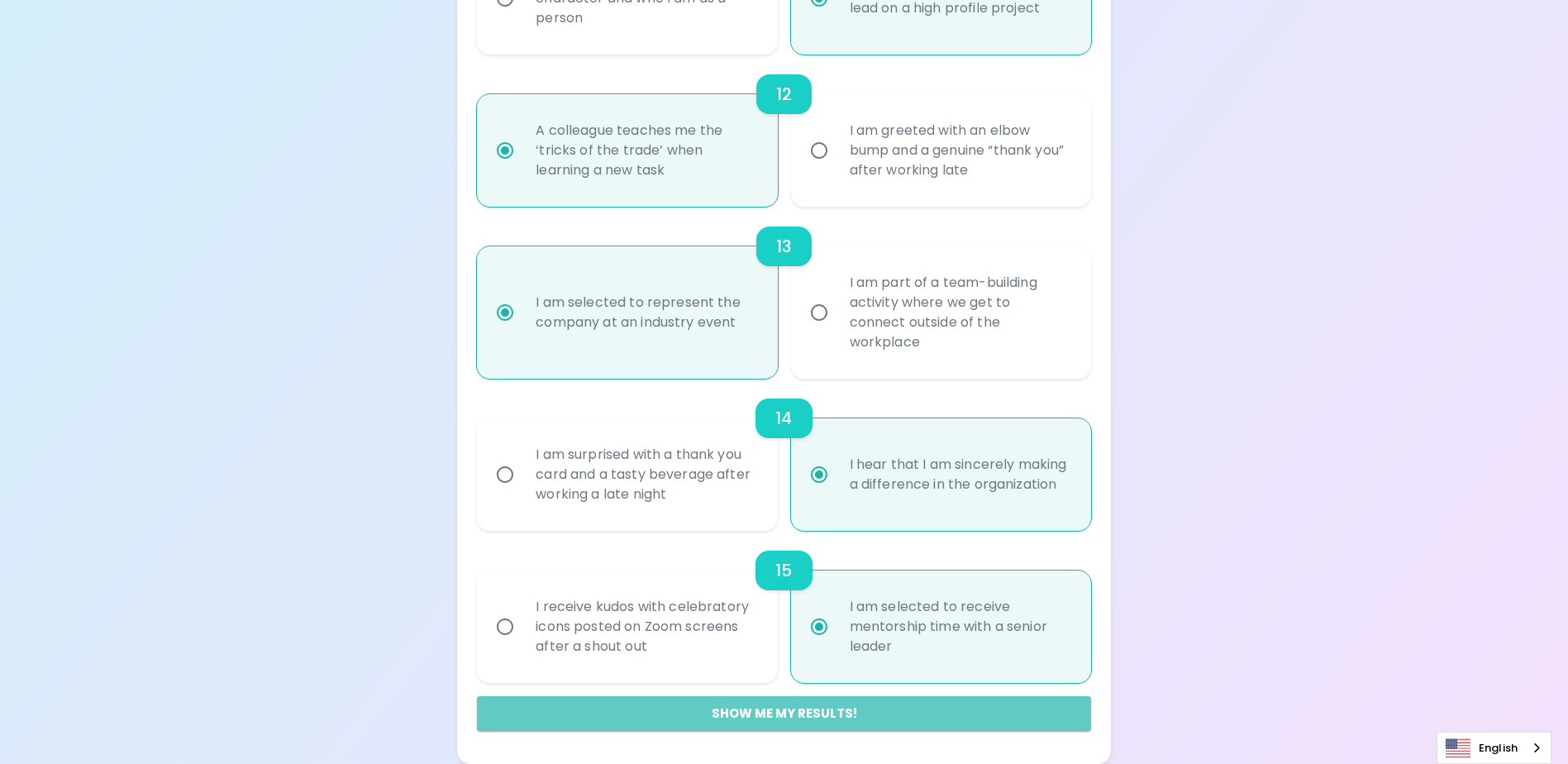
radio input "false"
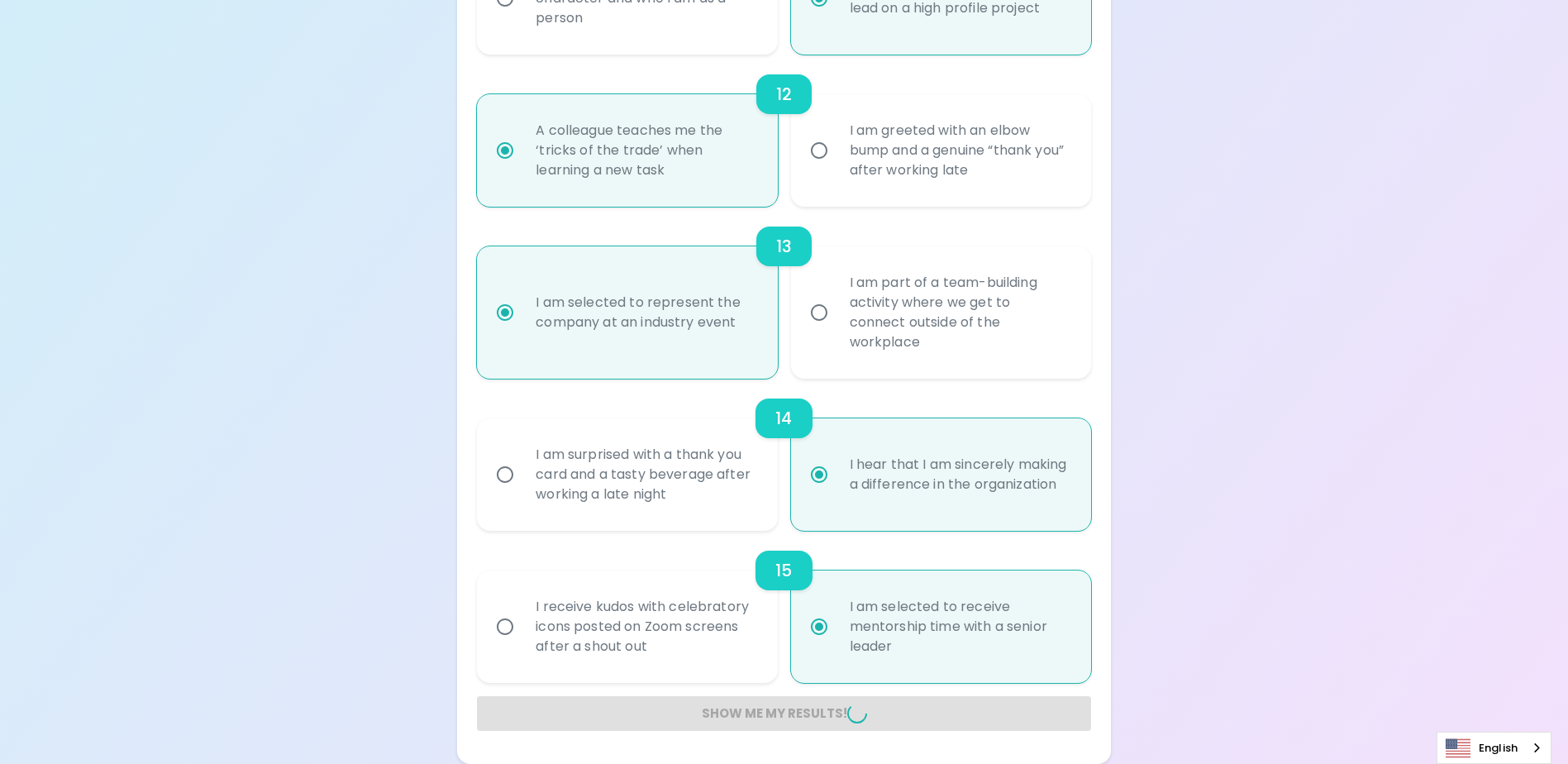
radio input "false"
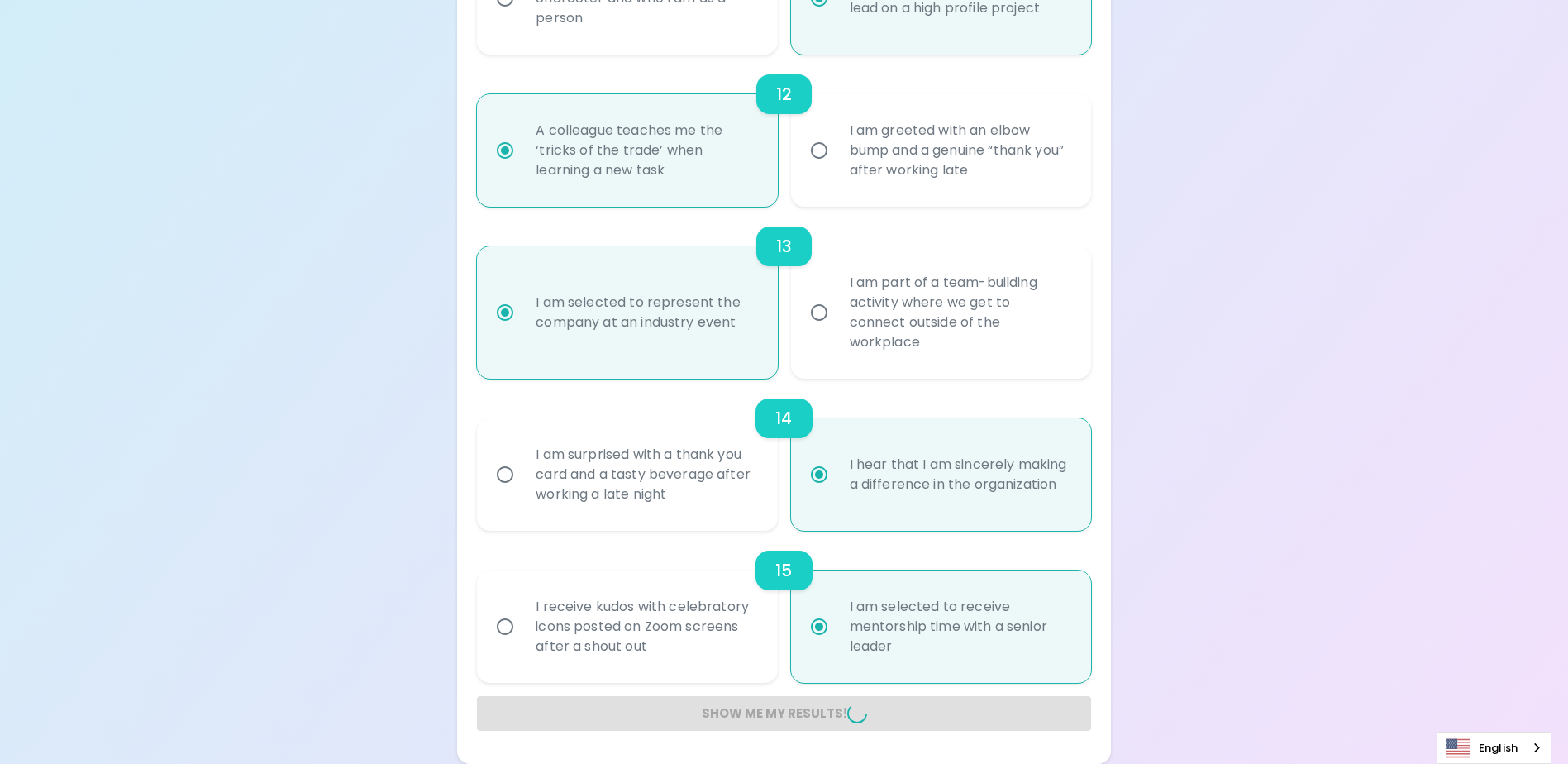
radio input "false"
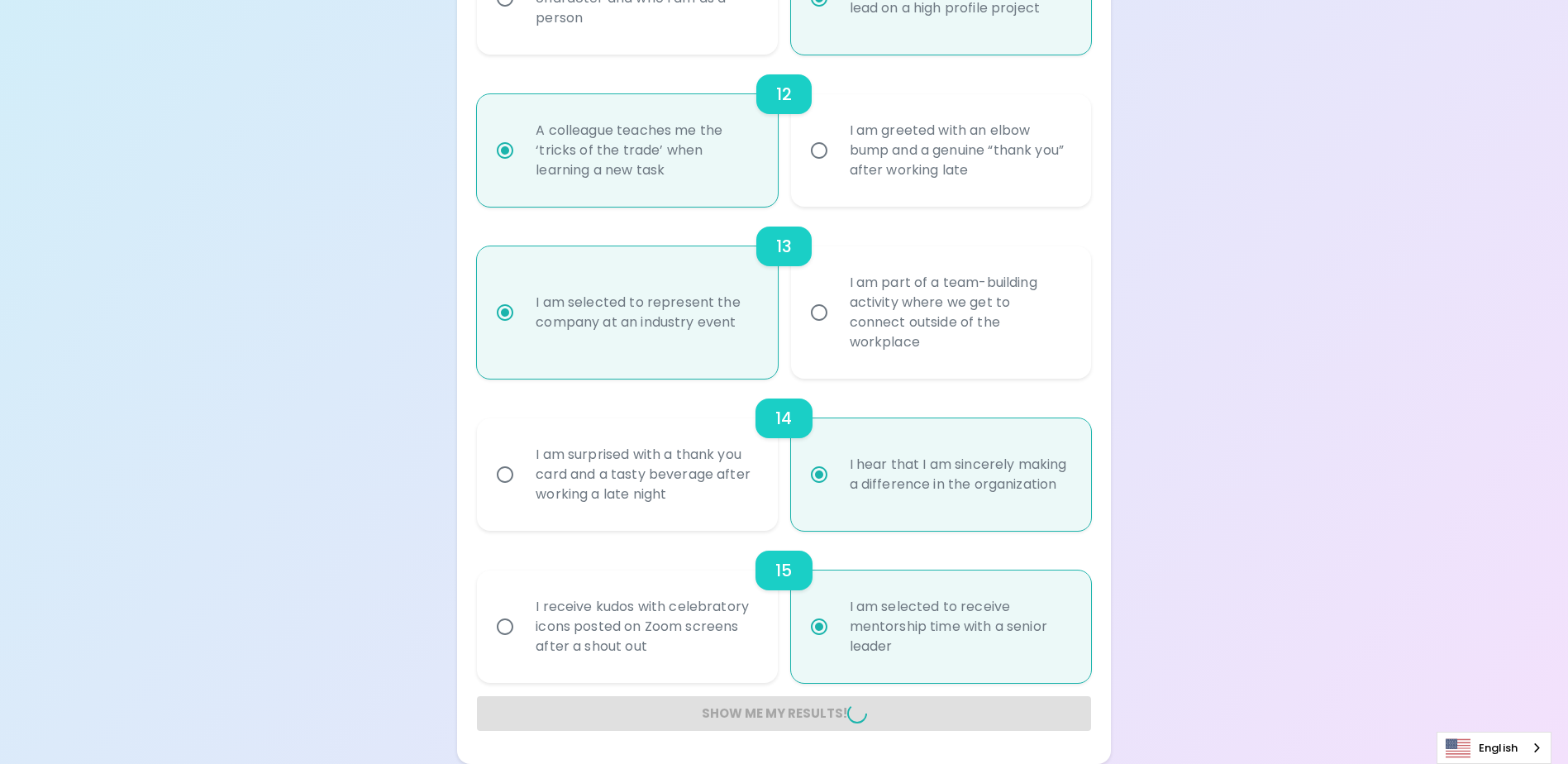
radio input "false"
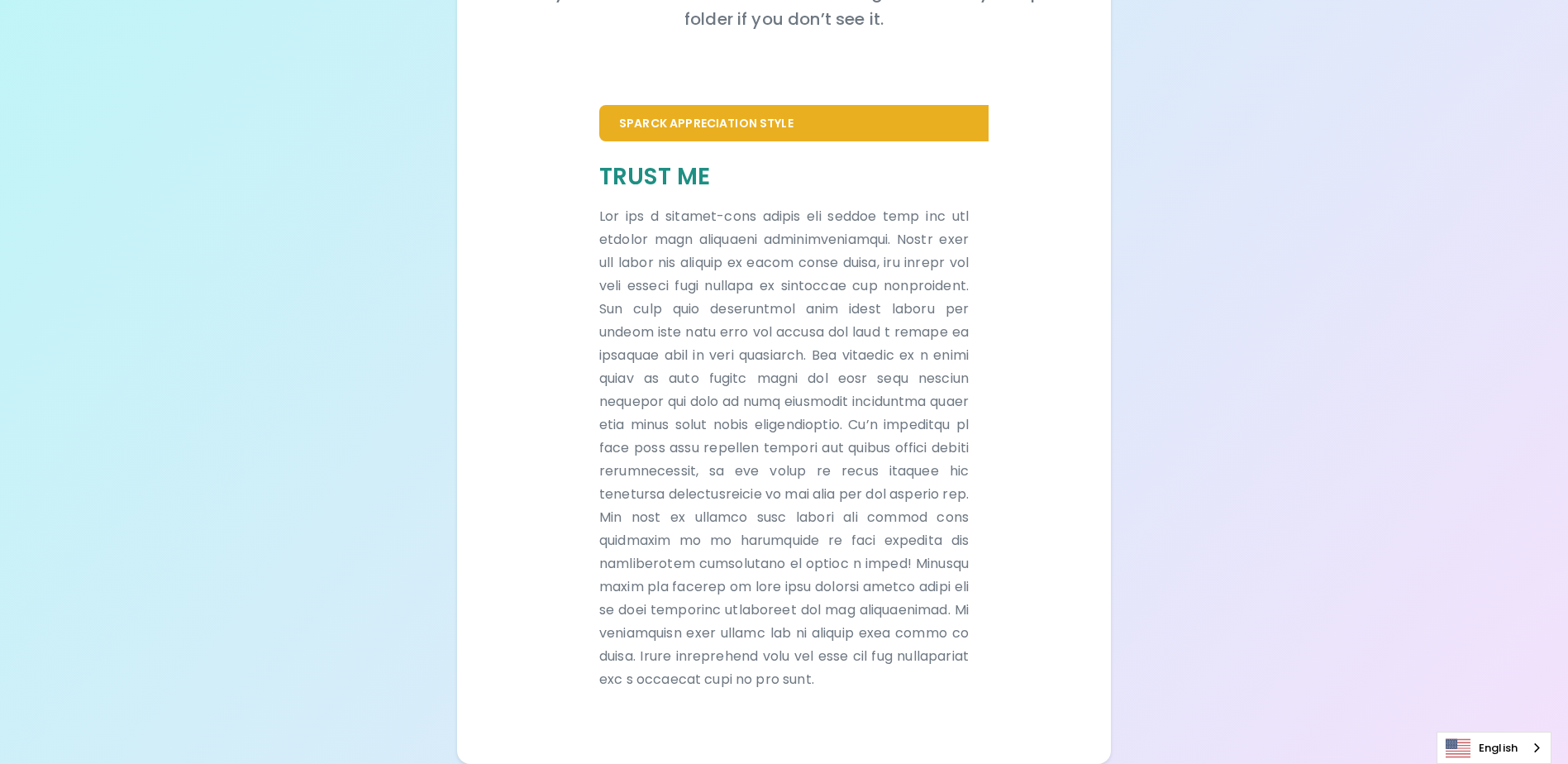
scroll to position [301, 0]
